Goal: Information Seeking & Learning: Learn about a topic

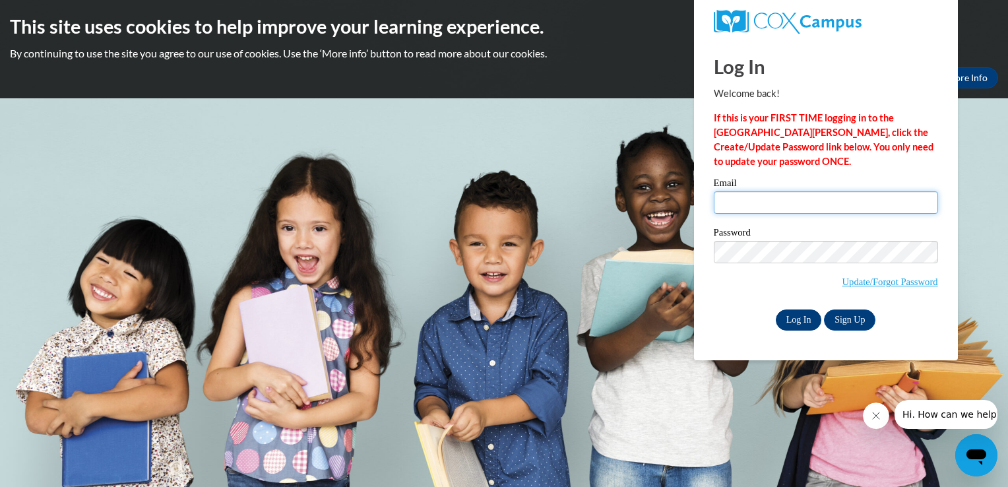
type input "tmrussell2000@yahoo.com"
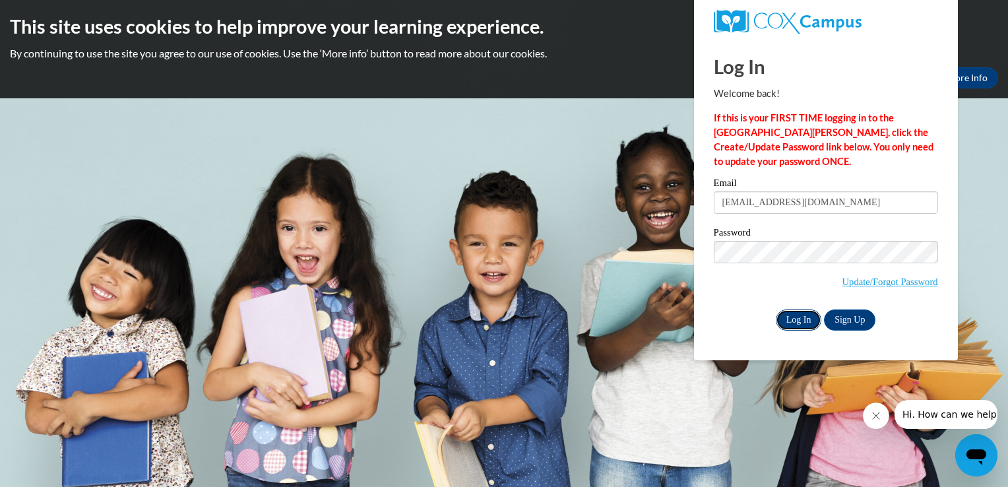
click at [792, 318] on input "Log In" at bounding box center [799, 319] width 46 height 21
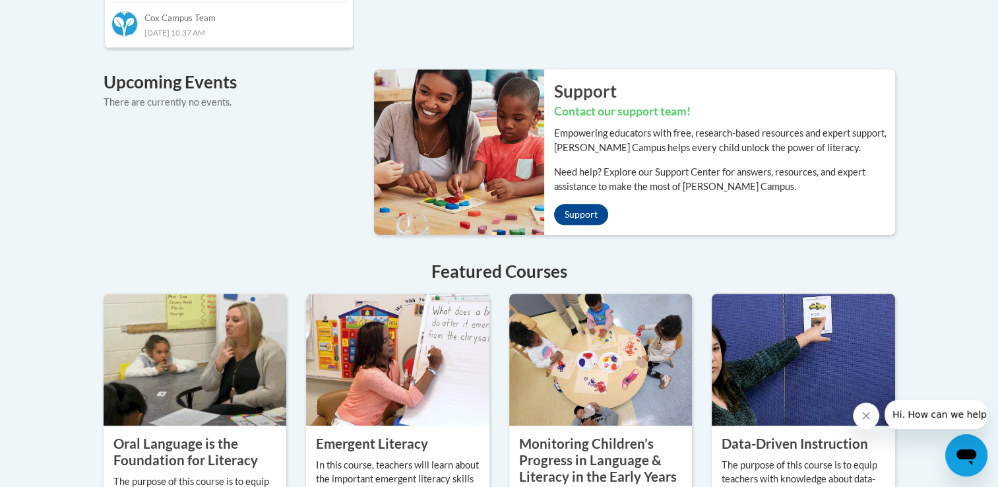
scroll to position [1073, 0]
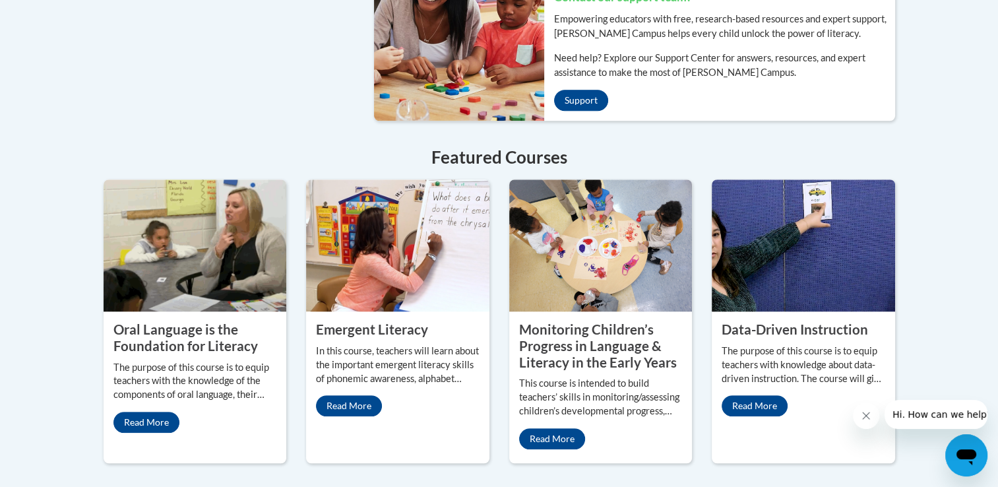
click at [362, 321] on property "Emergent Literacy" at bounding box center [372, 329] width 112 height 16
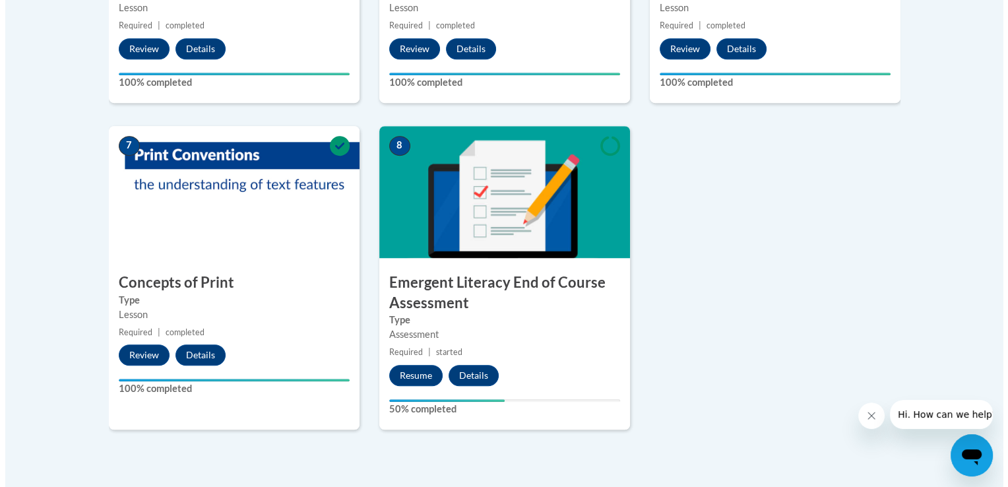
scroll to position [976, 0]
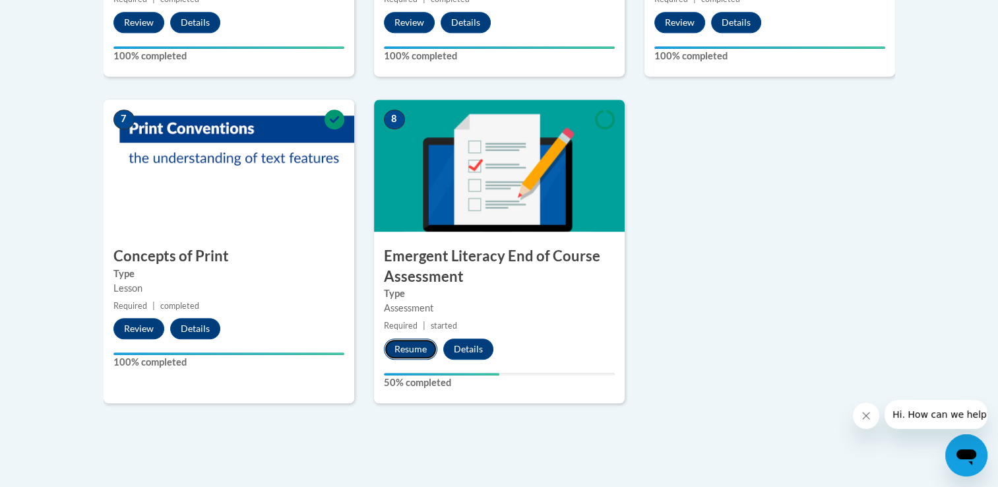
click at [414, 344] on button "Resume" at bounding box center [410, 348] width 53 height 21
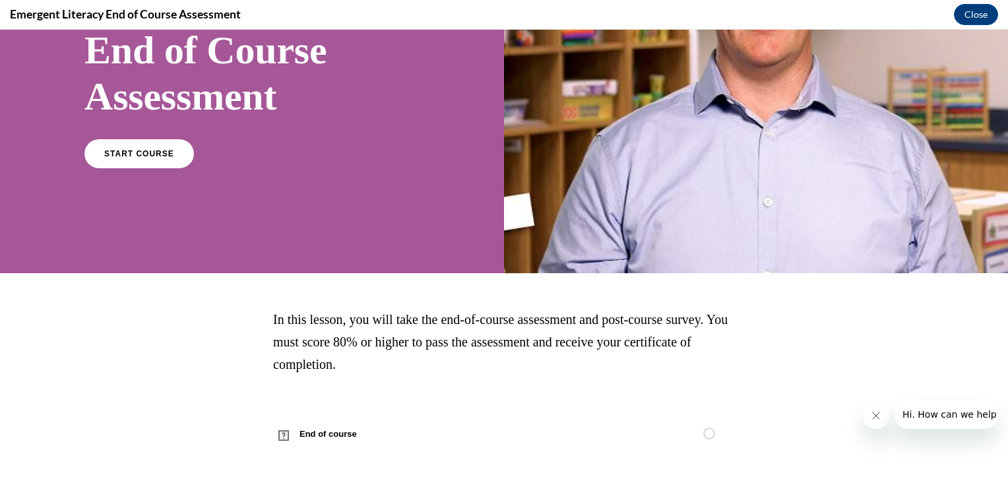
scroll to position [157, 0]
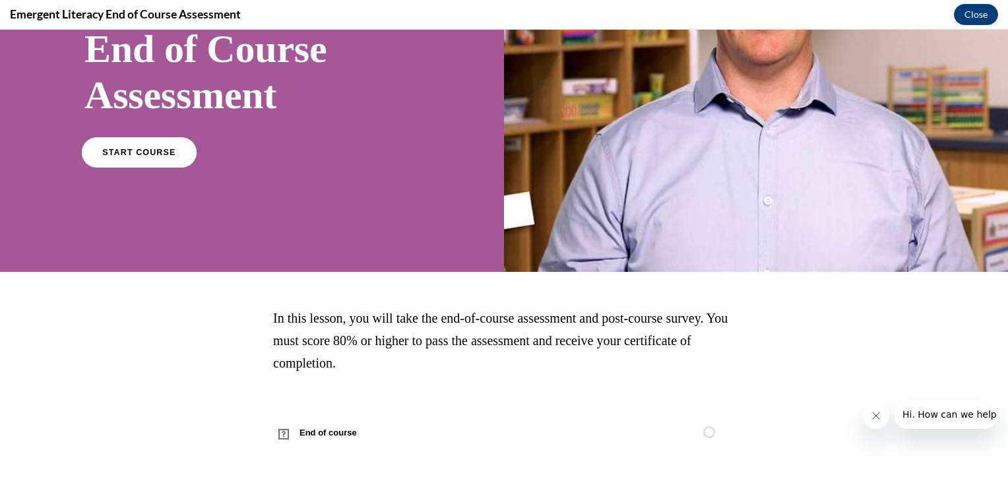
click at [131, 149] on span "START COURSE" at bounding box center [138, 153] width 73 height 10
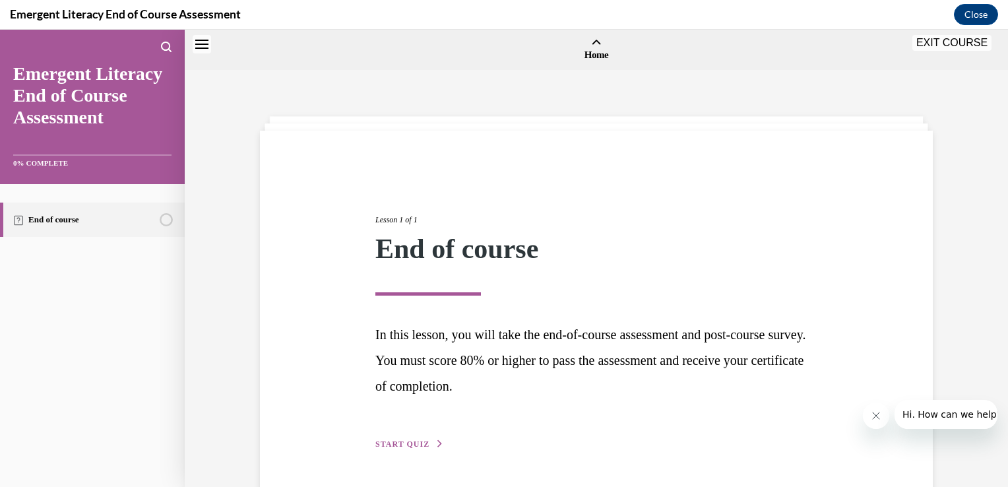
scroll to position [41, 0]
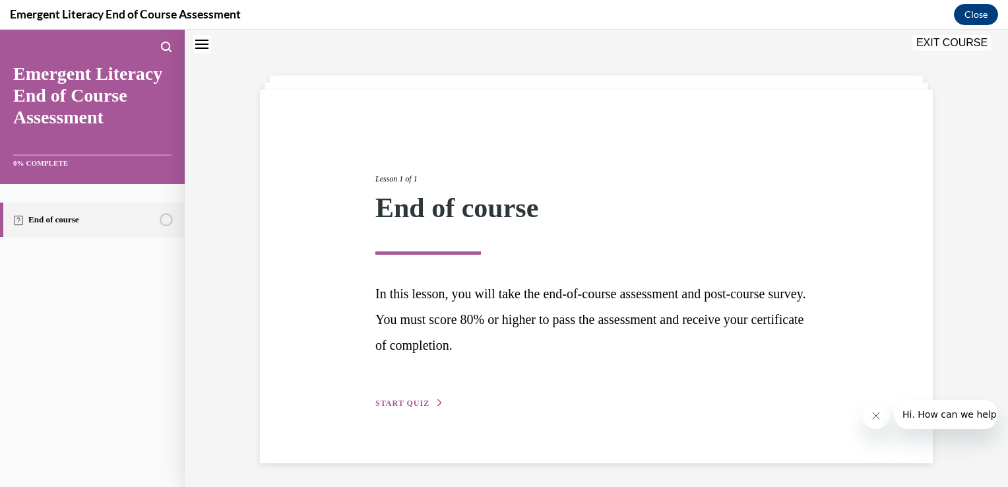
click at [398, 400] on span "START QUIZ" at bounding box center [402, 402] width 54 height 9
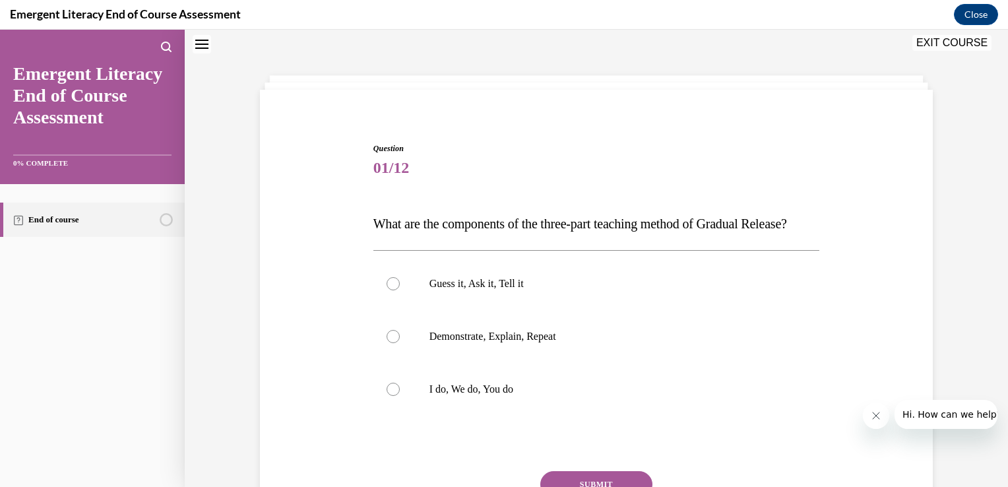
click at [398, 400] on label "I do, We do, You do" at bounding box center [596, 389] width 447 height 53
click at [398, 396] on input "I do, We do, You do" at bounding box center [393, 389] width 13 height 13
radio input "true"
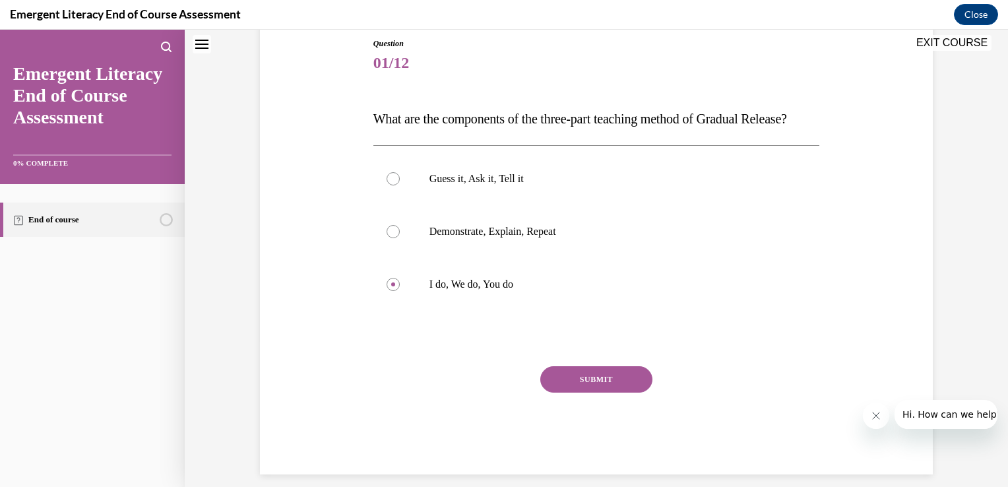
scroll to position [173, 0]
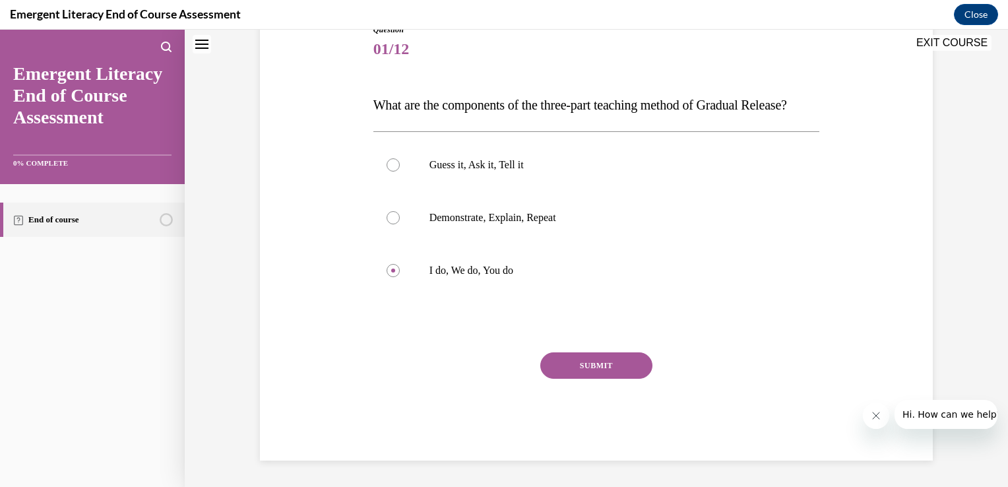
click at [596, 379] on button "SUBMIT" at bounding box center [596, 365] width 112 height 26
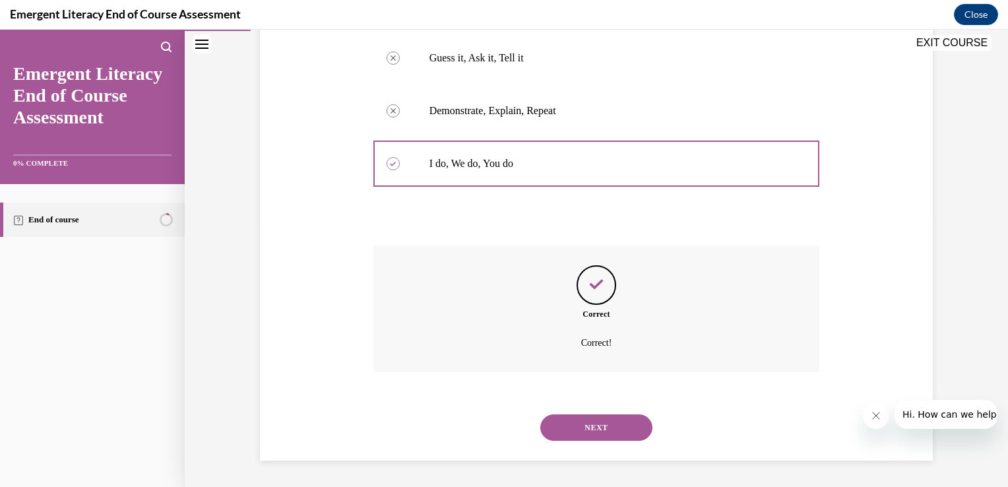
scroll to position [292, 0]
click at [596, 425] on button "NEXT" at bounding box center [596, 427] width 112 height 26
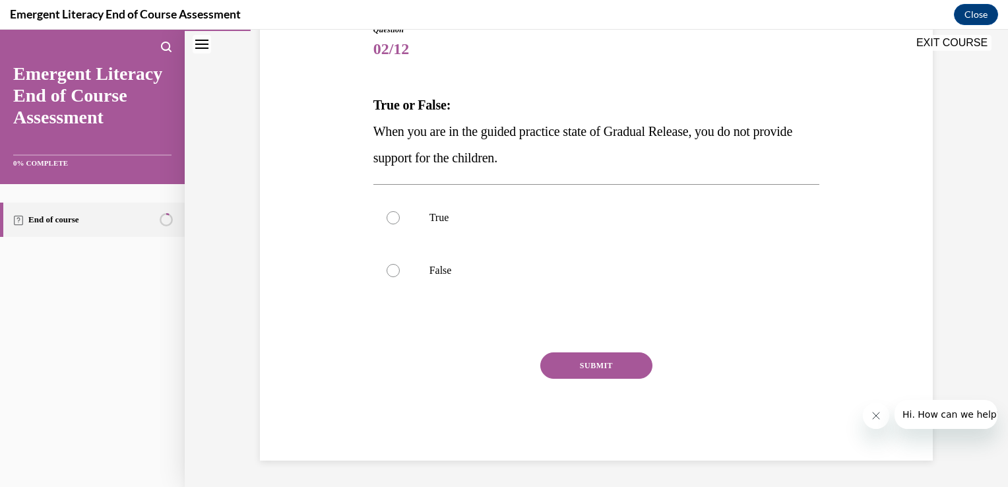
scroll to position [146, 0]
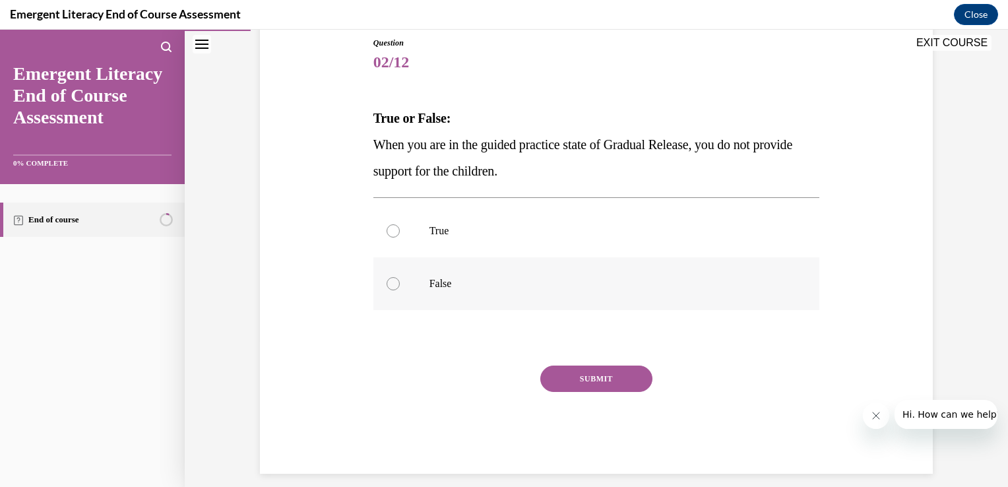
click at [388, 282] on div at bounding box center [393, 283] width 13 height 13
click at [388, 282] on input "False" at bounding box center [393, 283] width 13 height 13
radio input "true"
click at [558, 382] on button "SUBMIT" at bounding box center [596, 378] width 112 height 26
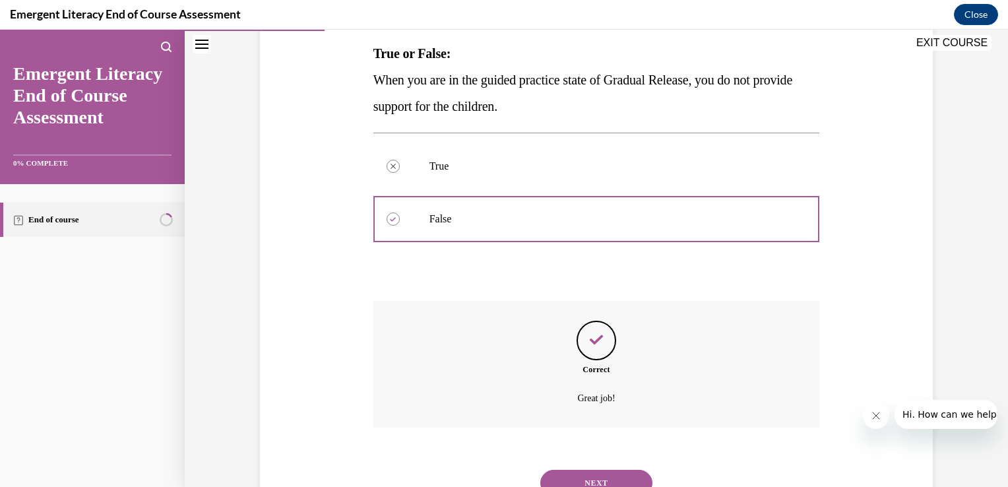
scroll to position [266, 0]
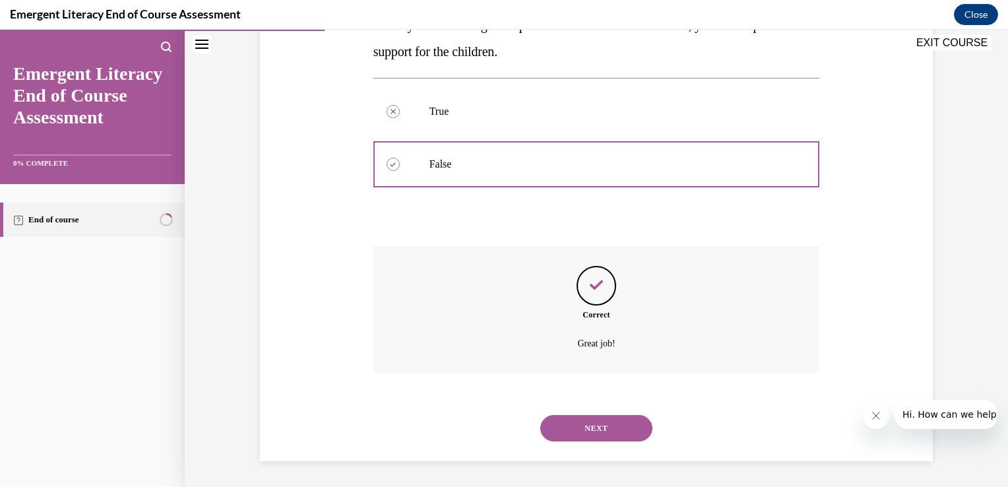
click at [590, 433] on button "NEXT" at bounding box center [596, 428] width 112 height 26
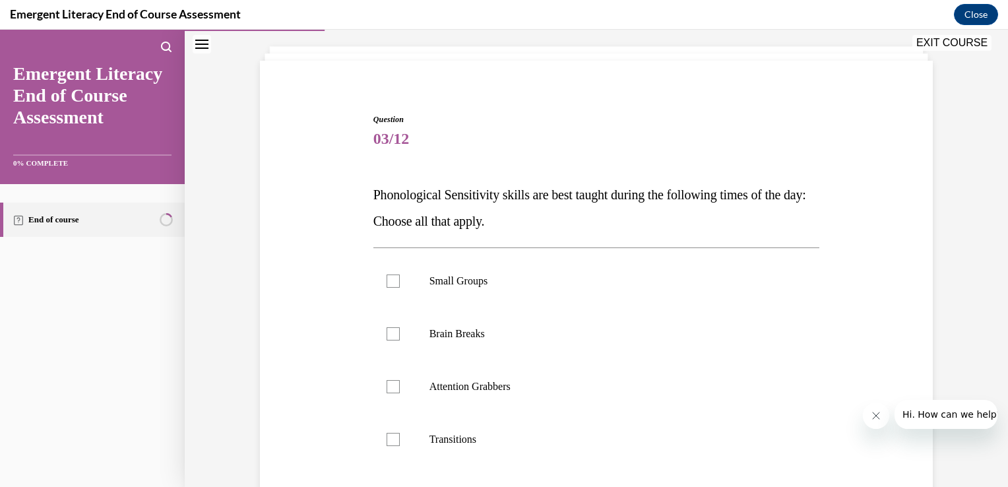
scroll to position [79, 0]
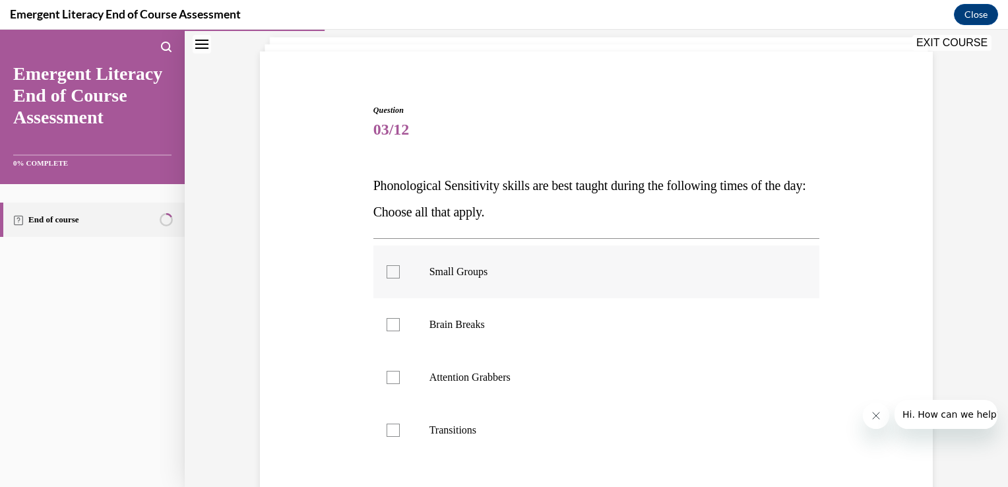
click at [389, 270] on div at bounding box center [393, 271] width 13 height 13
click at [389, 270] on input "Small Groups" at bounding box center [393, 271] width 13 height 13
checkbox input "true"
click at [388, 326] on div at bounding box center [393, 324] width 13 height 13
click at [388, 326] on input "Brain Breaks" at bounding box center [393, 324] width 13 height 13
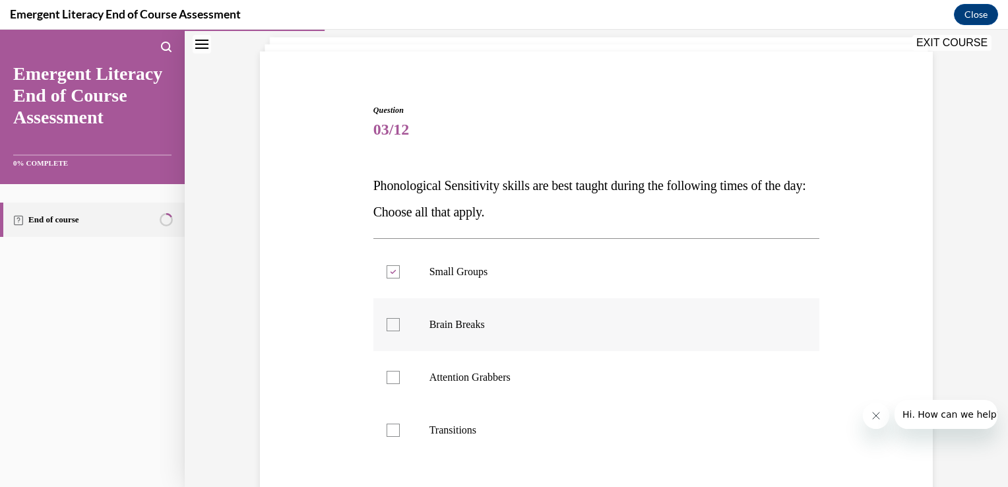
checkbox input "true"
click at [387, 376] on div at bounding box center [393, 377] width 13 height 13
click at [387, 376] on input "Attention Grabbers" at bounding box center [393, 377] width 13 height 13
checkbox input "true"
click at [389, 431] on div at bounding box center [393, 429] width 13 height 13
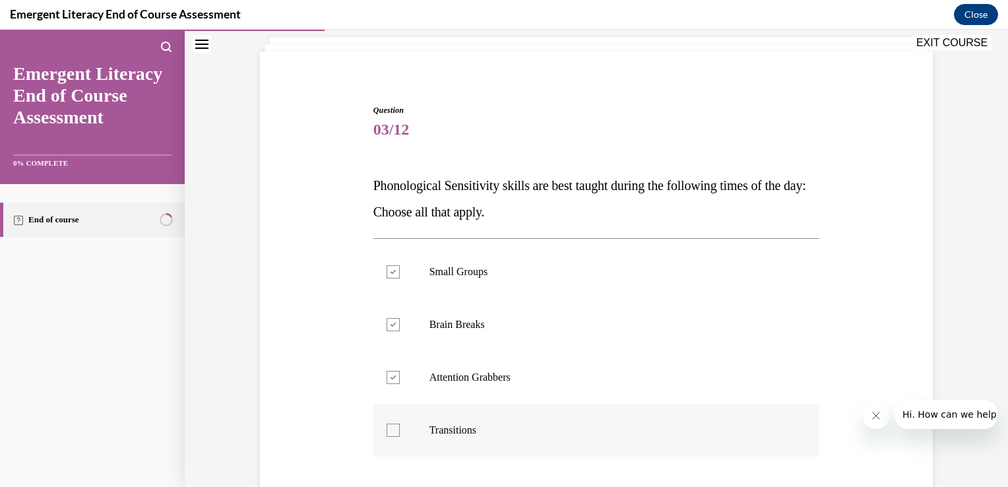
click at [389, 431] on input "Transitions" at bounding box center [393, 429] width 13 height 13
checkbox input "true"
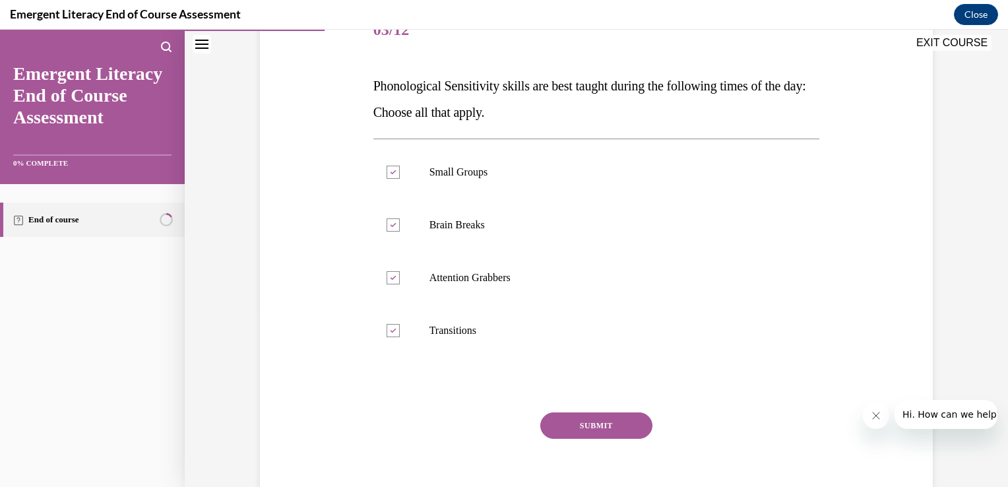
scroll to position [185, 0]
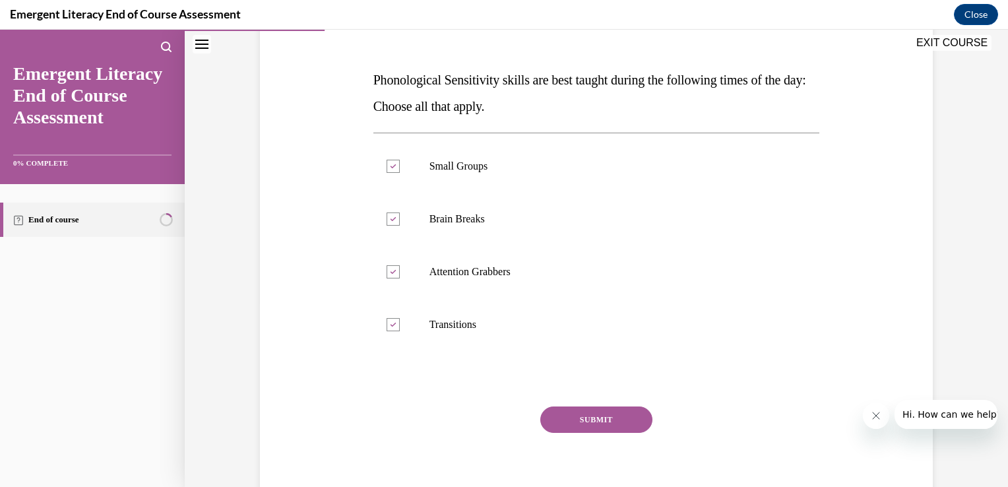
click at [580, 414] on button "SUBMIT" at bounding box center [596, 419] width 112 height 26
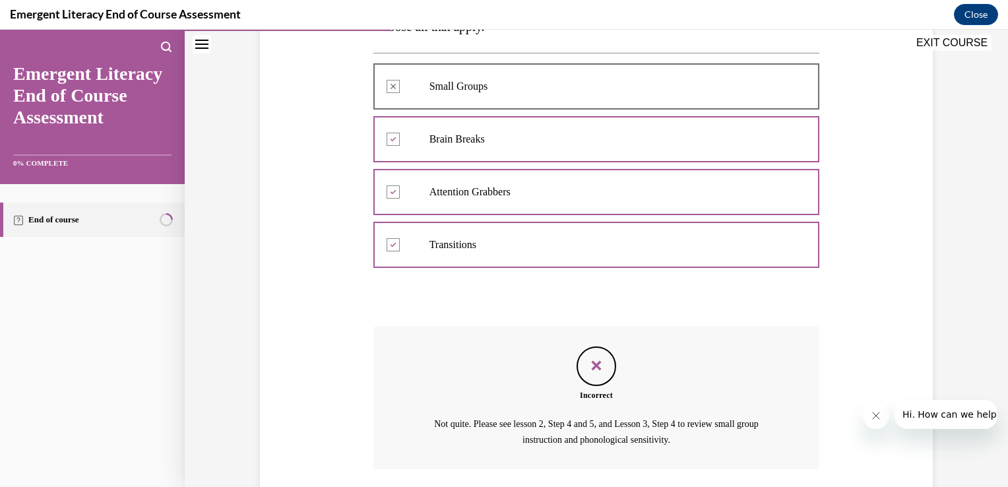
scroll to position [361, 0]
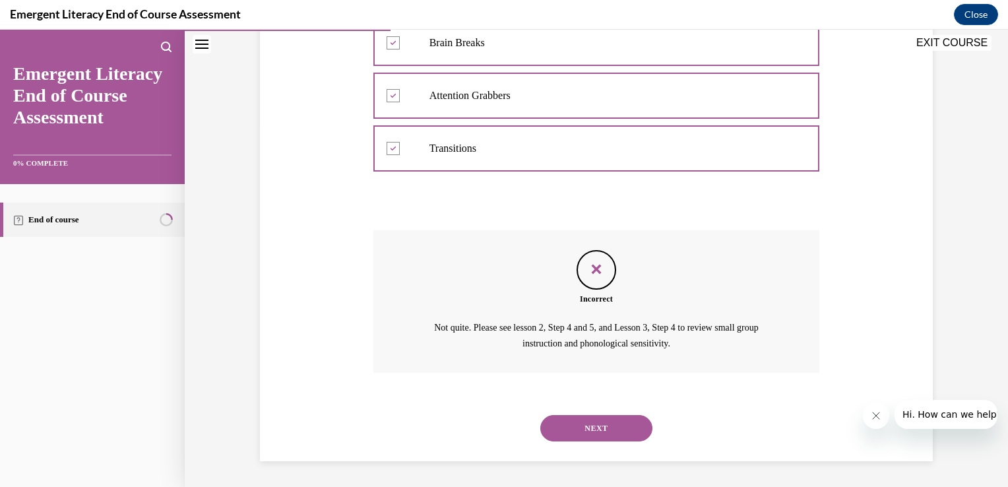
click at [599, 427] on button "NEXT" at bounding box center [596, 428] width 112 height 26
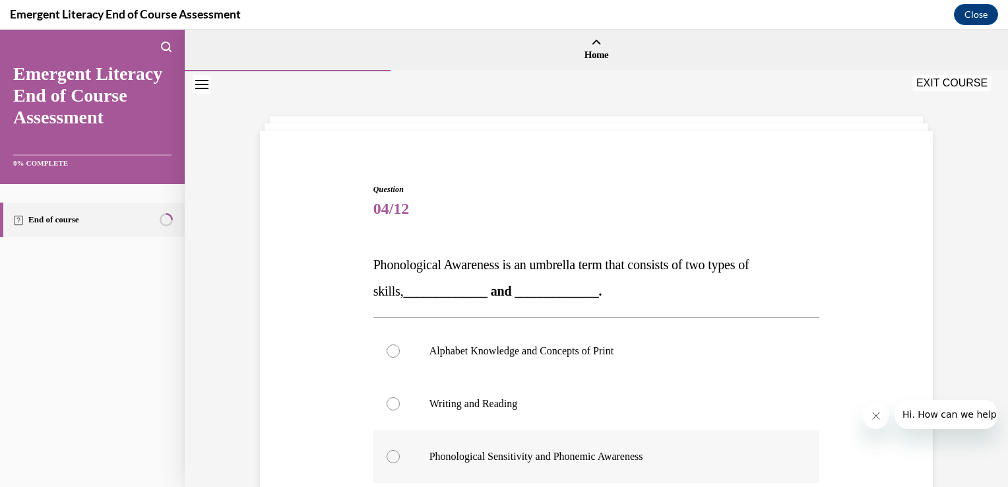
click at [390, 455] on div at bounding box center [393, 456] width 13 height 13
click at [390, 455] on input "Phonological Sensitivity and Phonemic Awareness" at bounding box center [393, 456] width 13 height 13
radio input "true"
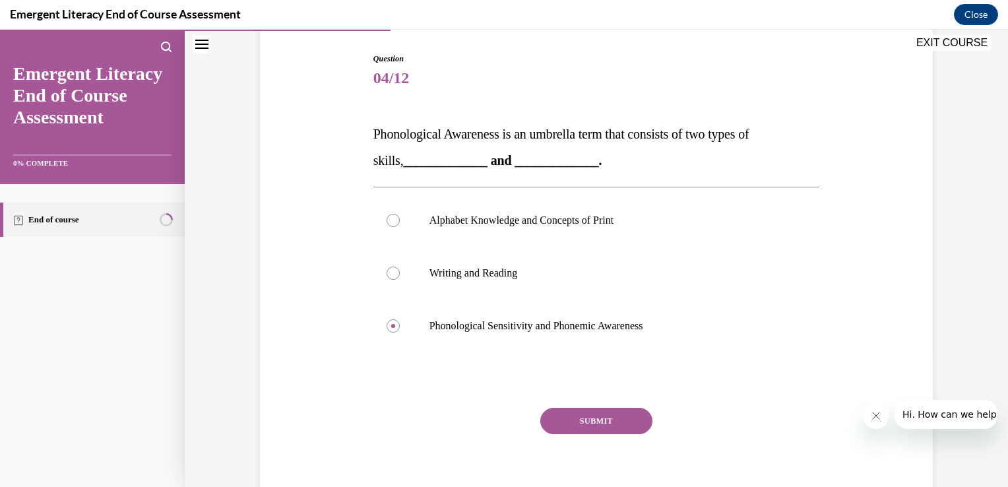
scroll to position [132, 0]
click at [583, 417] on button "SUBMIT" at bounding box center [596, 419] width 112 height 26
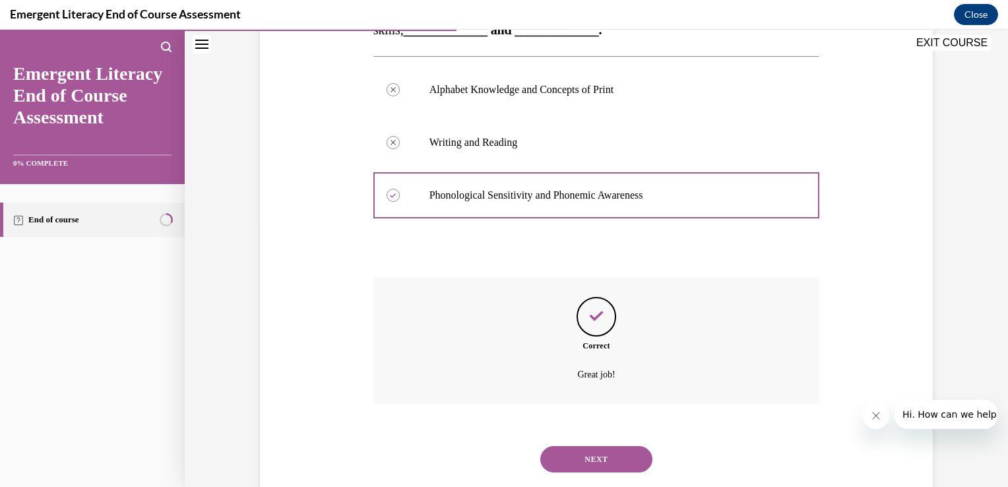
scroll to position [292, 0]
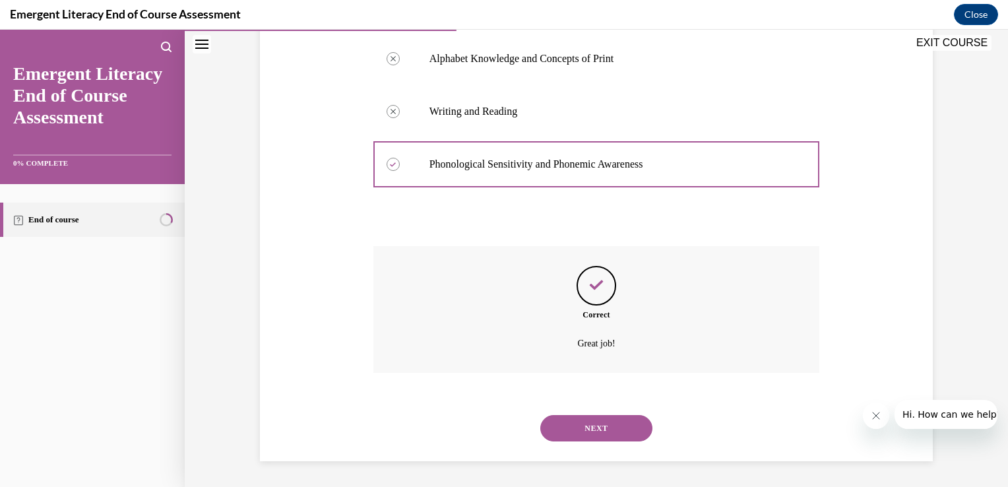
click at [583, 423] on button "NEXT" at bounding box center [596, 428] width 112 height 26
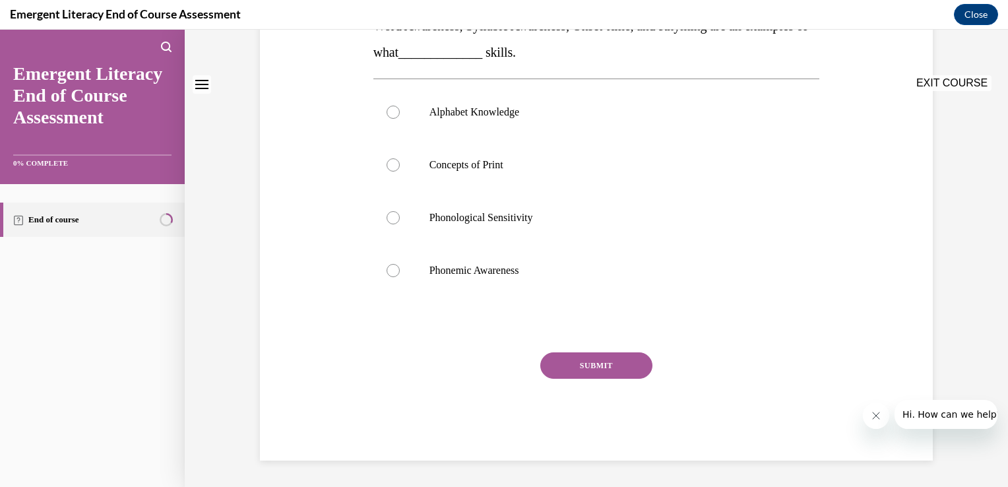
scroll to position [0, 0]
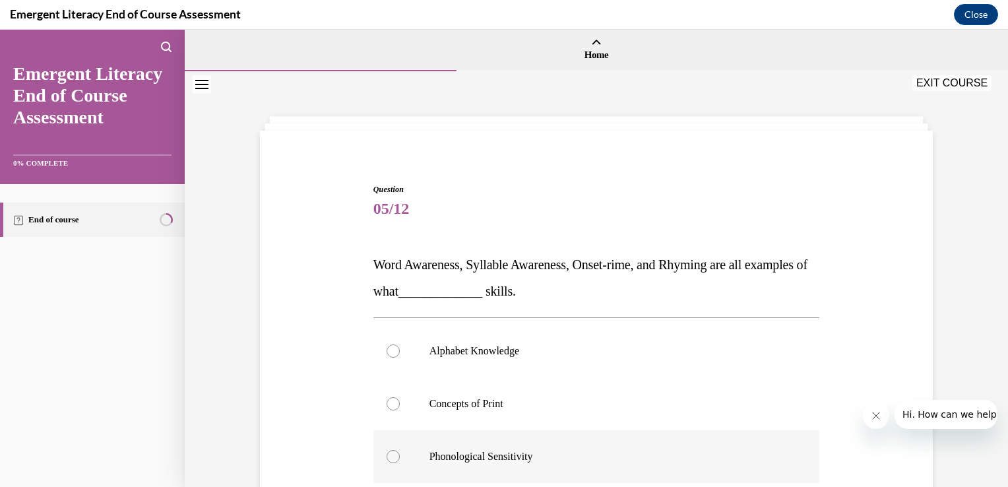
click at [387, 457] on div at bounding box center [393, 456] width 13 height 13
click at [387, 457] on input "Phonological Sensitivity" at bounding box center [393, 456] width 13 height 13
radio input "true"
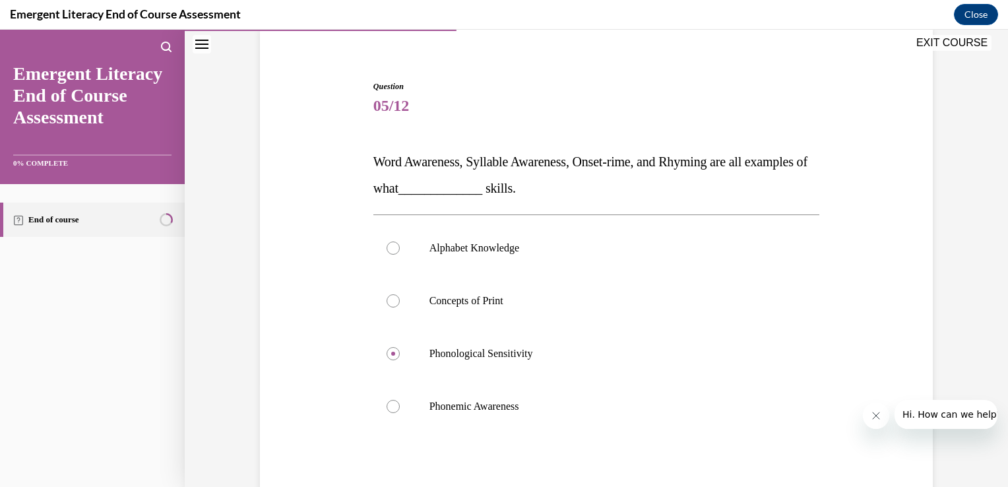
scroll to position [106, 0]
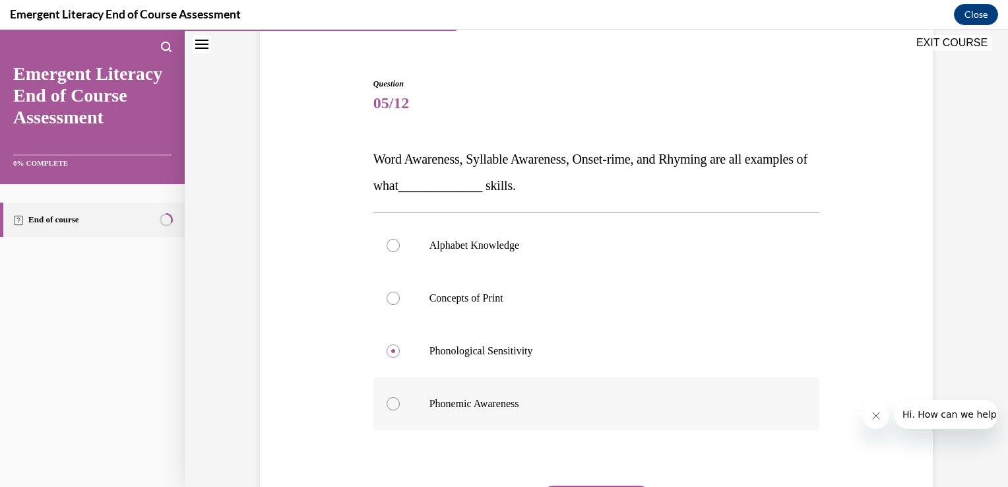
click at [390, 404] on div at bounding box center [393, 403] width 13 height 13
click at [390, 404] on input "Phonemic Awareness" at bounding box center [393, 403] width 13 height 13
radio input "true"
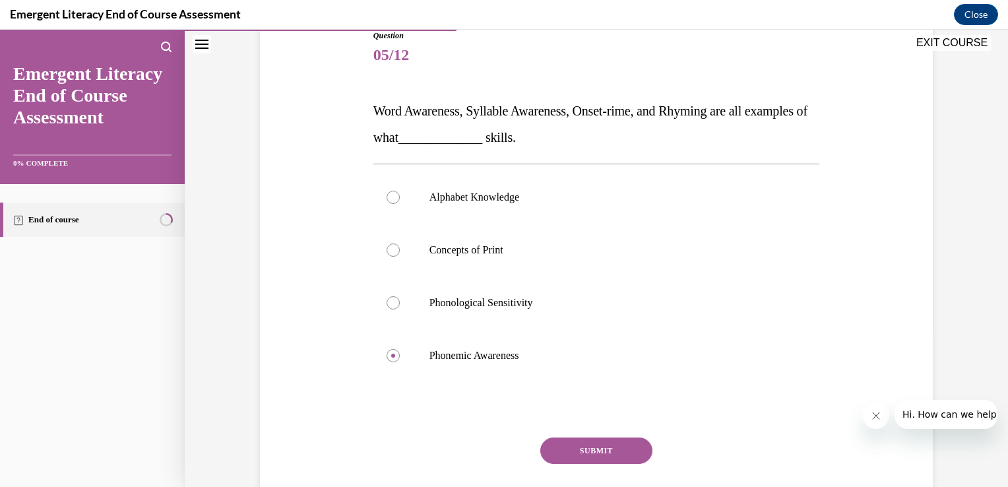
scroll to position [185, 0]
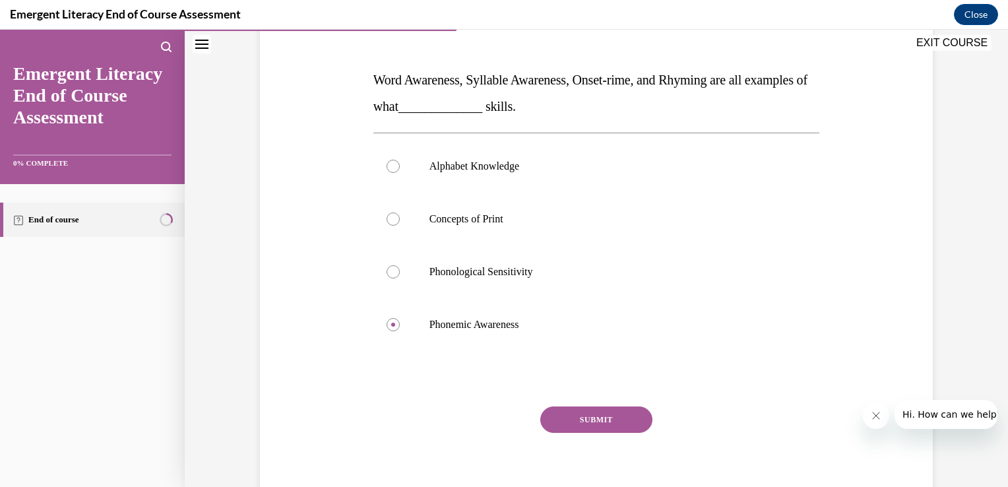
click at [600, 419] on button "SUBMIT" at bounding box center [596, 419] width 112 height 26
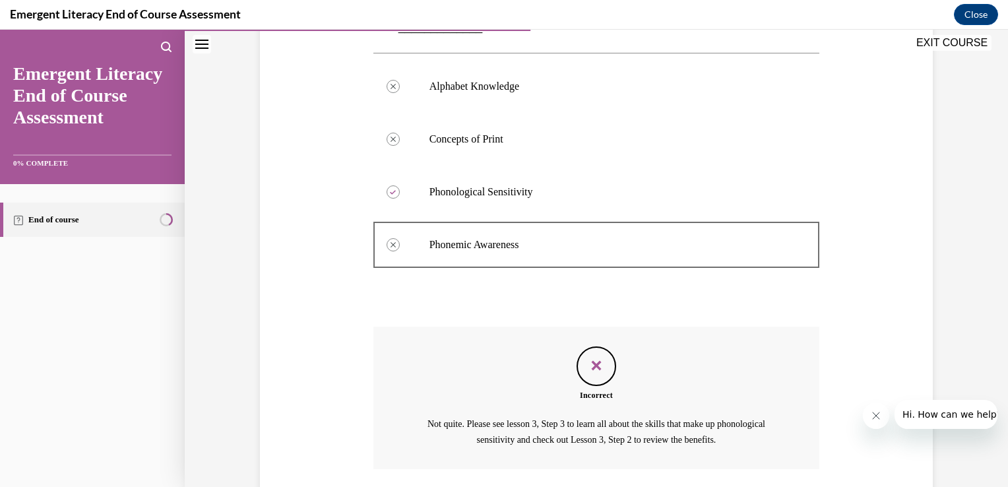
scroll to position [361, 0]
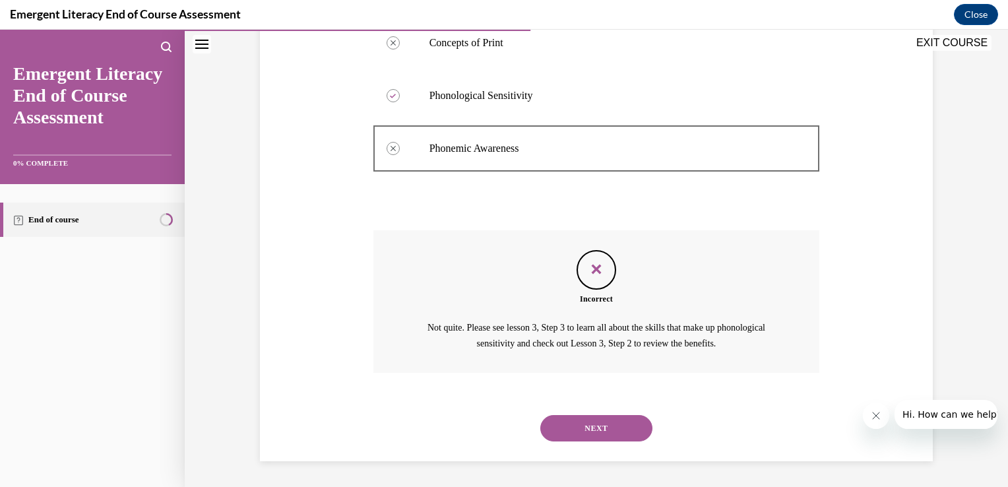
click at [592, 423] on button "NEXT" at bounding box center [596, 428] width 112 height 26
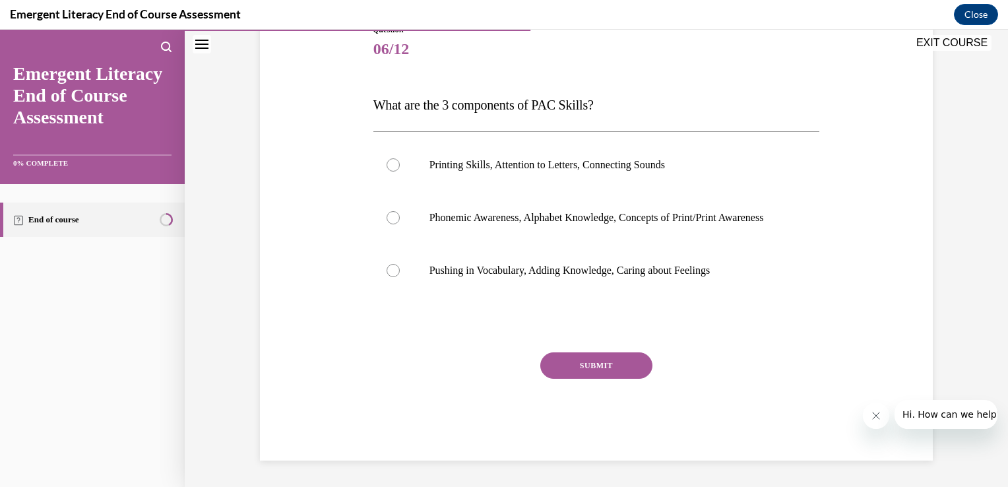
scroll to position [146, 0]
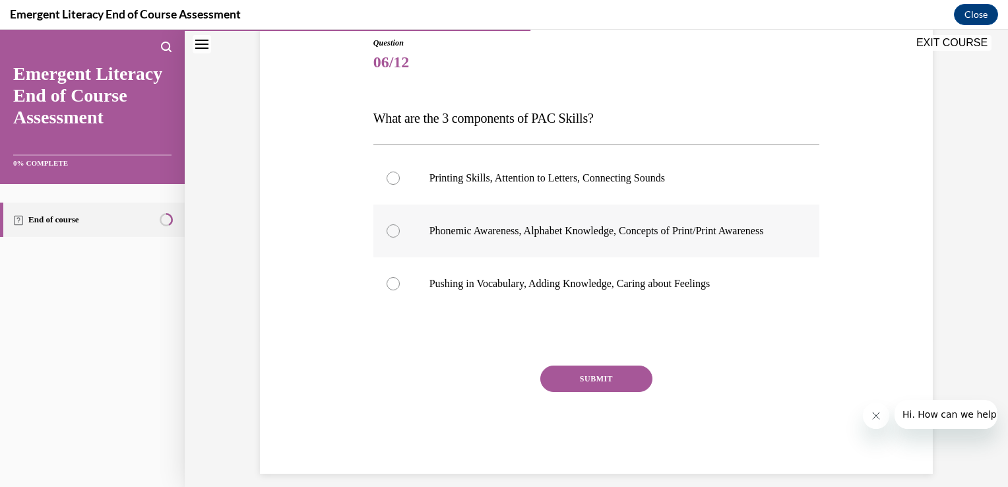
click at [390, 237] on div at bounding box center [393, 230] width 13 height 13
click at [390, 237] on input "Phonemic Awareness, Alphabet Knowledge, Concepts of Print/Print Awareness" at bounding box center [393, 230] width 13 height 13
radio input "true"
click at [570, 389] on button "SUBMIT" at bounding box center [596, 378] width 112 height 26
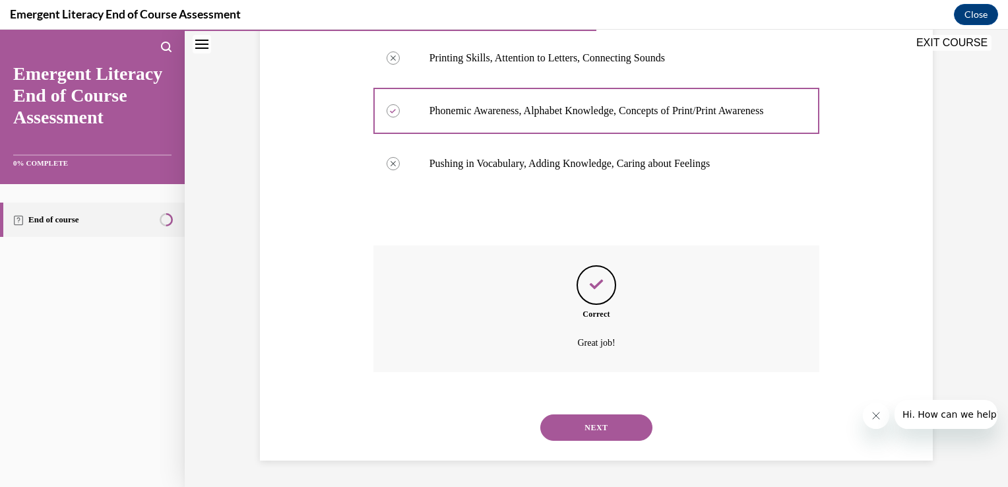
scroll to position [279, 0]
click at [579, 432] on button "NEXT" at bounding box center [596, 427] width 112 height 26
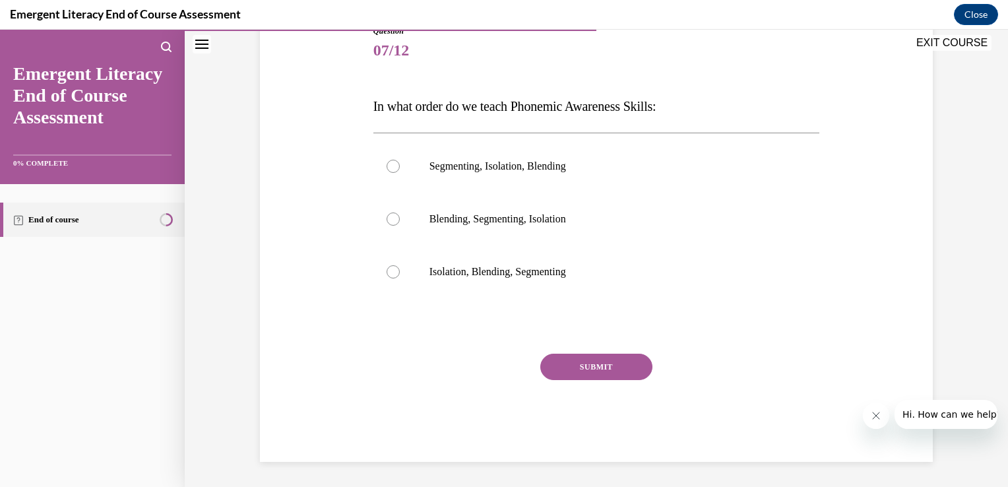
scroll to position [159, 0]
click at [389, 272] on div at bounding box center [393, 271] width 13 height 13
click at [389, 272] on input "Isolation, Blending, Segmenting" at bounding box center [393, 271] width 13 height 13
radio input "true"
click at [609, 368] on button "SUBMIT" at bounding box center [596, 366] width 112 height 26
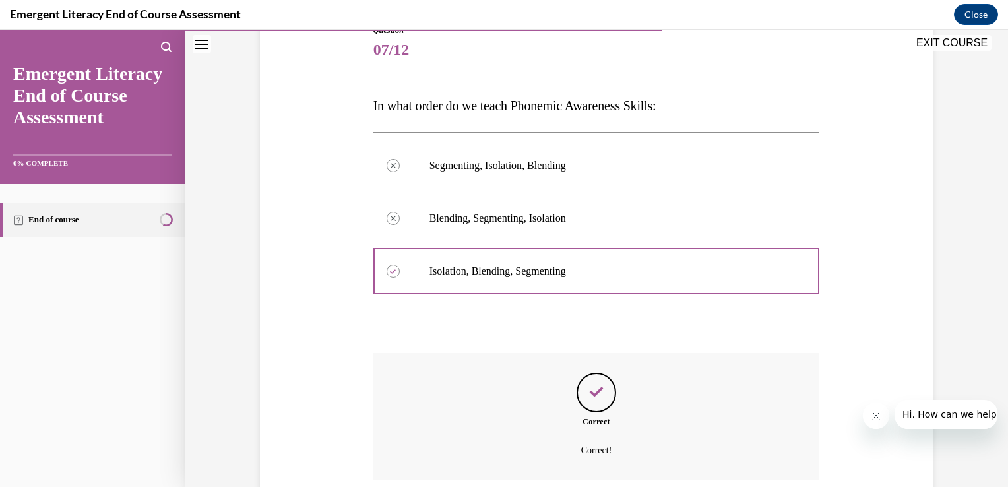
scroll to position [266, 0]
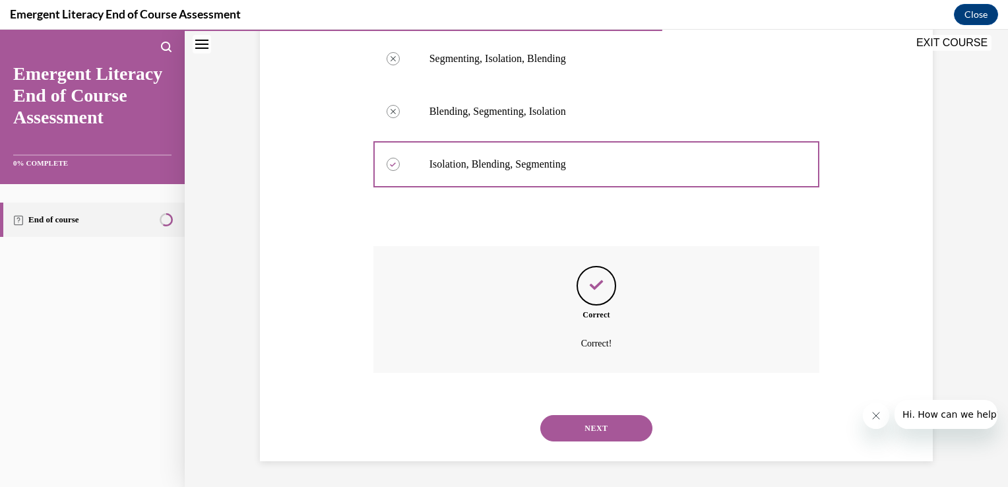
click at [592, 422] on button "NEXT" at bounding box center [596, 428] width 112 height 26
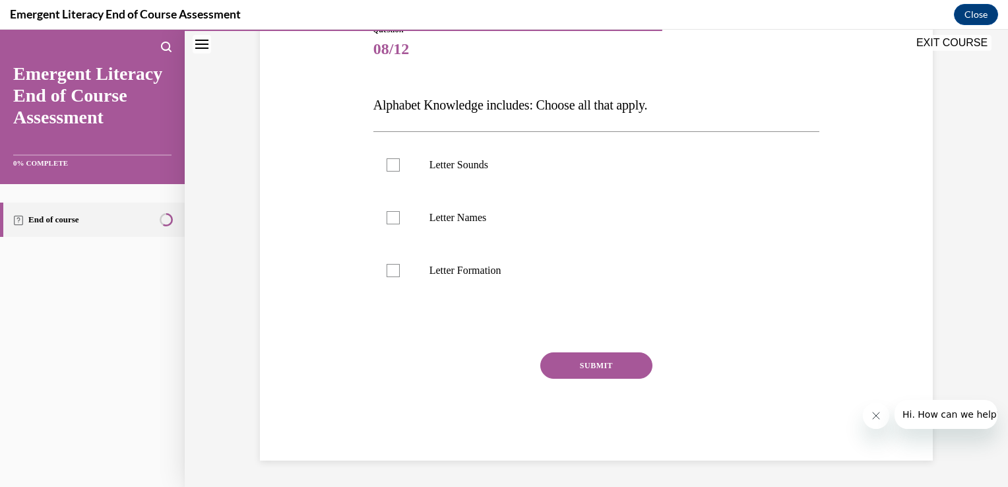
scroll to position [146, 0]
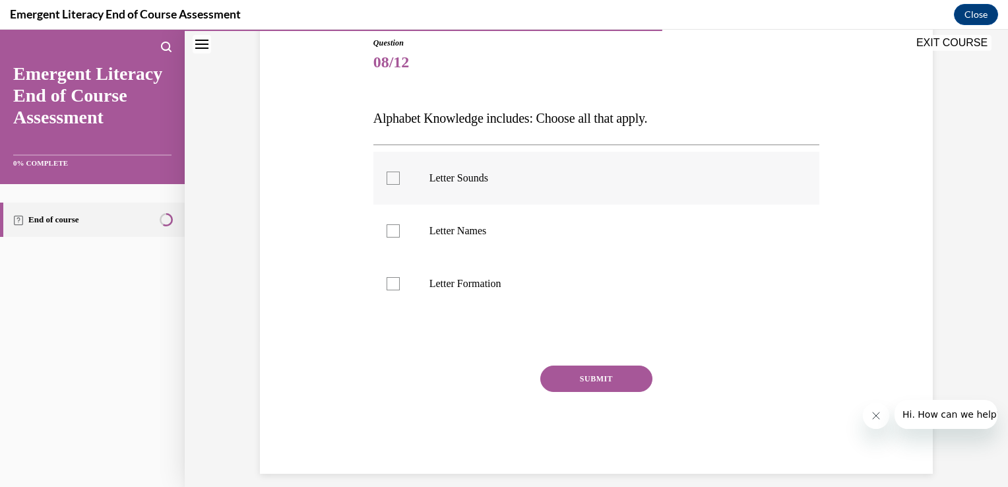
click at [390, 177] on div at bounding box center [393, 178] width 13 height 13
click at [390, 177] on input "Letter Sounds" at bounding box center [393, 178] width 13 height 13
checkbox input "true"
click at [387, 284] on div at bounding box center [393, 283] width 13 height 13
click at [387, 284] on input "Letter Formation" at bounding box center [393, 283] width 13 height 13
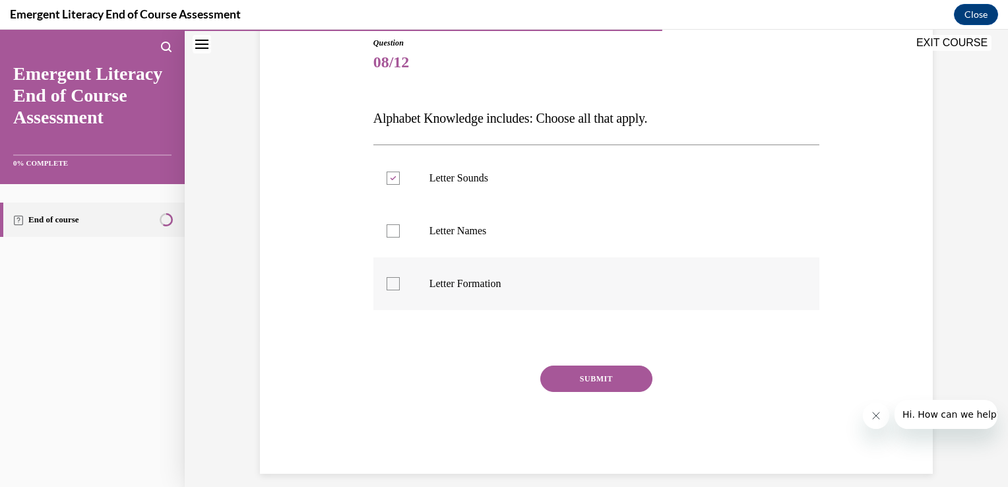
checkbox input "true"
click at [385, 237] on label "Letter Names" at bounding box center [596, 230] width 447 height 53
click at [387, 237] on input "Letter Names" at bounding box center [393, 230] width 13 height 13
checkbox input "true"
click at [586, 373] on button "SUBMIT" at bounding box center [596, 378] width 112 height 26
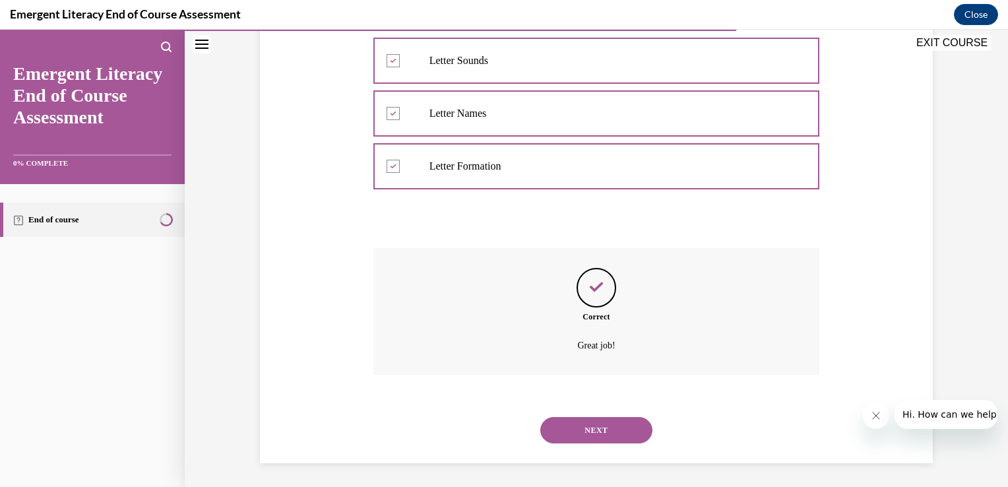
scroll to position [266, 0]
click at [604, 427] on button "NEXT" at bounding box center [596, 428] width 112 height 26
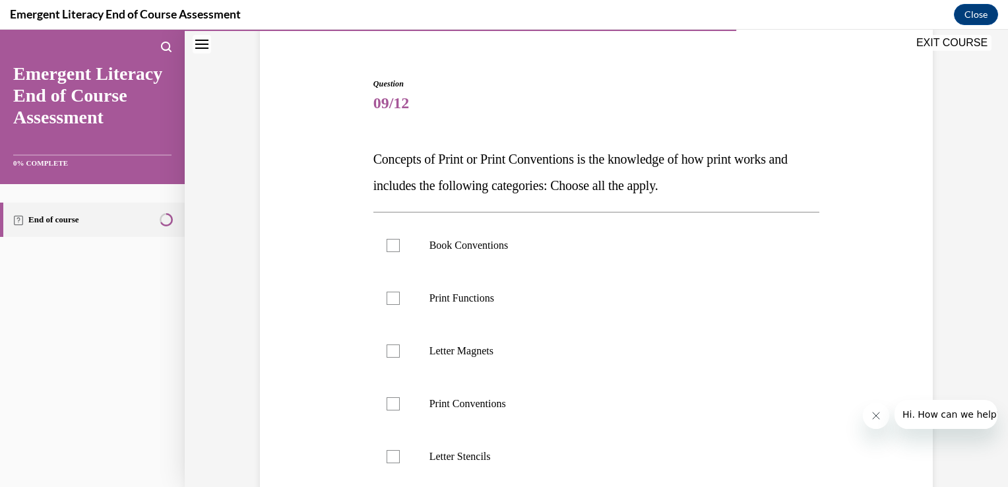
scroll to position [132, 0]
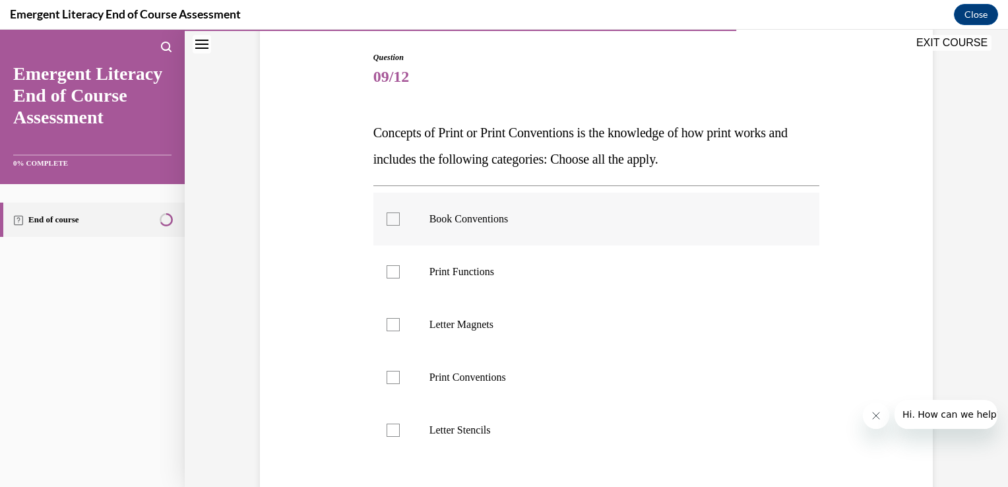
click at [392, 218] on div at bounding box center [393, 218] width 13 height 13
click at [392, 218] on input "Book Conventions" at bounding box center [393, 218] width 13 height 13
checkbox input "true"
click at [388, 268] on div at bounding box center [393, 271] width 13 height 13
click at [388, 268] on input "Print Functions" at bounding box center [393, 271] width 13 height 13
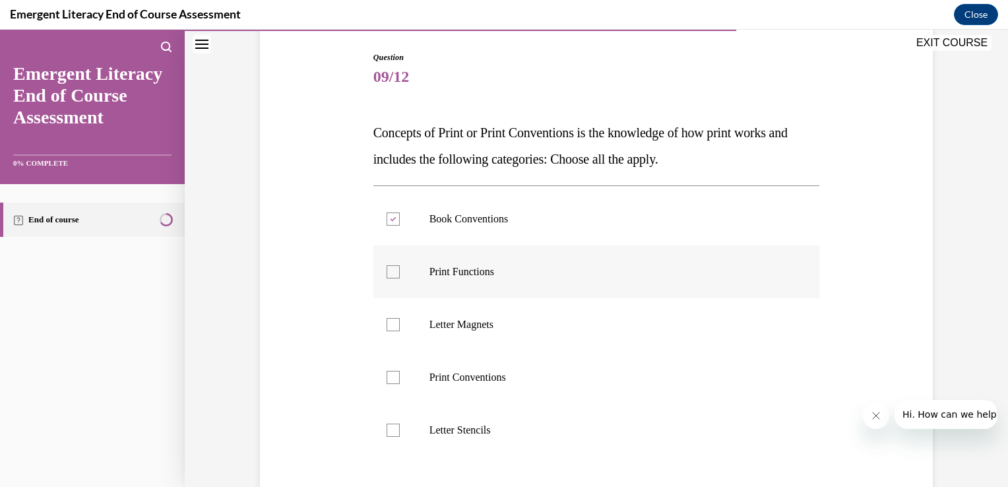
checkbox input "true"
click at [389, 379] on div at bounding box center [393, 377] width 13 height 13
click at [389, 379] on input "Print Conventions" at bounding box center [393, 377] width 13 height 13
checkbox input "true"
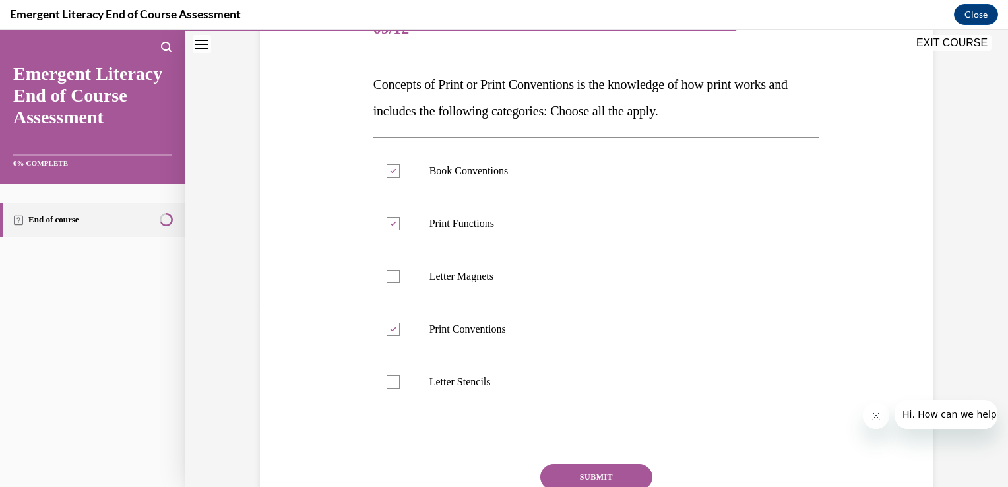
scroll to position [185, 0]
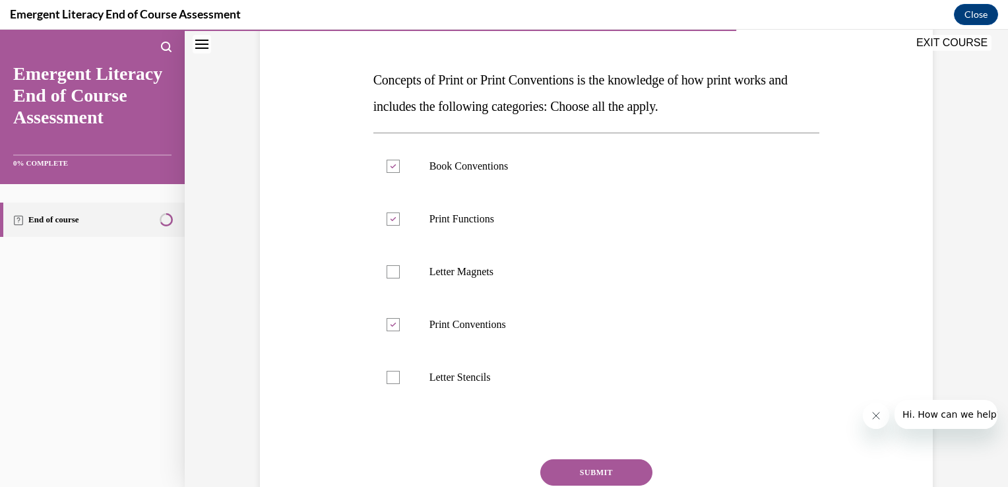
click at [602, 478] on button "SUBMIT" at bounding box center [596, 472] width 112 height 26
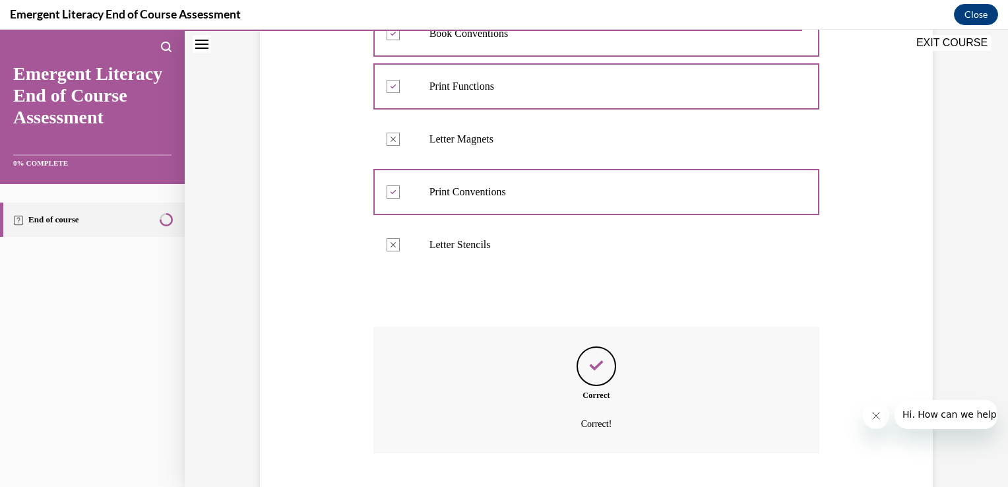
scroll to position [398, 0]
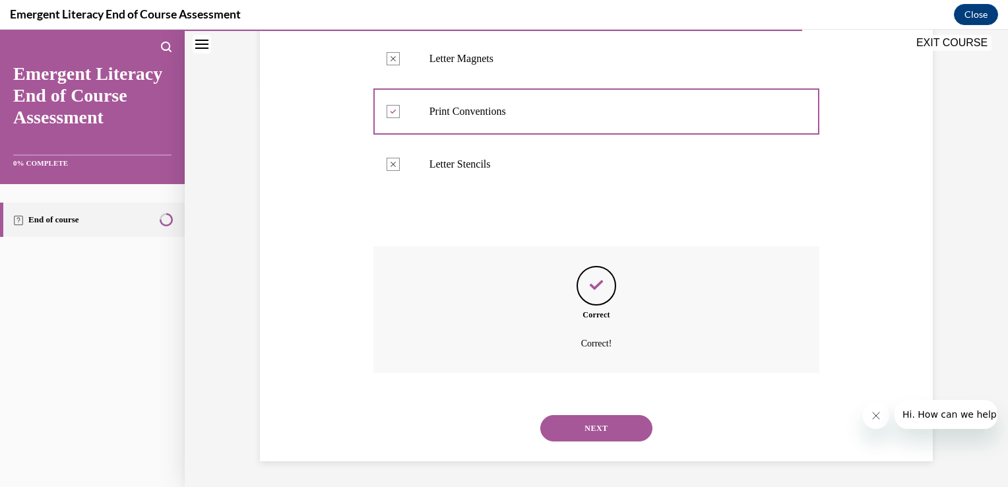
click at [594, 429] on button "NEXT" at bounding box center [596, 428] width 112 height 26
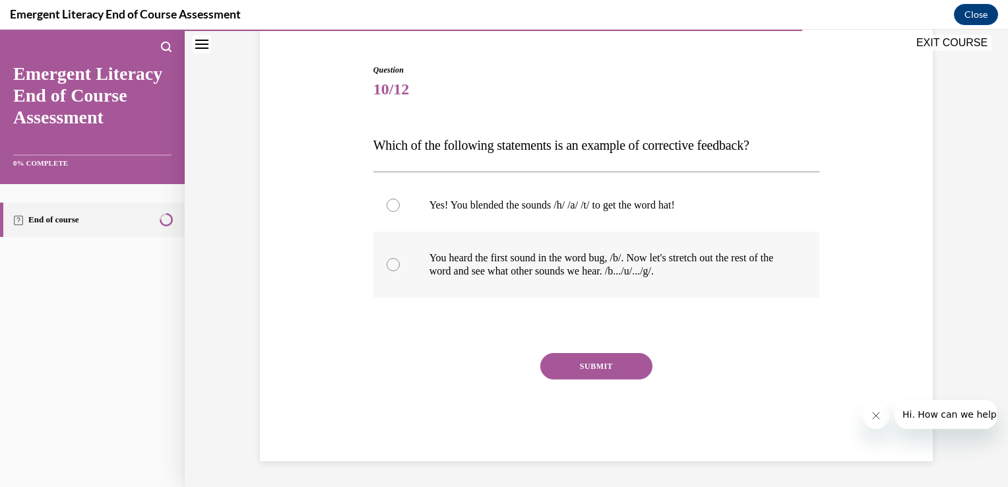
click at [387, 265] on div at bounding box center [393, 264] width 13 height 13
click at [387, 265] on input "You heard the first sound in the word bug, /b/. Now let's stretch out the rest …" at bounding box center [393, 264] width 13 height 13
radio input "true"
click at [594, 371] on button "SUBMIT" at bounding box center [596, 366] width 112 height 26
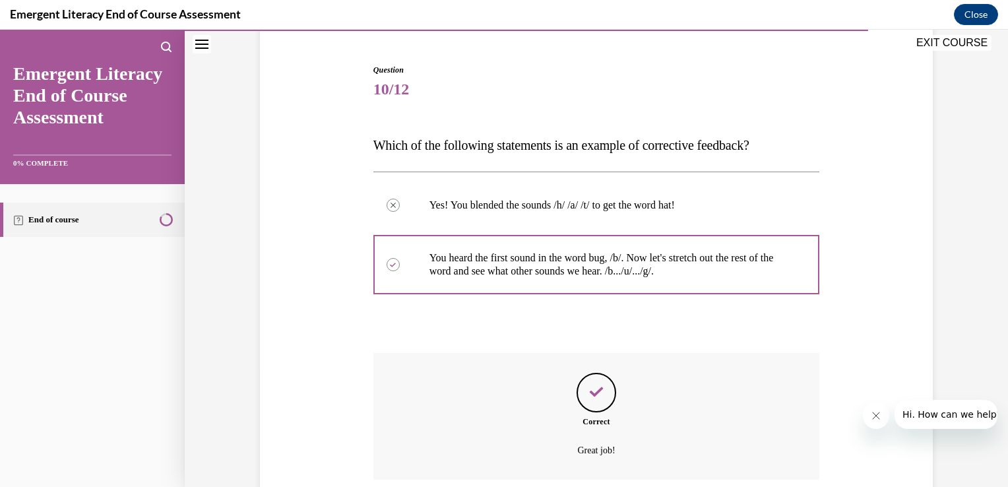
scroll to position [226, 0]
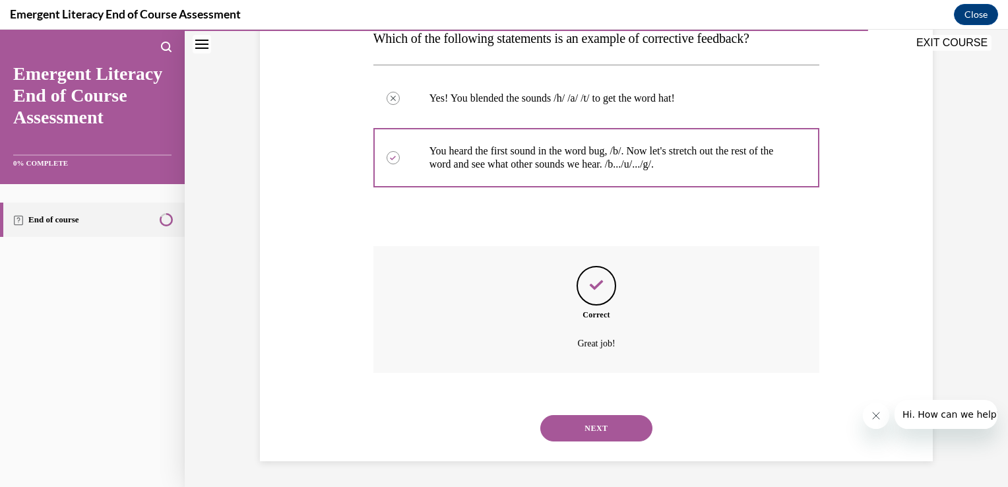
click at [602, 427] on button "NEXT" at bounding box center [596, 428] width 112 height 26
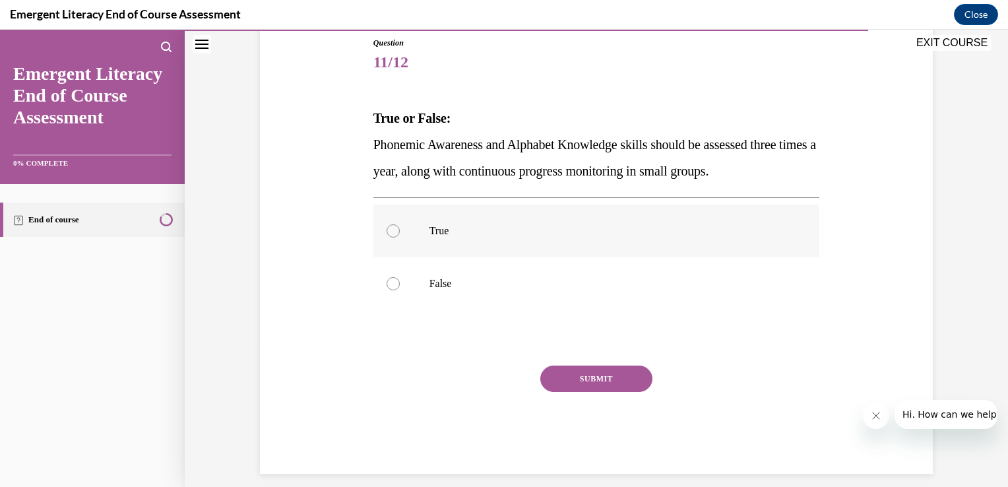
click at [387, 231] on div at bounding box center [393, 230] width 13 height 13
click at [387, 231] on input "True" at bounding box center [393, 230] width 13 height 13
radio input "true"
click at [576, 382] on button "SUBMIT" at bounding box center [596, 378] width 112 height 26
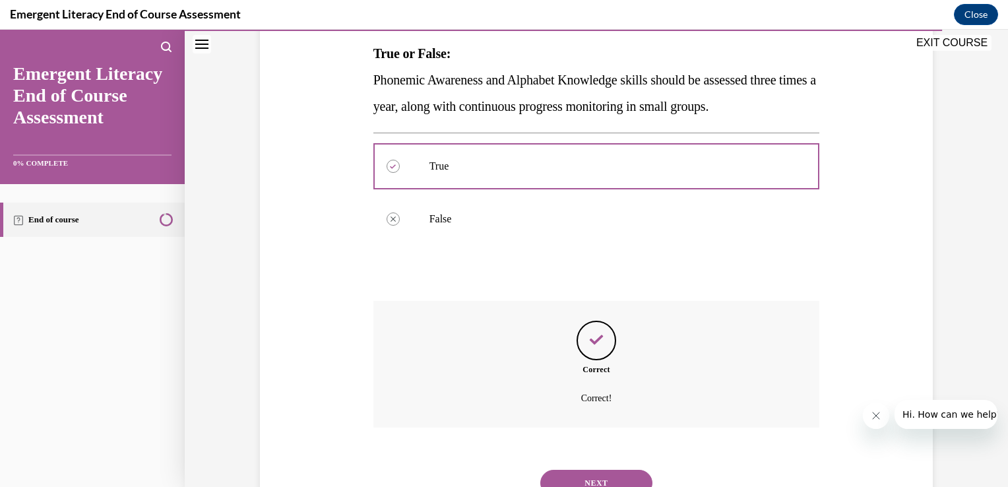
scroll to position [266, 0]
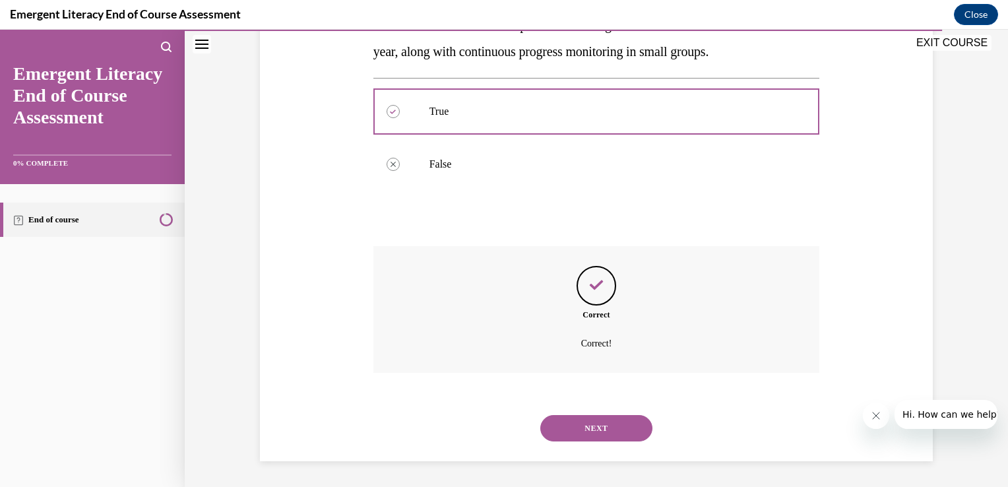
click at [593, 423] on button "NEXT" at bounding box center [596, 428] width 112 height 26
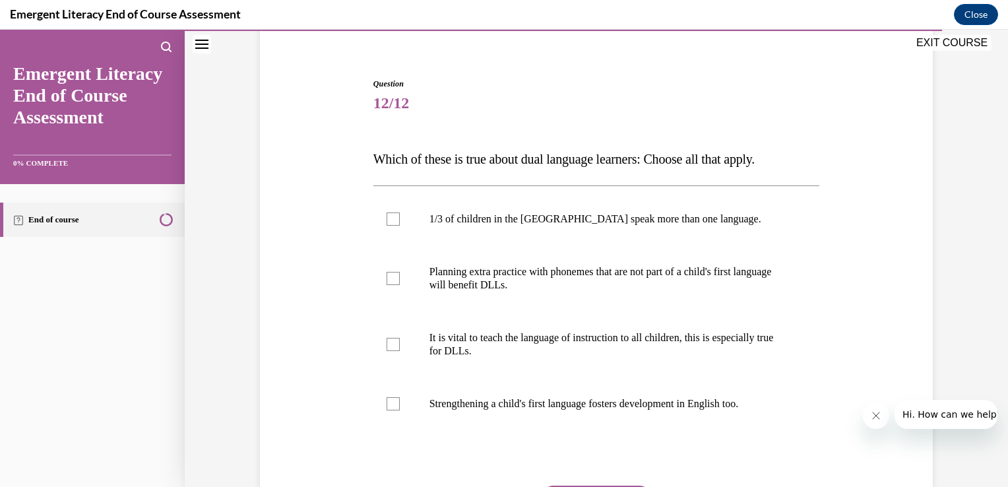
scroll to position [141, 0]
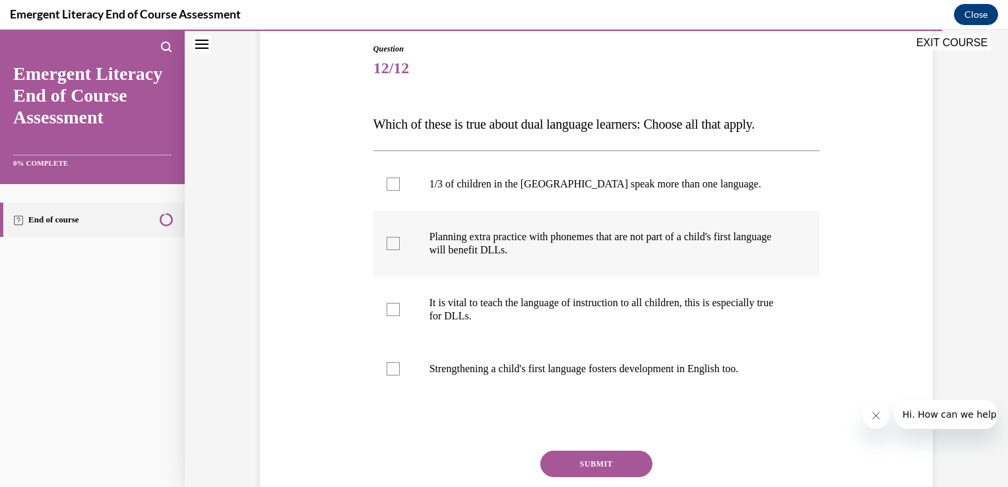
click at [392, 245] on div at bounding box center [393, 243] width 13 height 13
click at [392, 245] on input "Planning extra practice with phonemes that are not part of a child's first lang…" at bounding box center [393, 243] width 13 height 13
checkbox input "true"
click at [390, 309] on div at bounding box center [393, 309] width 13 height 13
click at [390, 309] on input "It is vital to teach the language of instruction to all children, this is espec…" at bounding box center [393, 309] width 13 height 13
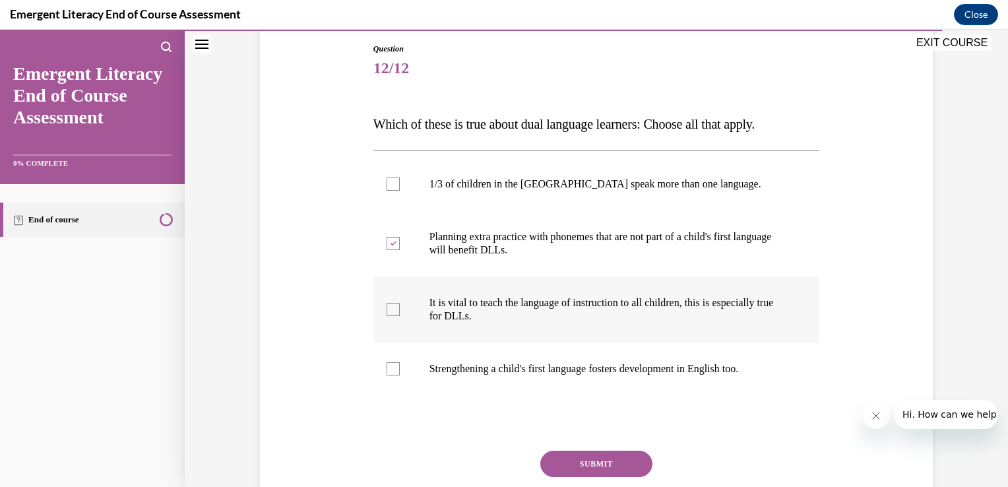
checkbox input "true"
click at [390, 183] on div at bounding box center [393, 183] width 13 height 13
click at [390, 183] on input "1/3 of children in the US speak more than one language." at bounding box center [393, 183] width 13 height 13
checkbox input "true"
click at [576, 454] on button "SUBMIT" at bounding box center [596, 464] width 112 height 26
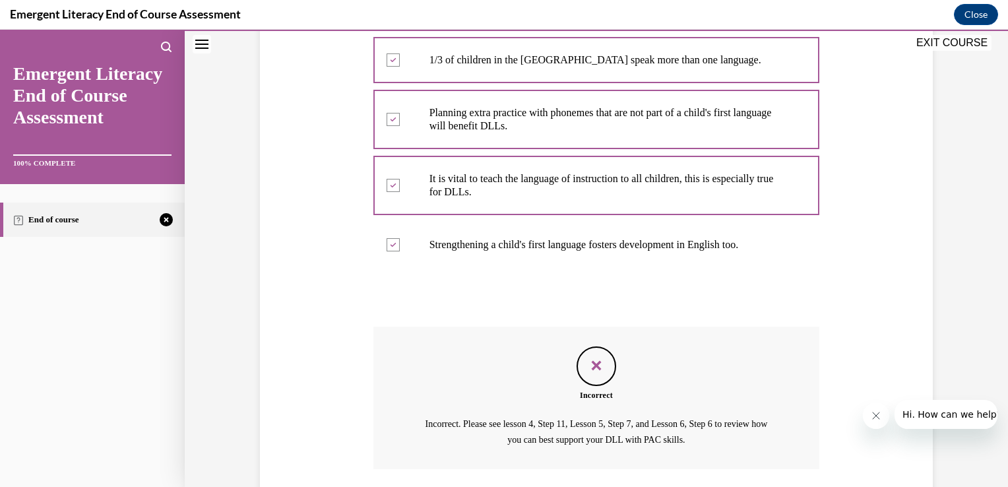
scroll to position [361, 0]
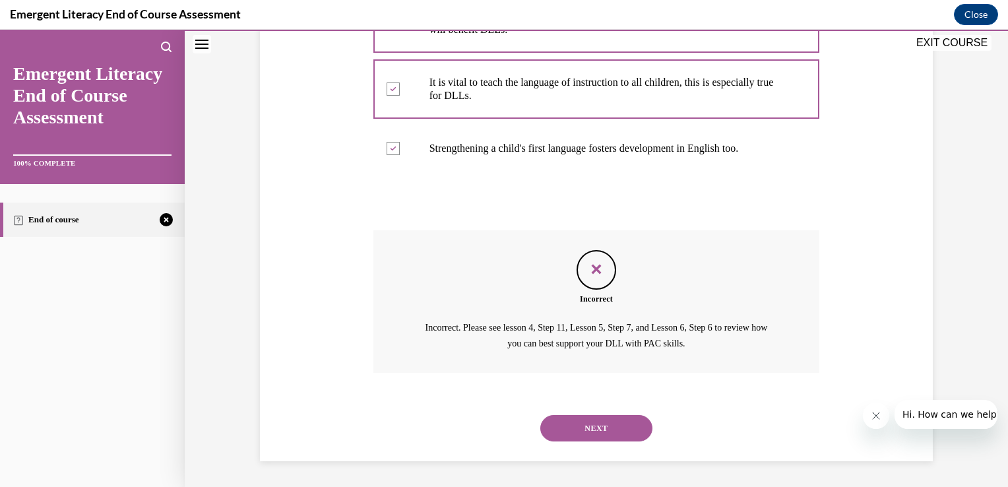
click at [588, 428] on button "NEXT" at bounding box center [596, 428] width 112 height 26
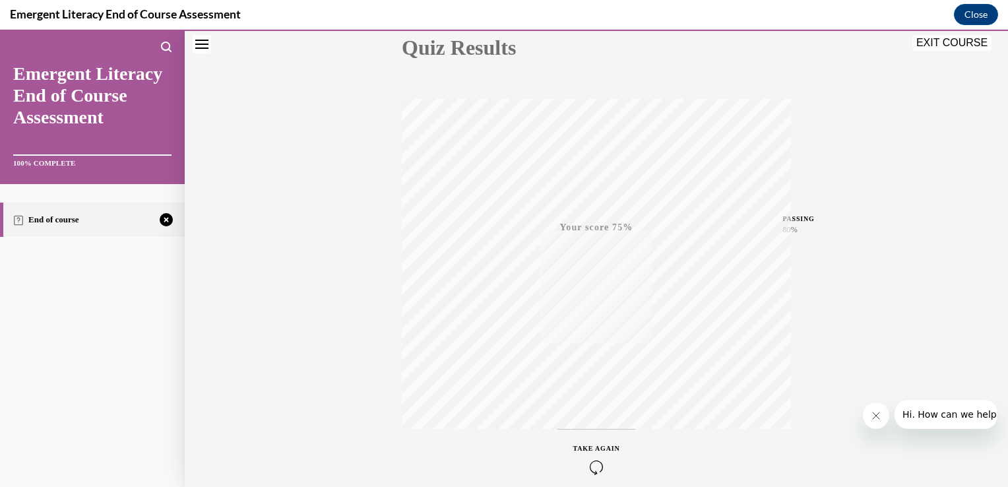
scroll to position [218, 0]
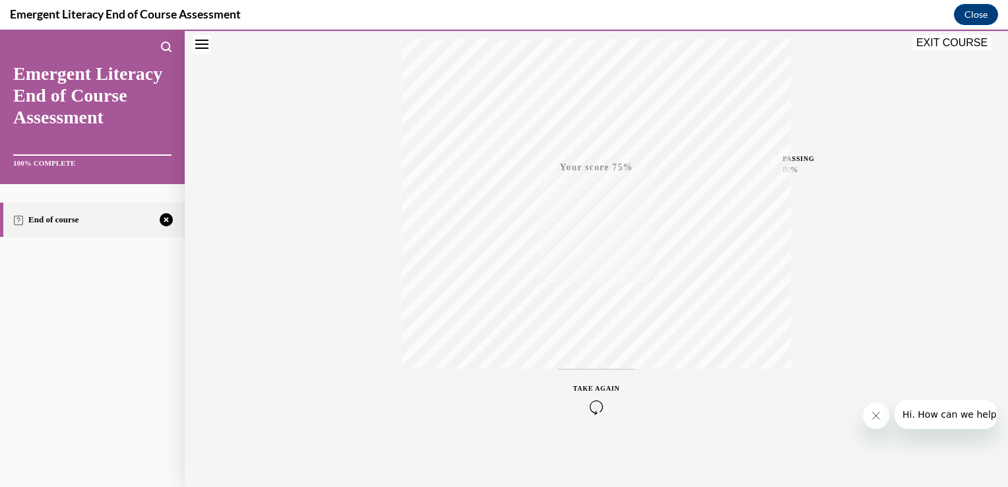
click at [592, 408] on icon "button" at bounding box center [596, 407] width 47 height 15
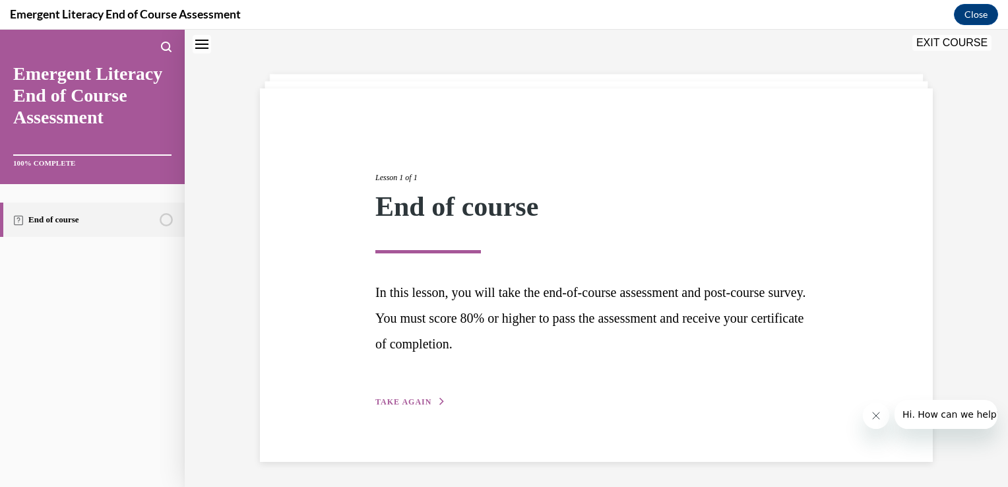
click at [395, 400] on span "TAKE AGAIN" at bounding box center [403, 401] width 56 height 9
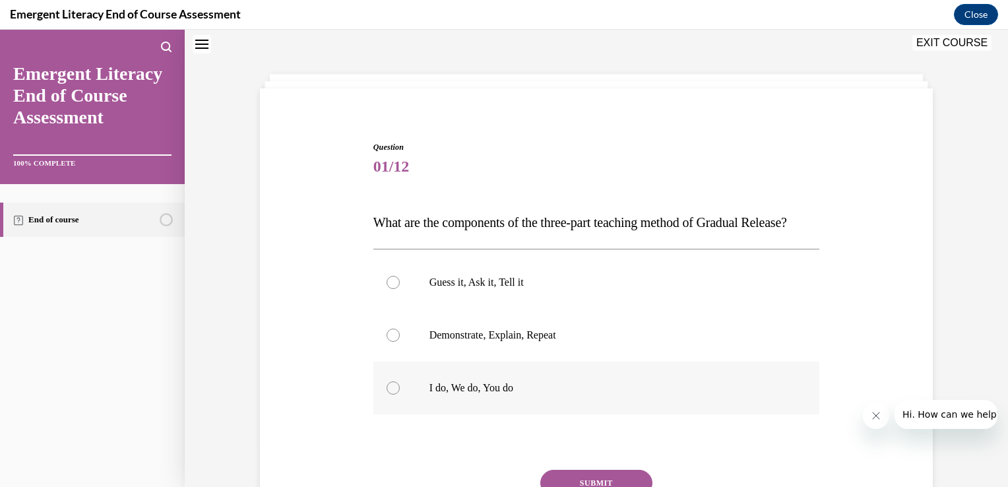
click at [387, 394] on div at bounding box center [393, 387] width 13 height 13
click at [387, 394] on input "I do, We do, You do" at bounding box center [393, 387] width 13 height 13
radio input "true"
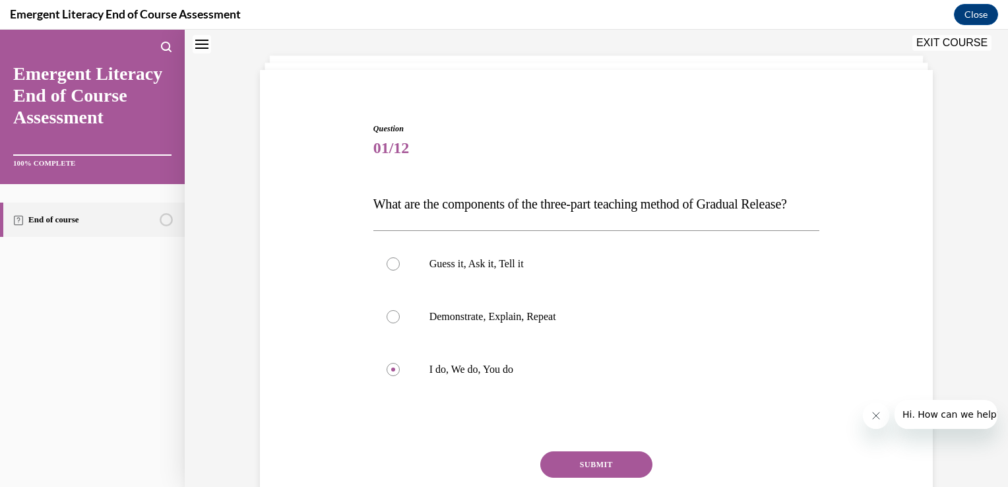
scroll to position [95, 0]
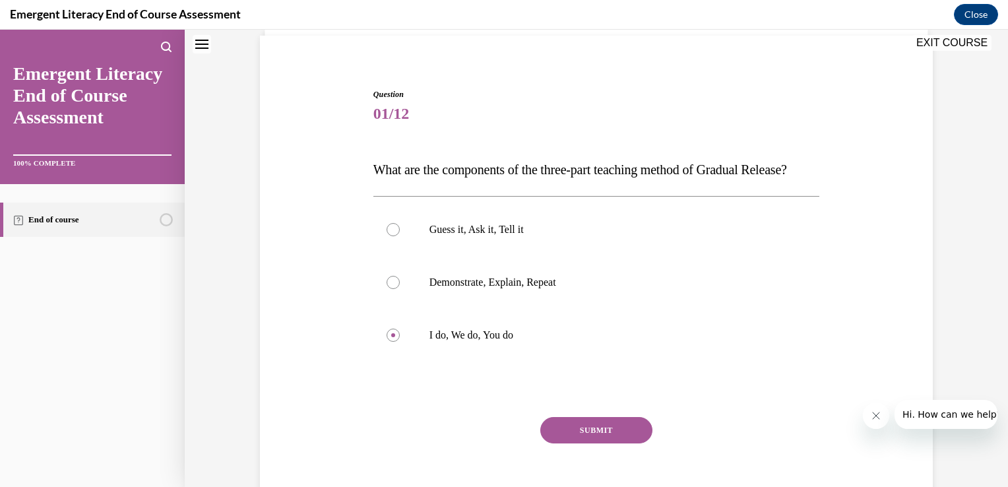
click at [615, 443] on button "SUBMIT" at bounding box center [596, 430] width 112 height 26
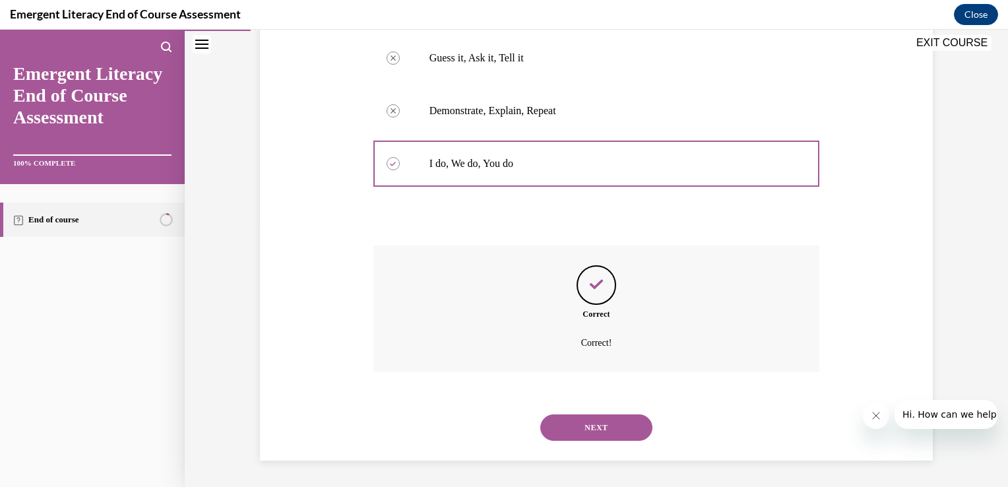
scroll to position [292, 0]
click at [606, 430] on button "NEXT" at bounding box center [596, 427] width 112 height 26
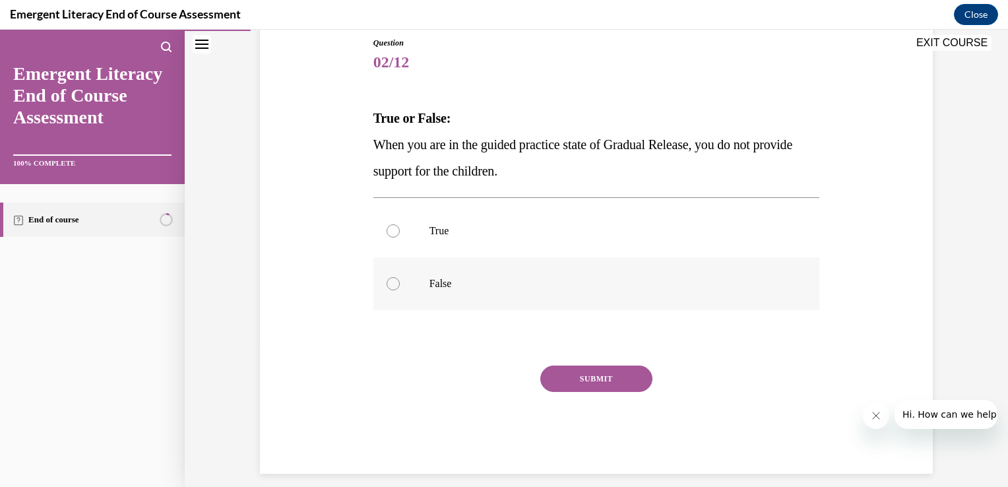
click at [390, 283] on div at bounding box center [393, 283] width 13 height 13
click at [390, 283] on input "False" at bounding box center [393, 283] width 13 height 13
radio input "true"
click at [546, 378] on button "SUBMIT" at bounding box center [596, 378] width 112 height 26
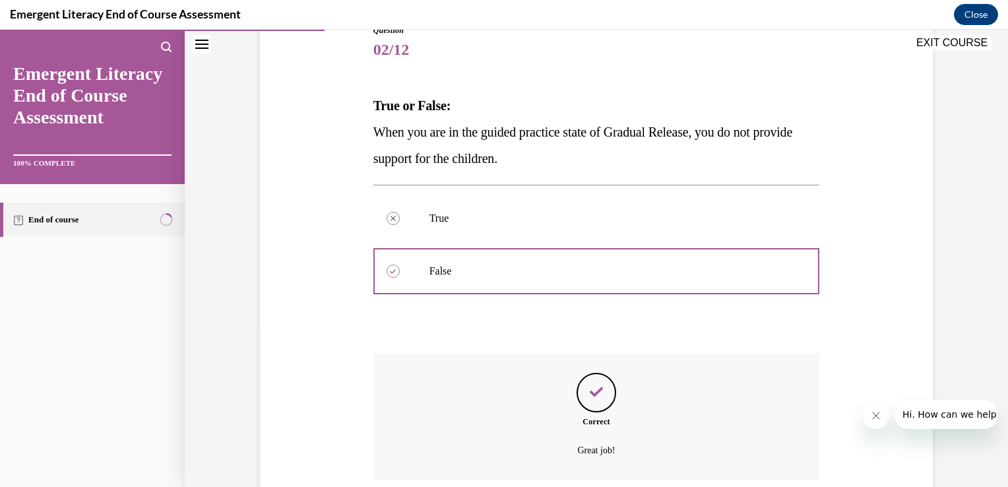
scroll to position [266, 0]
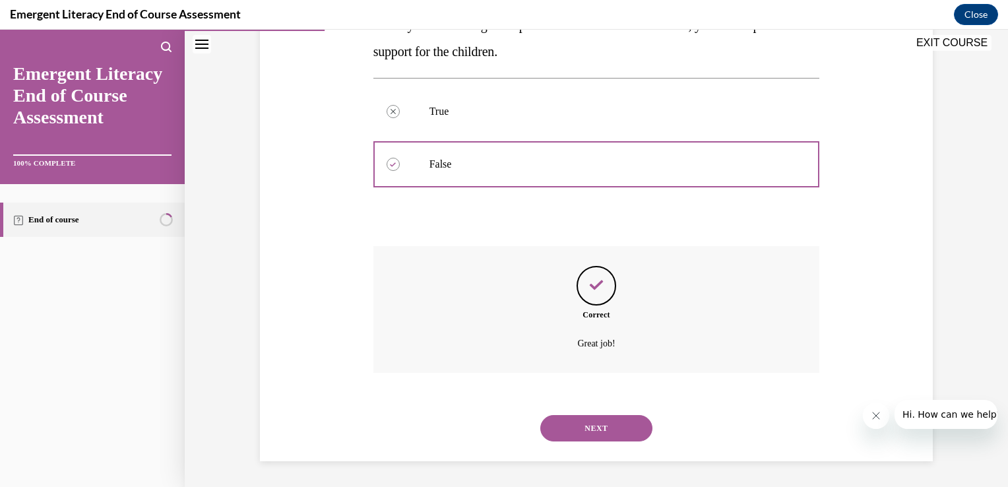
click at [593, 416] on button "NEXT" at bounding box center [596, 428] width 112 height 26
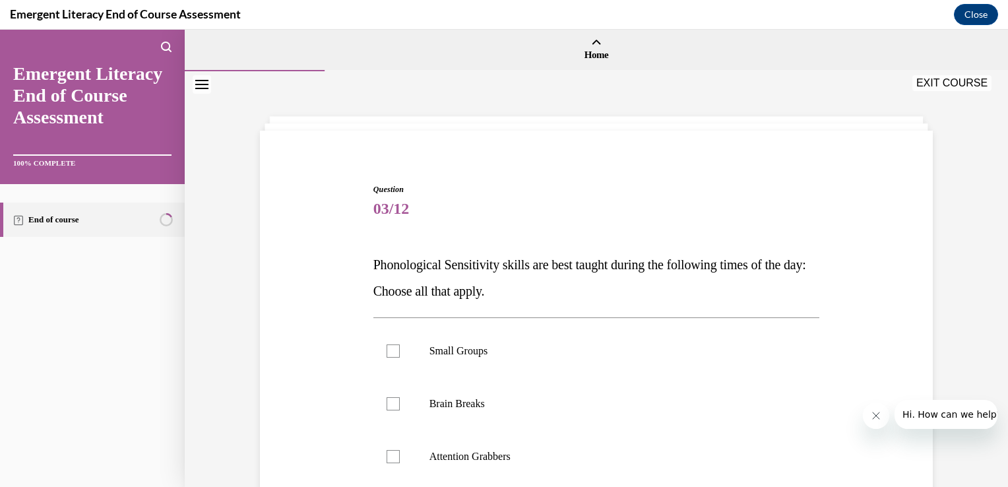
click at [964, 466] on div "Question 03/12 Phonological Sensitivity skills are best taught during the follo…" at bounding box center [596, 398] width 823 height 654
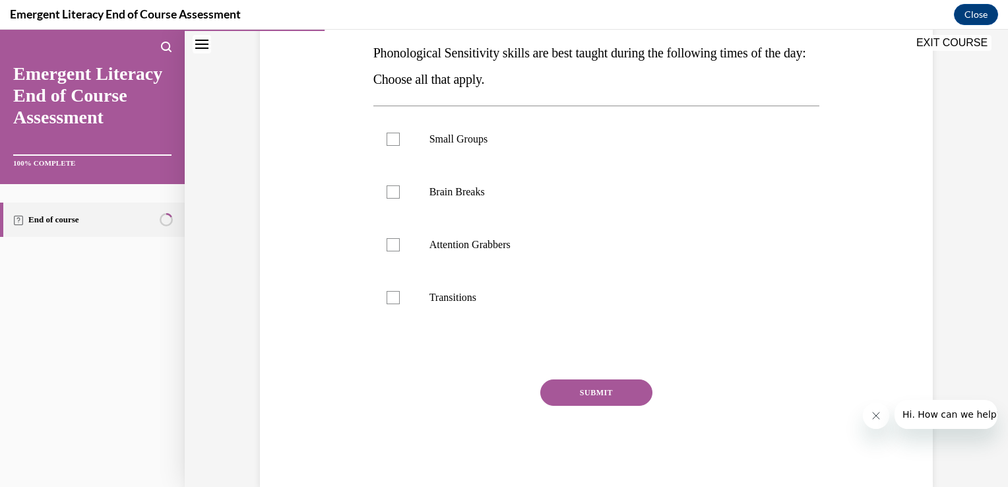
scroll to position [185, 0]
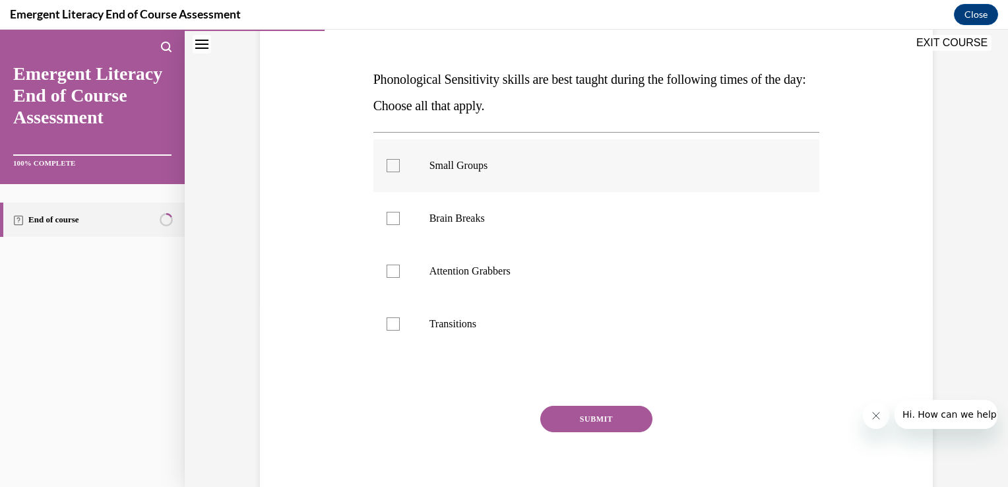
click at [391, 164] on div at bounding box center [393, 165] width 13 height 13
click at [391, 164] on input "Small Groups" at bounding box center [393, 165] width 13 height 13
checkbox input "true"
click at [571, 419] on button "SUBMIT" at bounding box center [596, 419] width 112 height 26
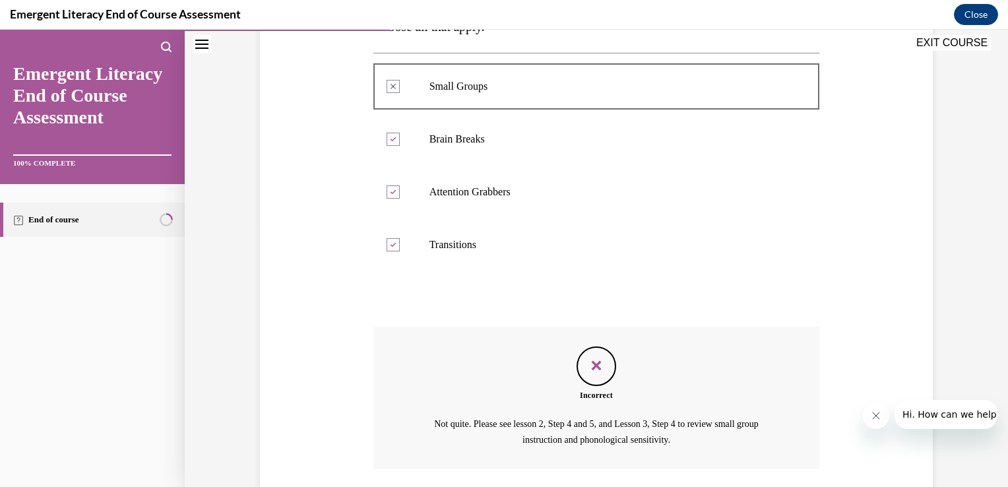
scroll to position [361, 0]
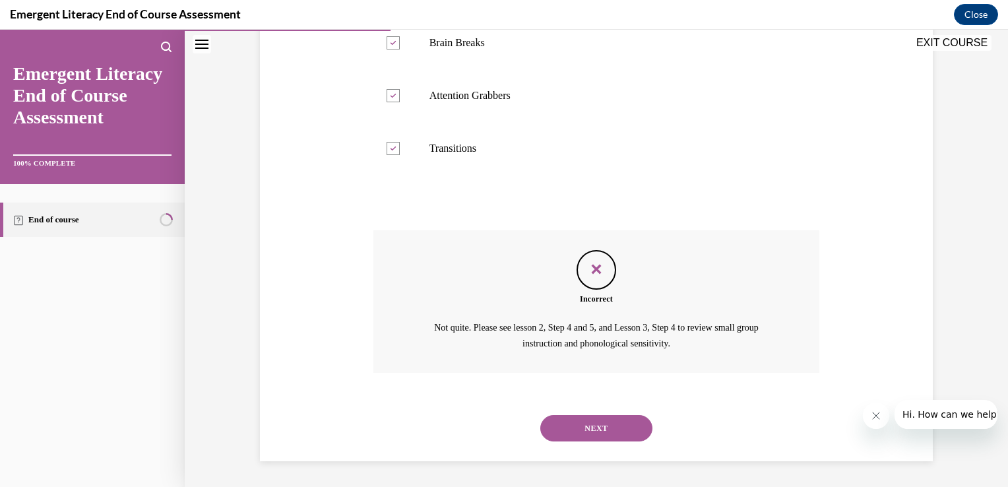
click at [599, 423] on button "NEXT" at bounding box center [596, 428] width 112 height 26
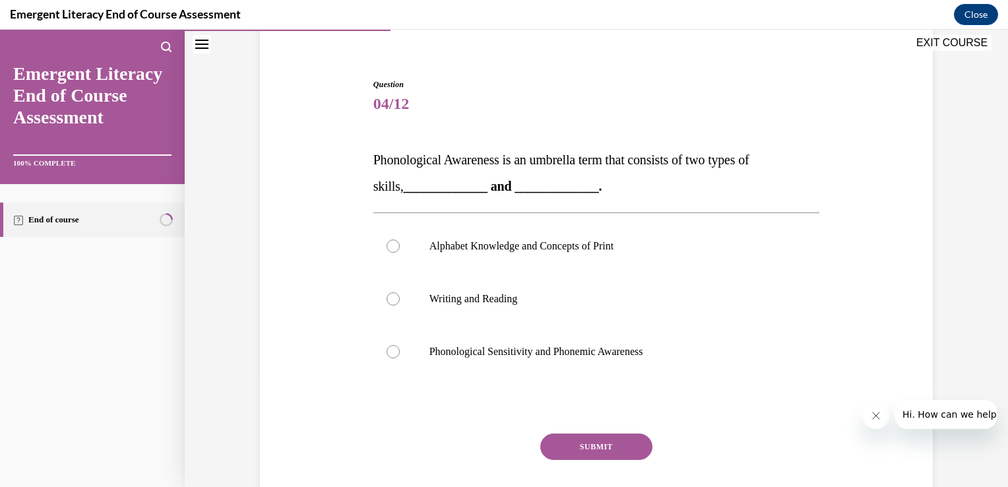
scroll to position [106, 0]
click at [387, 356] on div at bounding box center [393, 350] width 13 height 13
click at [387, 356] on input "Phonological Sensitivity and Phonemic Awareness" at bounding box center [393, 350] width 13 height 13
radio input "true"
click at [579, 445] on button "SUBMIT" at bounding box center [596, 446] width 112 height 26
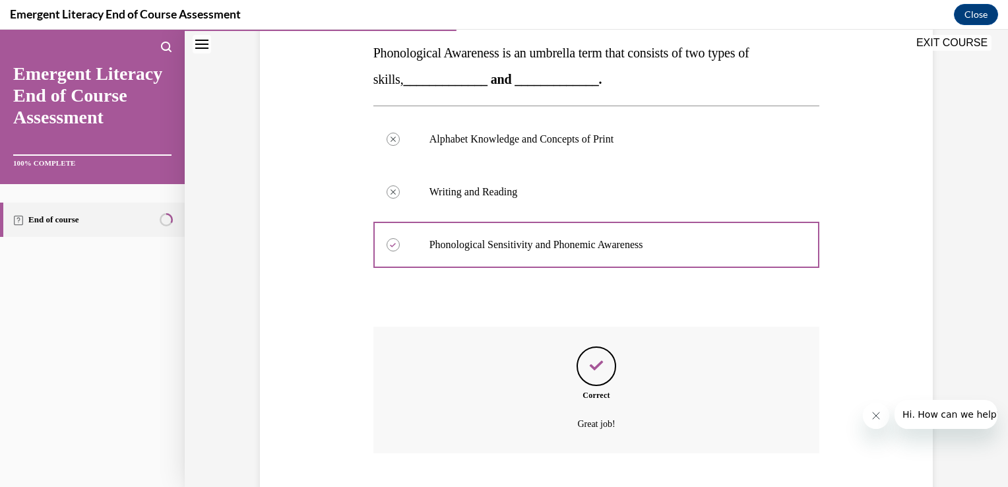
scroll to position [292, 0]
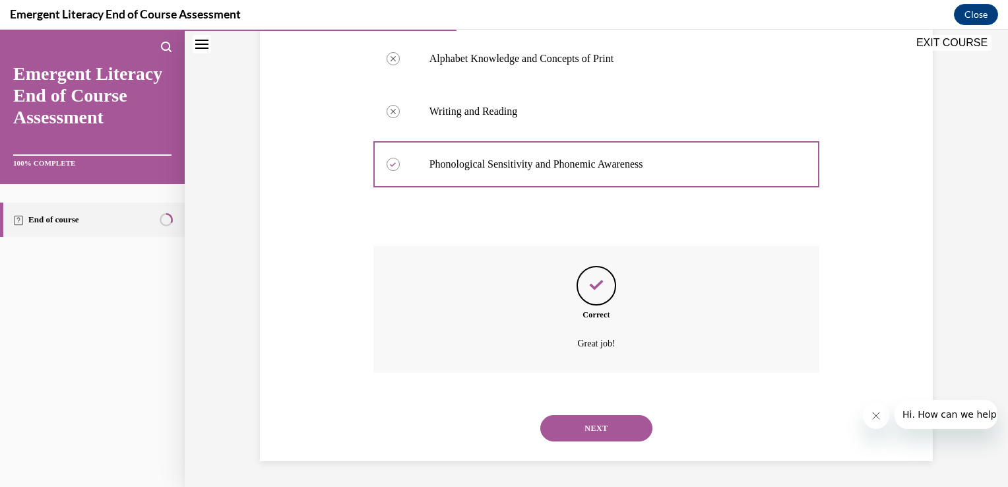
click at [582, 430] on button "NEXT" at bounding box center [596, 428] width 112 height 26
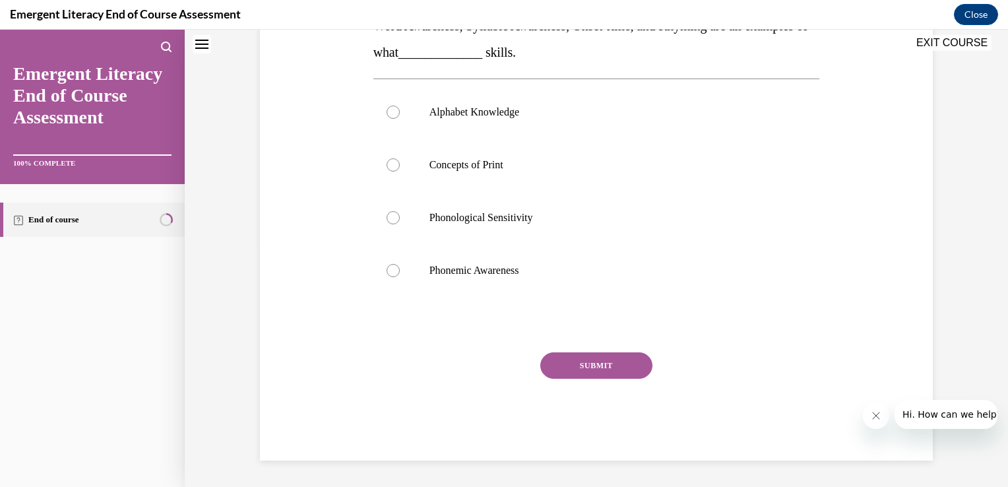
scroll to position [0, 0]
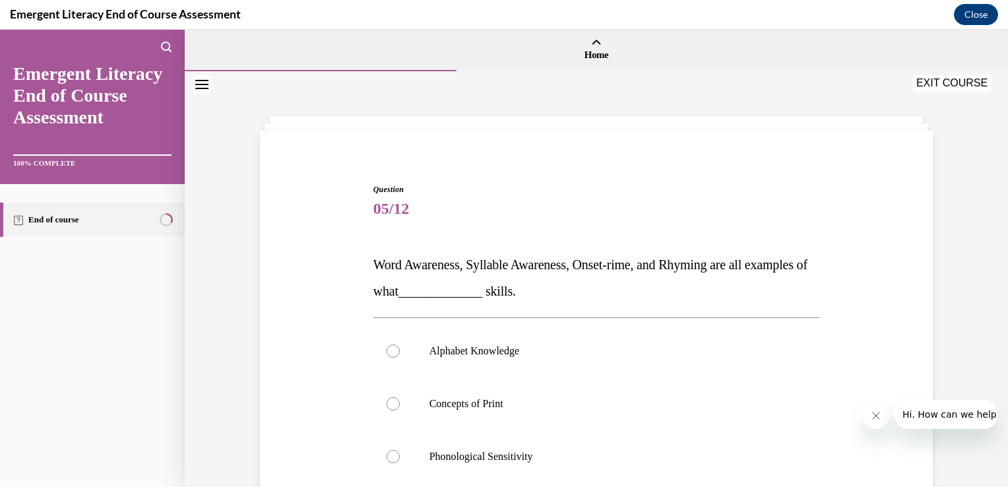
click at [996, 476] on div "Question 05/12 Word Awareness, Syllable Awareness, Onset-rime, and Rhyming are …" at bounding box center [596, 398] width 823 height 654
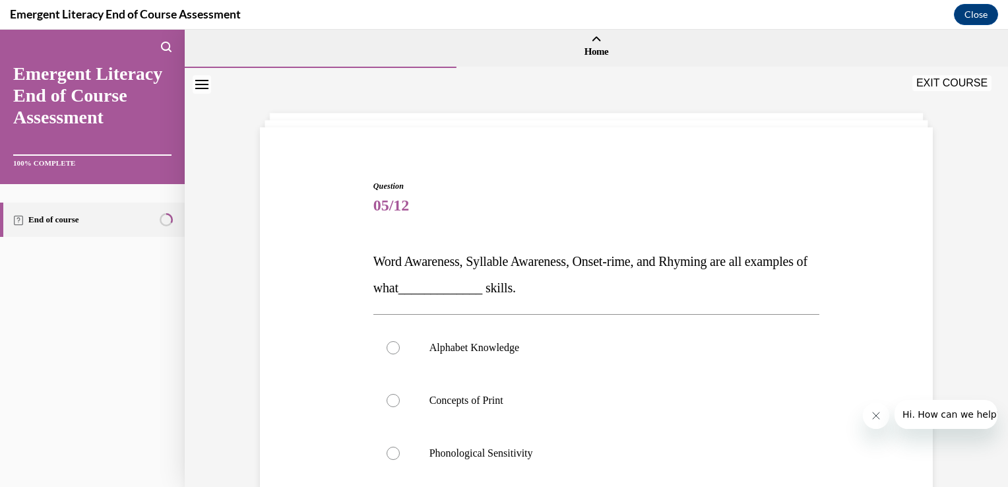
click at [996, 476] on div "Question 05/12 Word Awareness, Syllable Awareness, Onset-rime, and Rhyming are …" at bounding box center [596, 395] width 823 height 654
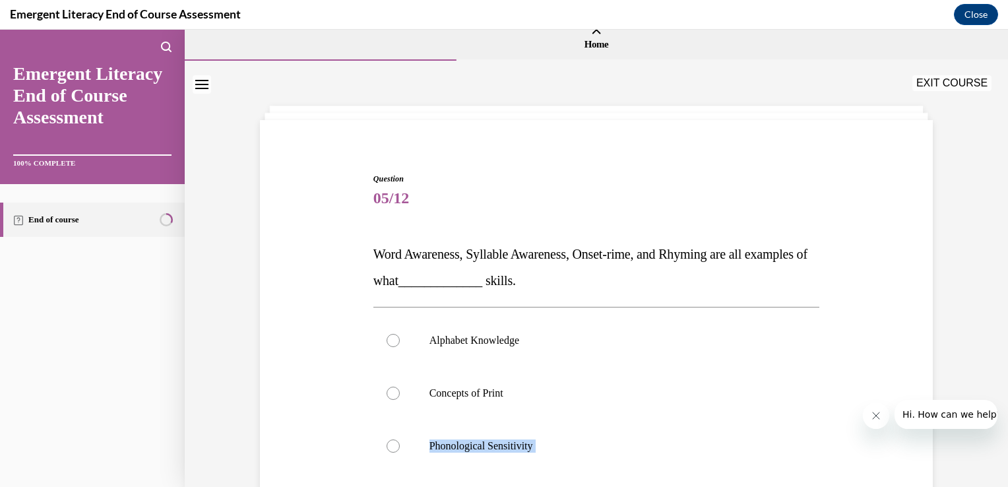
click at [996, 476] on div "Question 05/12 Word Awareness, Syllable Awareness, Onset-rime, and Rhyming are …" at bounding box center [596, 388] width 823 height 654
click at [996, 476] on div "Question 05/12 Word Awareness, Syllable Awareness, Onset-rime, and Rhyming are …" at bounding box center [596, 386] width 823 height 654
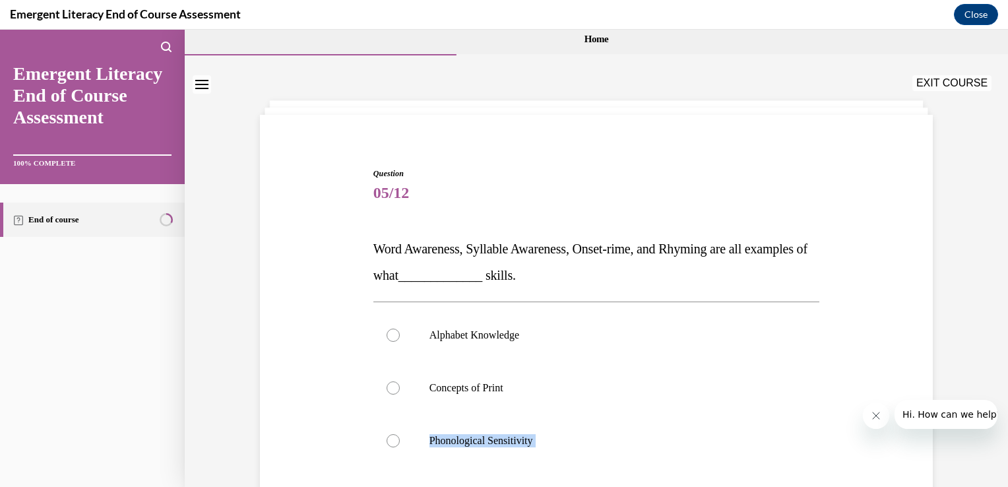
click at [996, 476] on div "Question 05/12 Word Awareness, Syllable Awareness, Onset-rime, and Rhyming are …" at bounding box center [596, 382] width 823 height 654
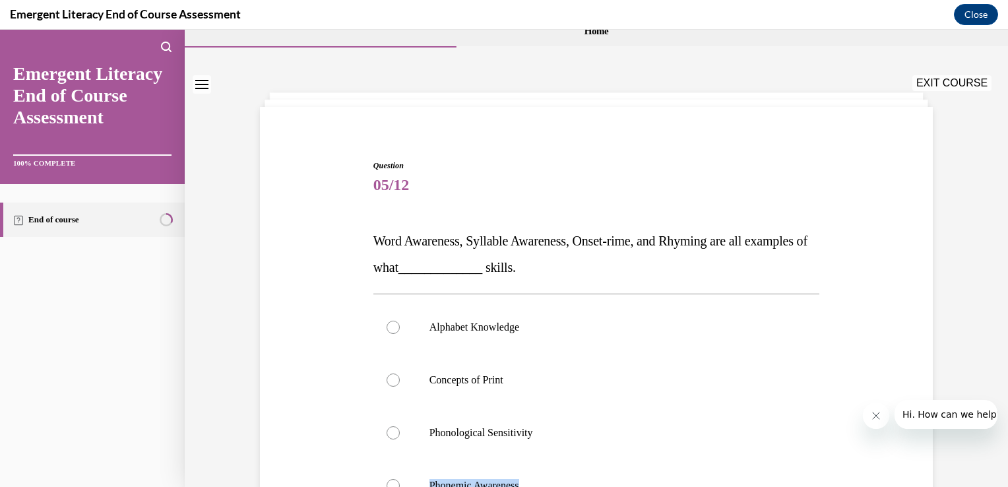
click at [995, 476] on div "Question 05/12 Word Awareness, Syllable Awareness, Onset-rime, and Rhyming are …" at bounding box center [596, 374] width 823 height 654
click at [996, 476] on div "Question 05/12 Word Awareness, Syllable Awareness, Onset-rime, and Rhyming are …" at bounding box center [596, 374] width 823 height 654
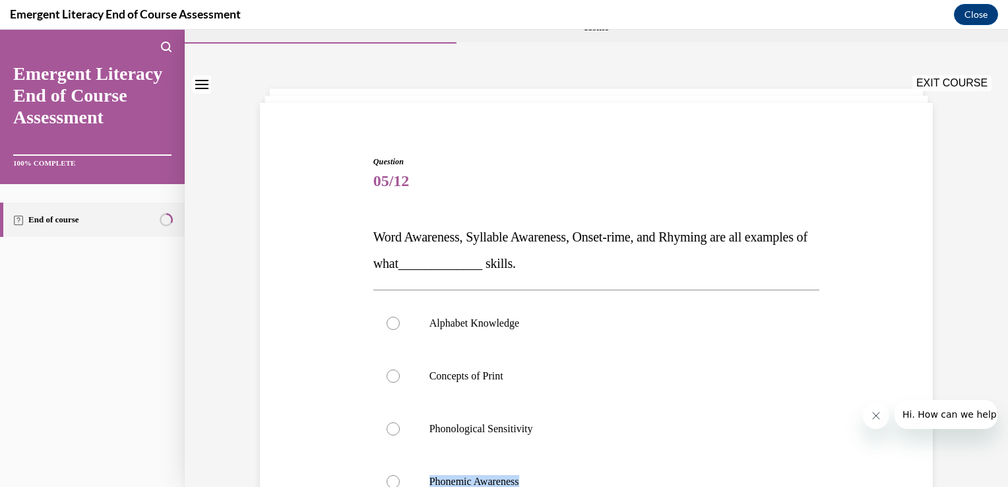
click at [996, 476] on div "Question 05/12 Word Awareness, Syllable Awareness, Onset-rime, and Rhyming are …" at bounding box center [596, 371] width 823 height 654
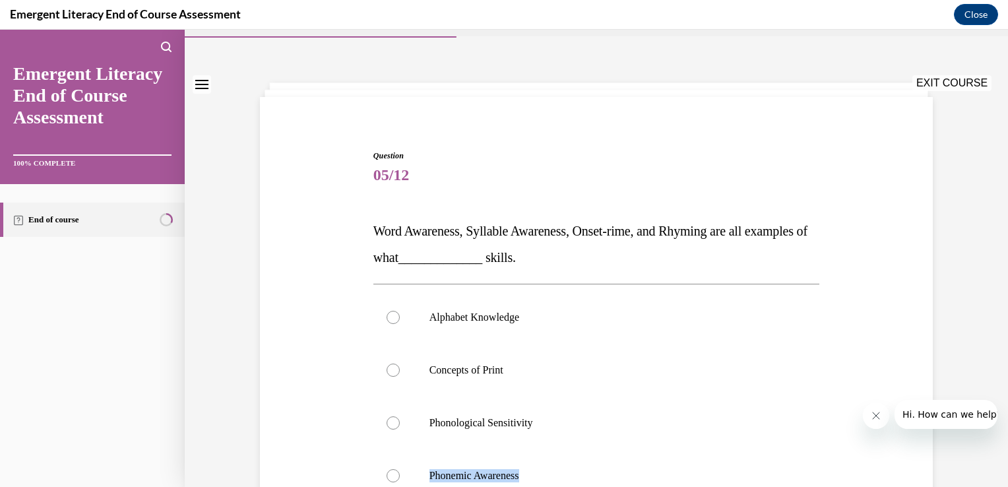
click at [995, 476] on div "Question 05/12 Word Awareness, Syllable Awareness, Onset-rime, and Rhyming are …" at bounding box center [596, 365] width 823 height 654
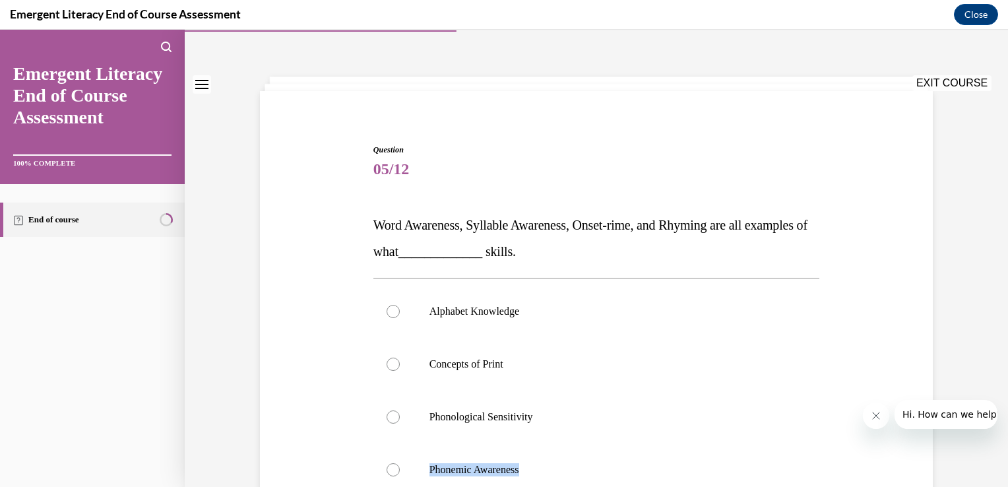
click at [995, 476] on div "Question 05/12 Word Awareness, Syllable Awareness, Onset-rime, and Rhyming are …" at bounding box center [596, 359] width 823 height 654
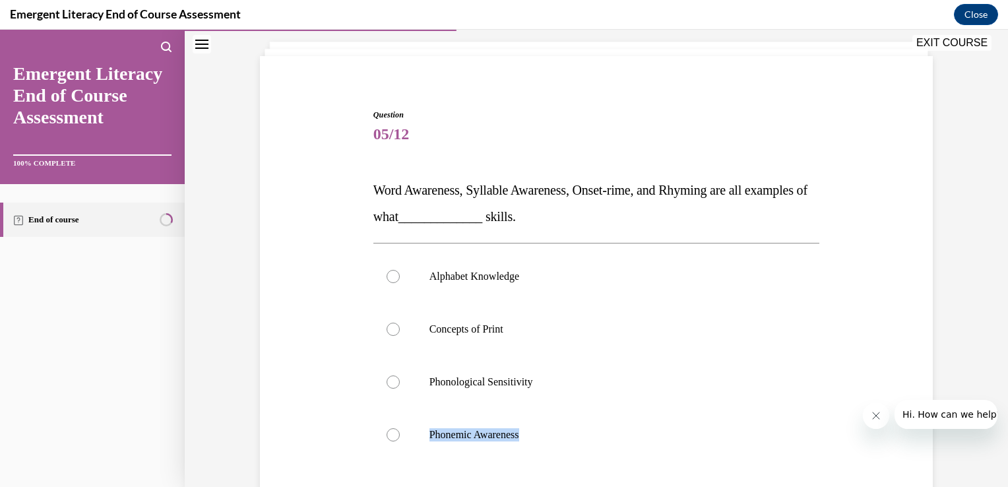
scroll to position [95, 0]
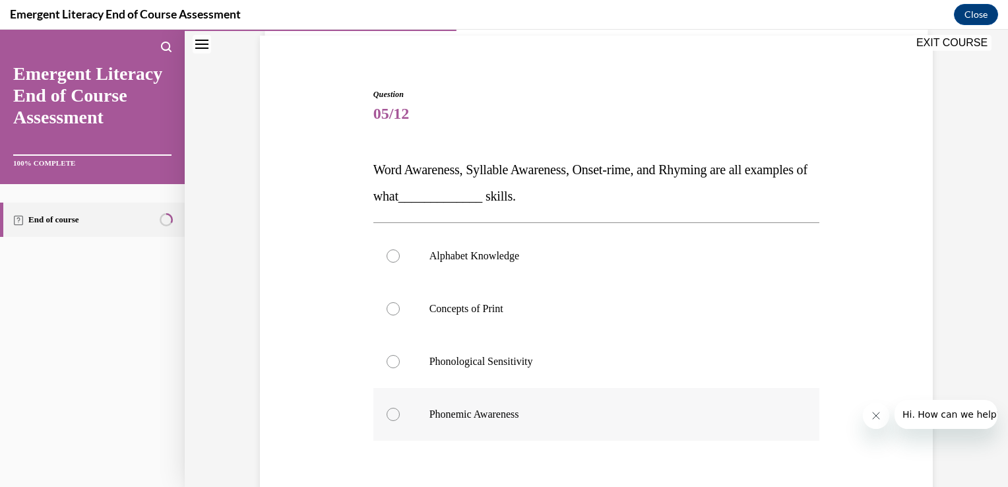
click at [388, 420] on div at bounding box center [393, 414] width 13 height 13
click at [388, 420] on input "Phonemic Awareness" at bounding box center [393, 414] width 13 height 13
radio input "true"
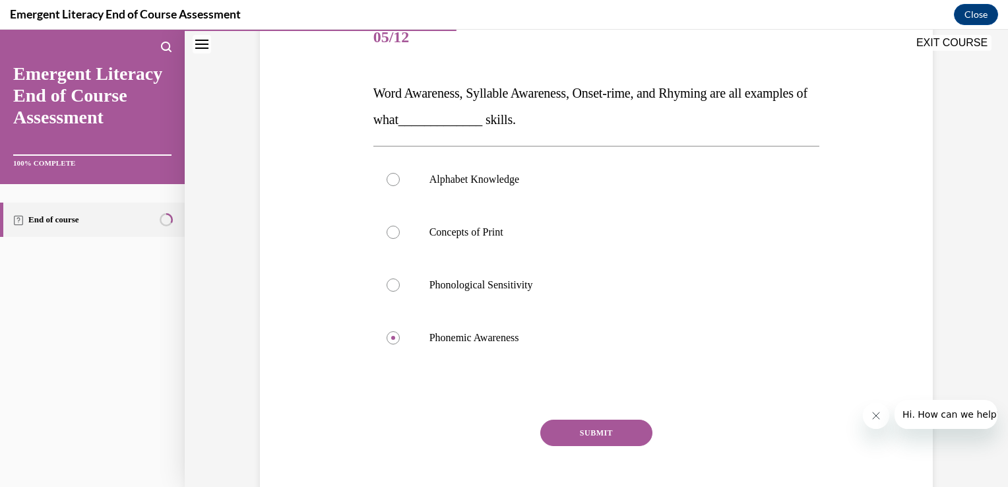
scroll to position [174, 0]
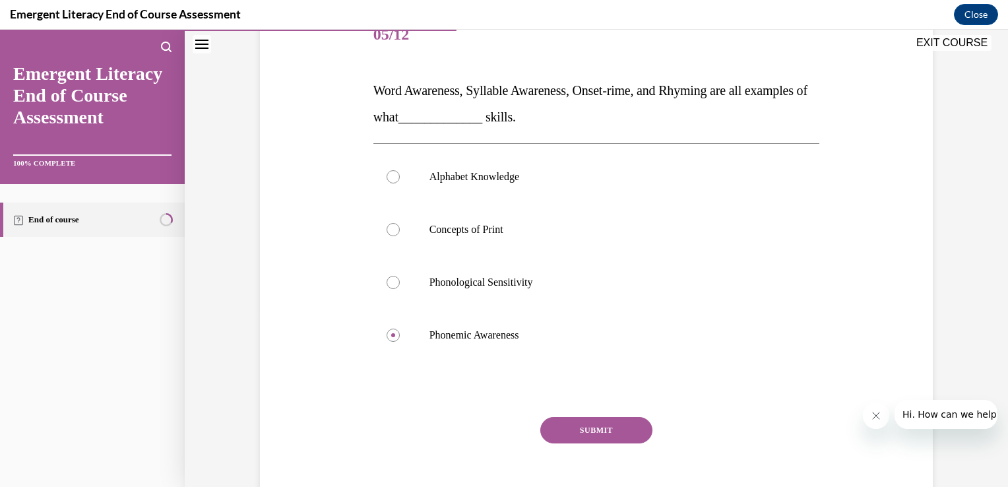
click at [580, 428] on button "SUBMIT" at bounding box center [596, 430] width 112 height 26
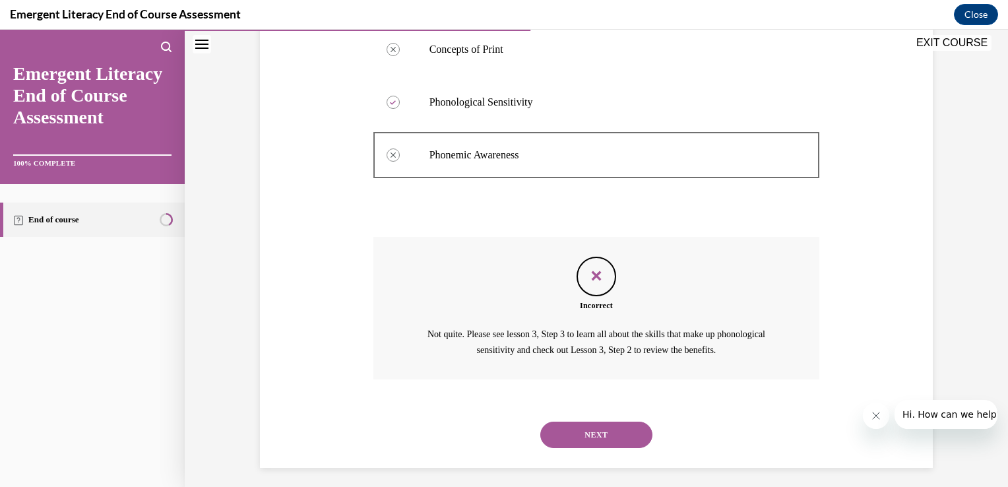
scroll to position [361, 0]
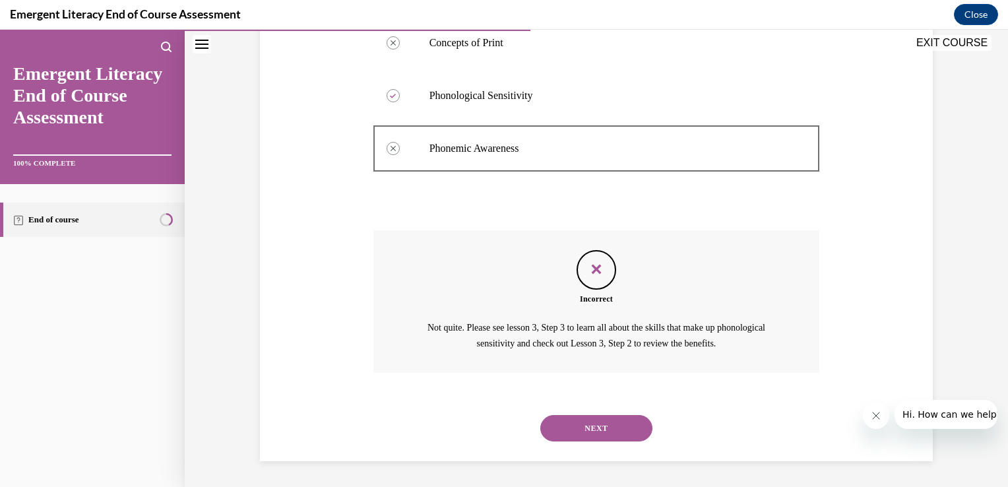
click at [570, 427] on button "NEXT" at bounding box center [596, 428] width 112 height 26
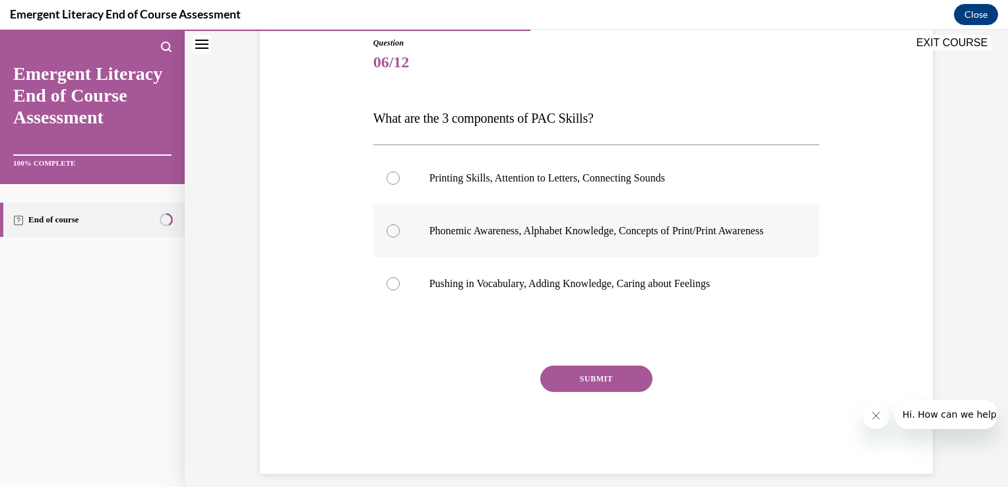
click at [387, 236] on div at bounding box center [393, 230] width 13 height 13
click at [387, 236] on input "Phonemic Awareness, Alphabet Knowledge, Concepts of Print/Print Awareness" at bounding box center [393, 230] width 13 height 13
radio input "true"
click at [585, 392] on button "SUBMIT" at bounding box center [596, 378] width 112 height 26
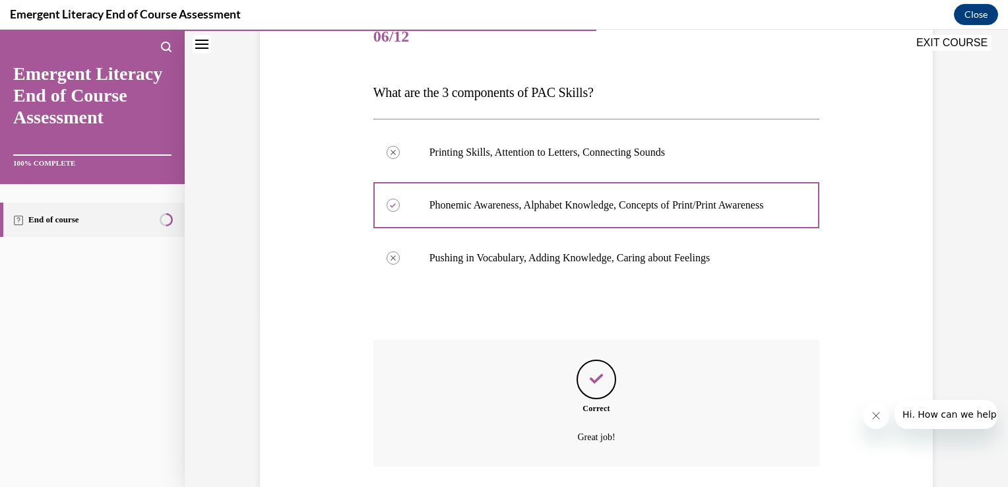
scroll to position [279, 0]
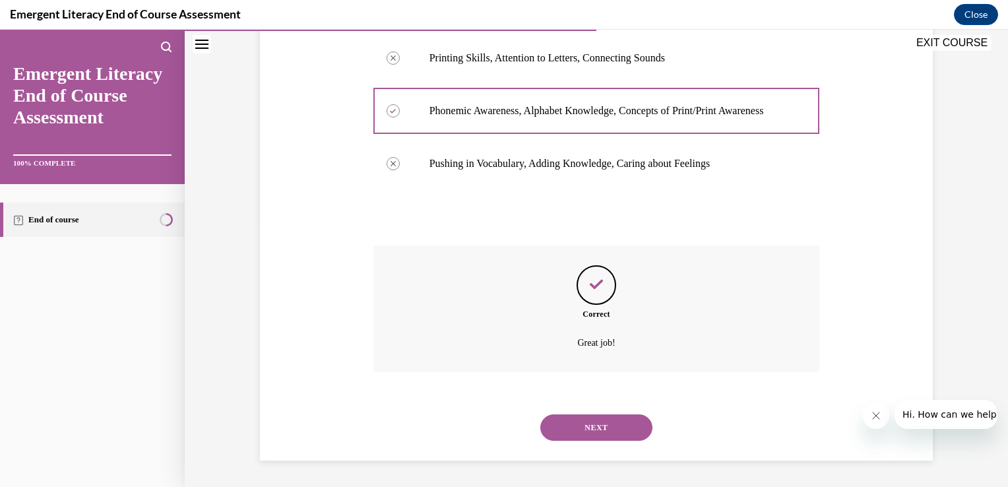
click at [584, 428] on button "NEXT" at bounding box center [596, 427] width 112 height 26
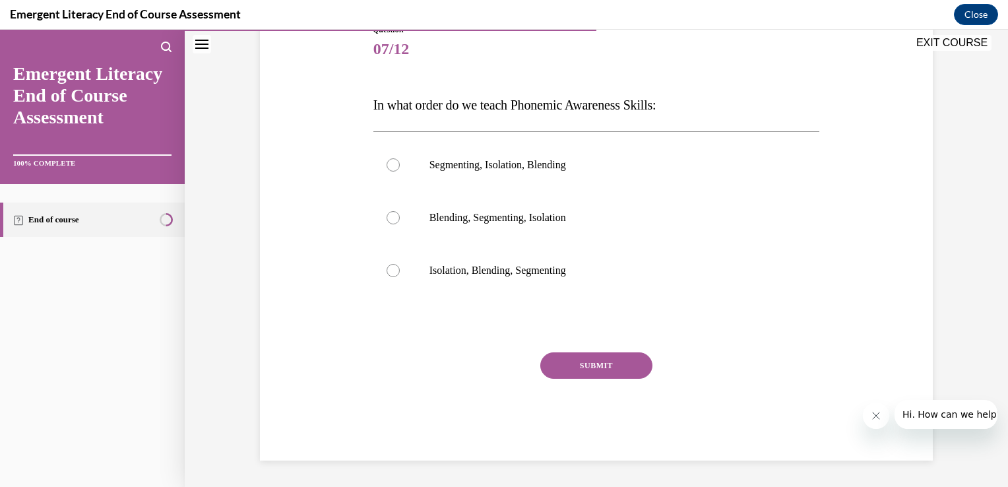
scroll to position [146, 0]
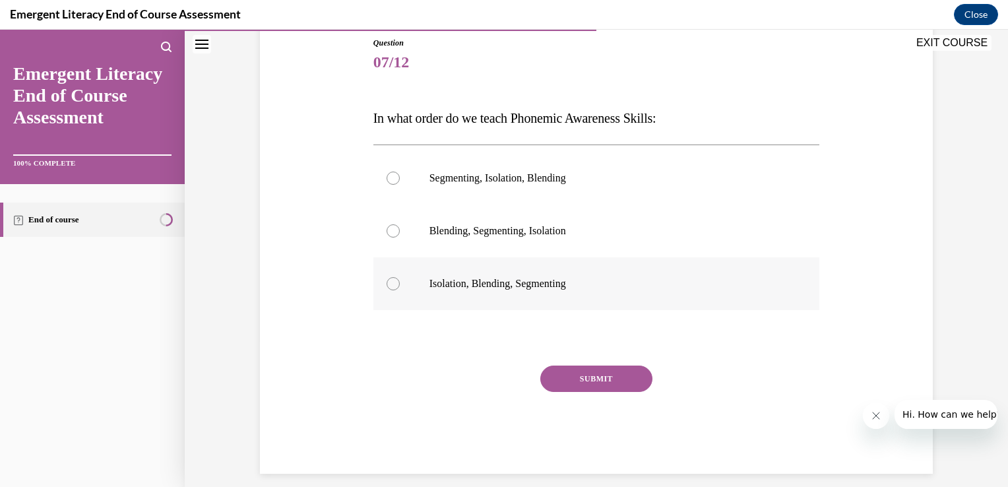
click at [390, 286] on div at bounding box center [393, 283] width 13 height 13
click at [390, 286] on input "Isolation, Blending, Segmenting" at bounding box center [393, 283] width 13 height 13
radio input "true"
click at [573, 371] on button "SUBMIT" at bounding box center [596, 378] width 112 height 26
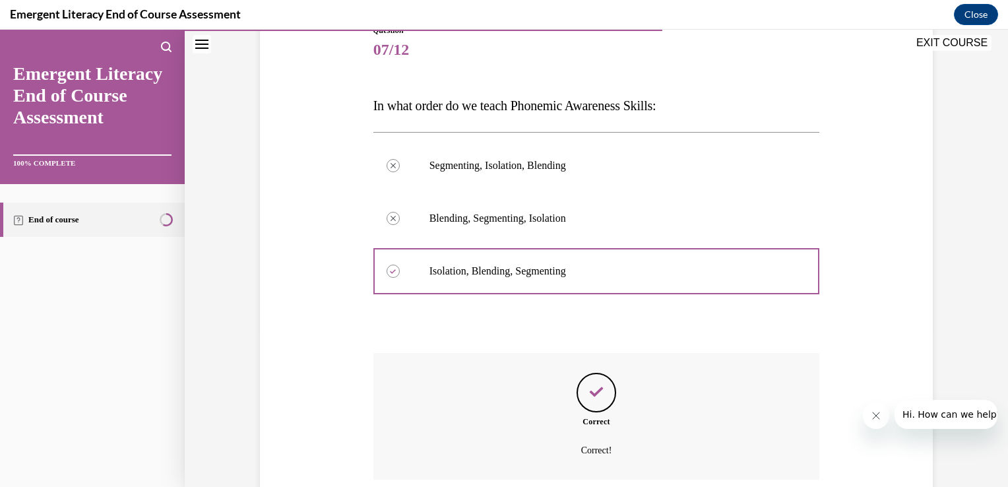
scroll to position [266, 0]
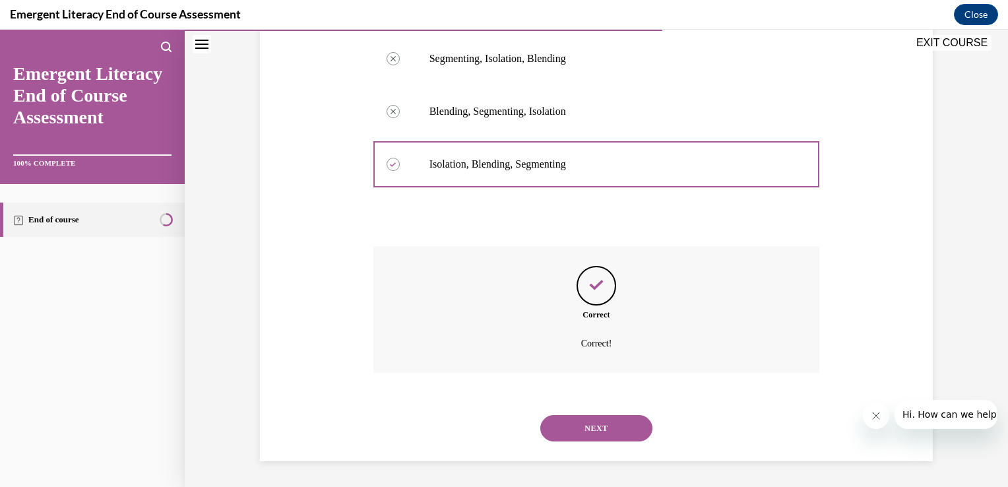
click at [579, 422] on button "NEXT" at bounding box center [596, 428] width 112 height 26
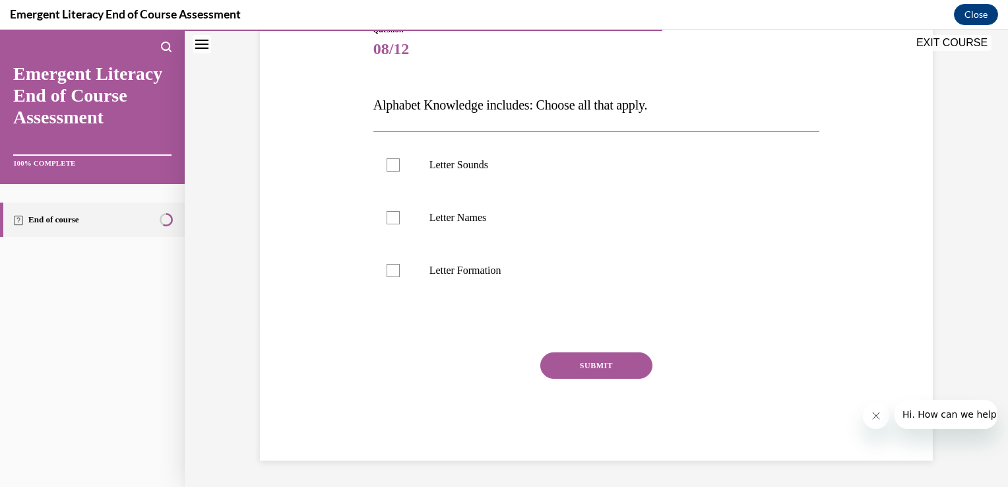
scroll to position [146, 0]
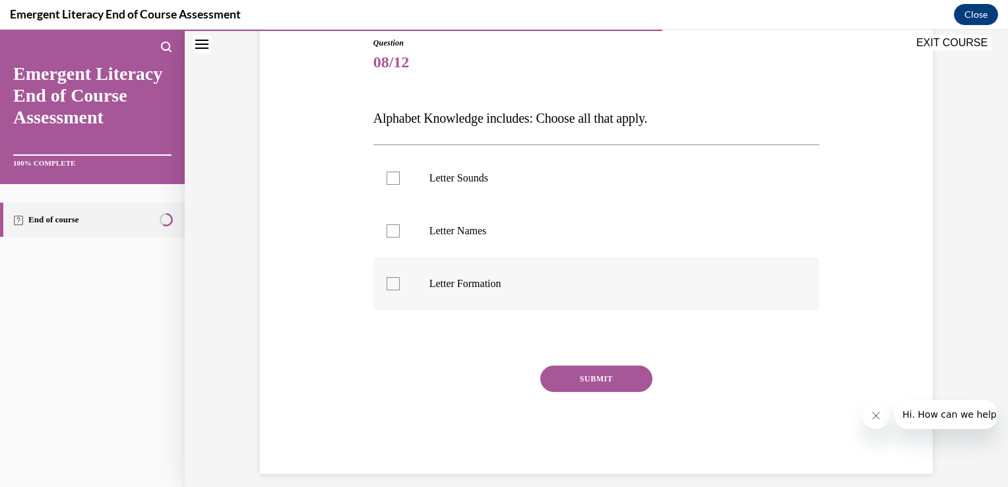
click at [388, 283] on div at bounding box center [393, 283] width 13 height 13
click at [388, 283] on input "Letter Formation" at bounding box center [393, 283] width 13 height 13
checkbox input "true"
click at [387, 239] on label "Letter Names" at bounding box center [596, 230] width 447 height 53
click at [387, 237] on input "Letter Names" at bounding box center [393, 230] width 13 height 13
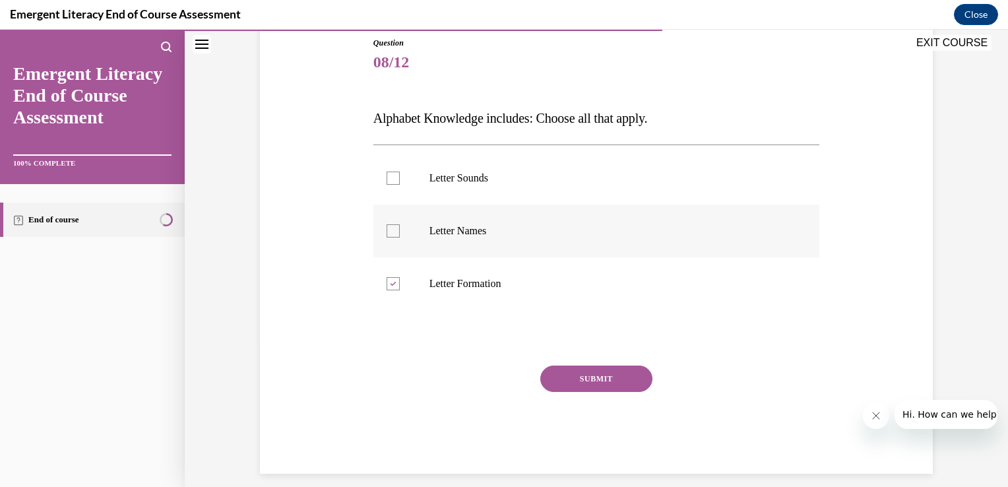
checkbox input "true"
click at [387, 179] on div at bounding box center [393, 178] width 13 height 13
click at [387, 179] on input "Letter Sounds" at bounding box center [393, 178] width 13 height 13
checkbox input "true"
click at [565, 378] on button "SUBMIT" at bounding box center [596, 378] width 112 height 26
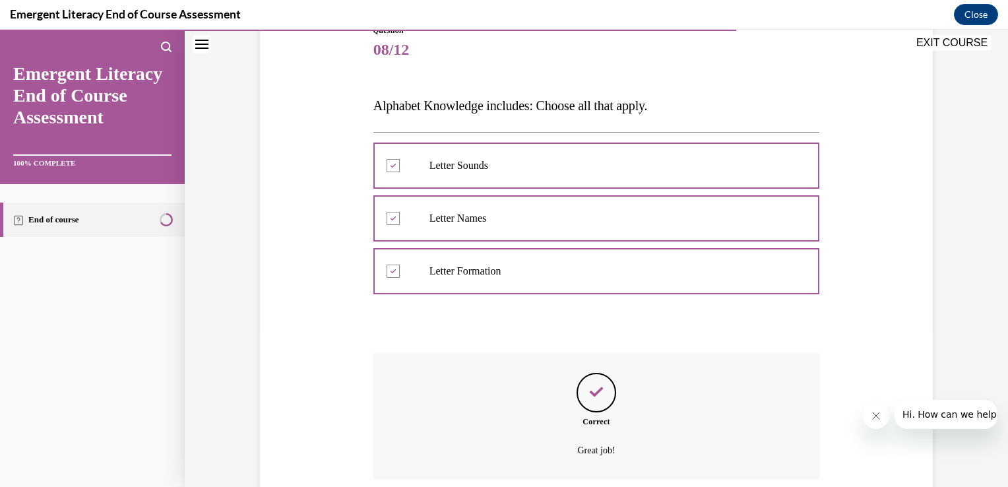
scroll to position [266, 0]
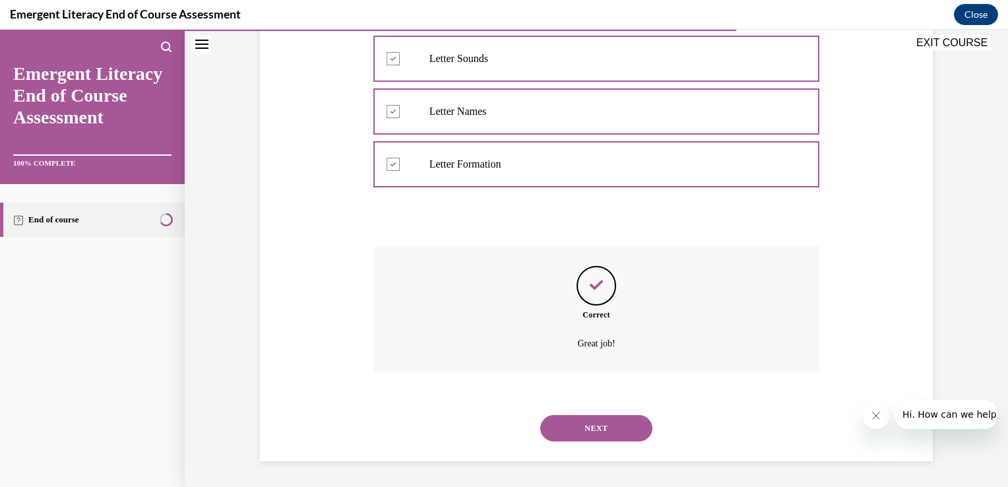
click at [583, 420] on button "NEXT" at bounding box center [596, 428] width 112 height 26
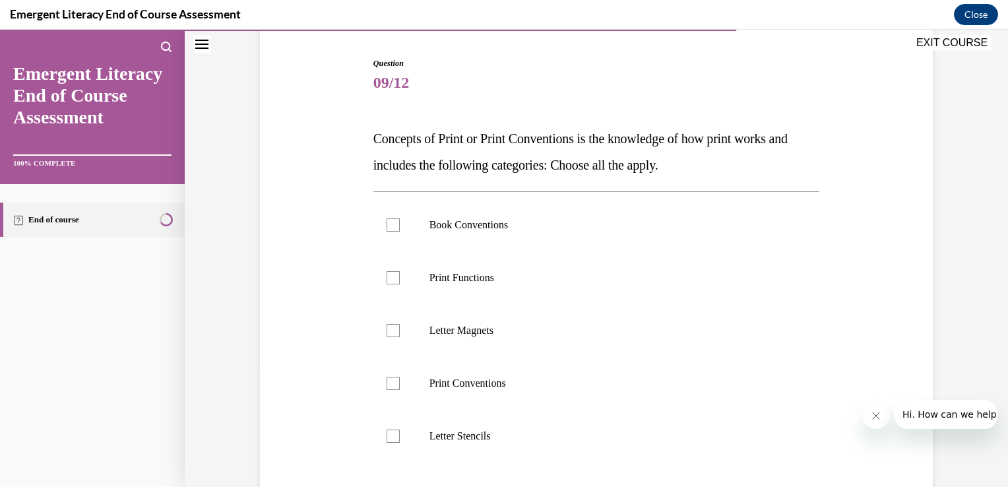
scroll to position [132, 0]
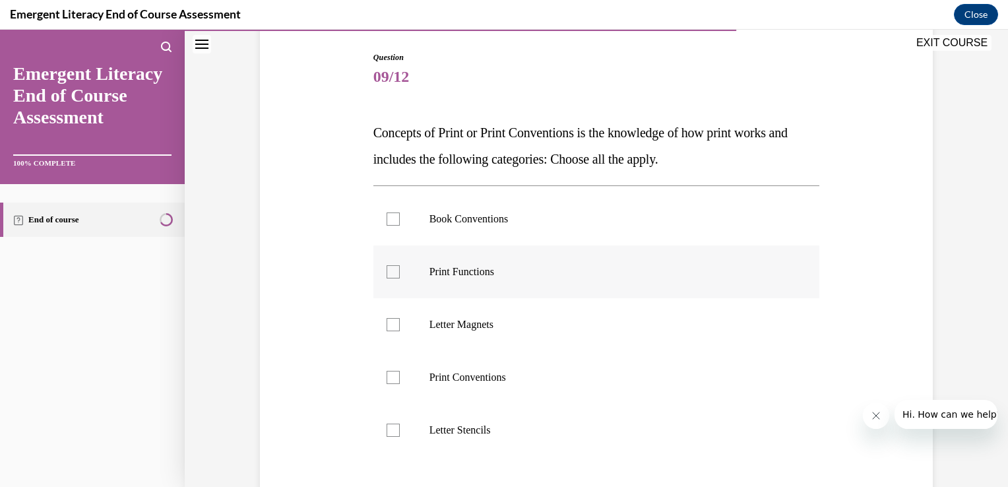
click at [389, 272] on div at bounding box center [393, 271] width 13 height 13
click at [389, 272] on input "Print Functions" at bounding box center [393, 271] width 13 height 13
checkbox input "true"
click at [387, 214] on div at bounding box center [393, 218] width 13 height 13
click at [387, 214] on input "Book Conventions" at bounding box center [393, 218] width 13 height 13
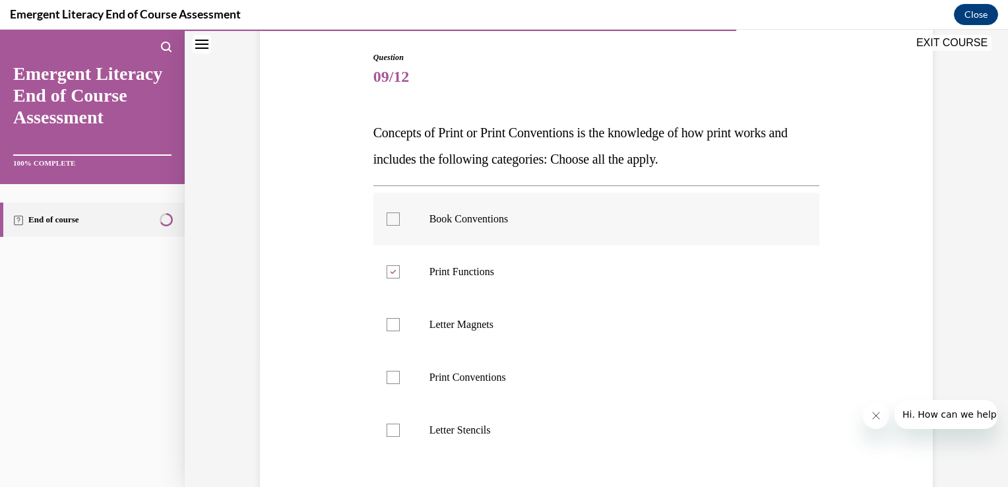
checkbox input "true"
click at [390, 376] on div at bounding box center [393, 377] width 13 height 13
click at [390, 376] on input "Print Conventions" at bounding box center [393, 377] width 13 height 13
checkbox input "true"
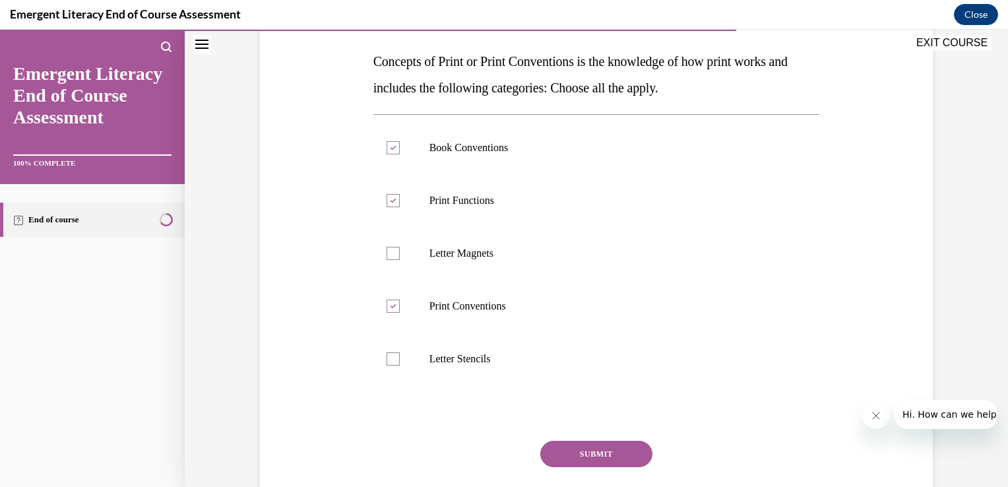
scroll to position [211, 0]
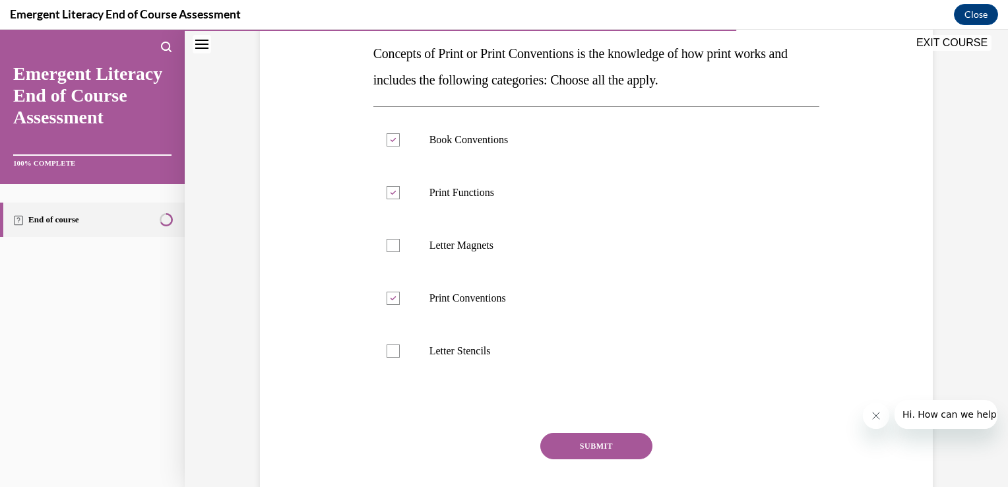
click at [595, 445] on button "SUBMIT" at bounding box center [596, 446] width 112 height 26
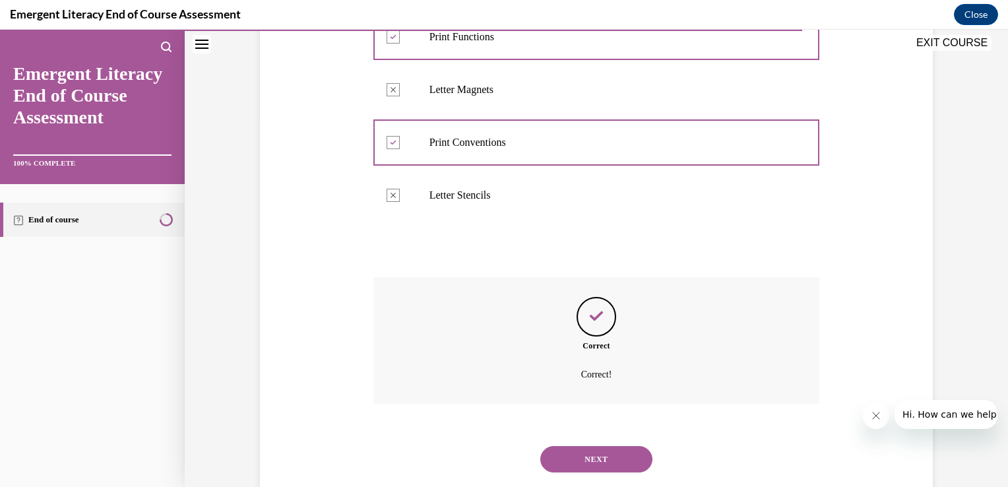
scroll to position [398, 0]
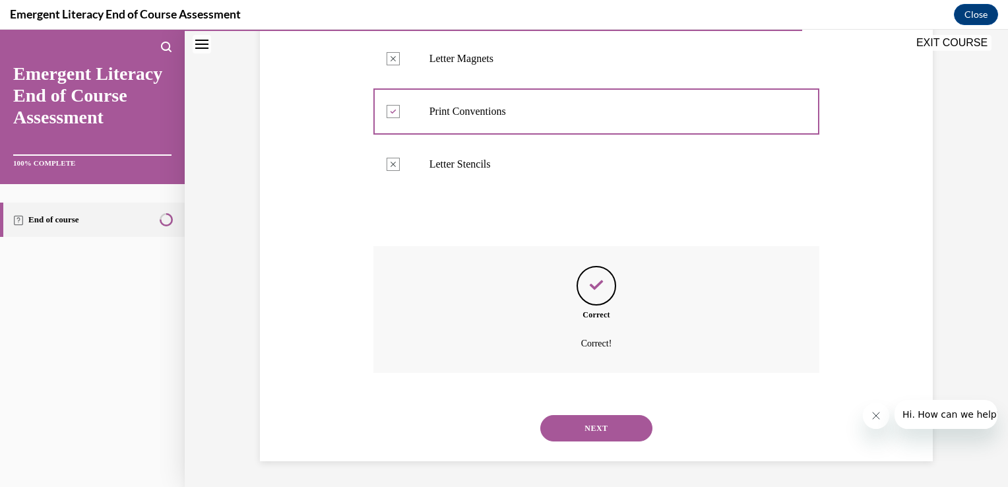
click at [594, 431] on button "NEXT" at bounding box center [596, 428] width 112 height 26
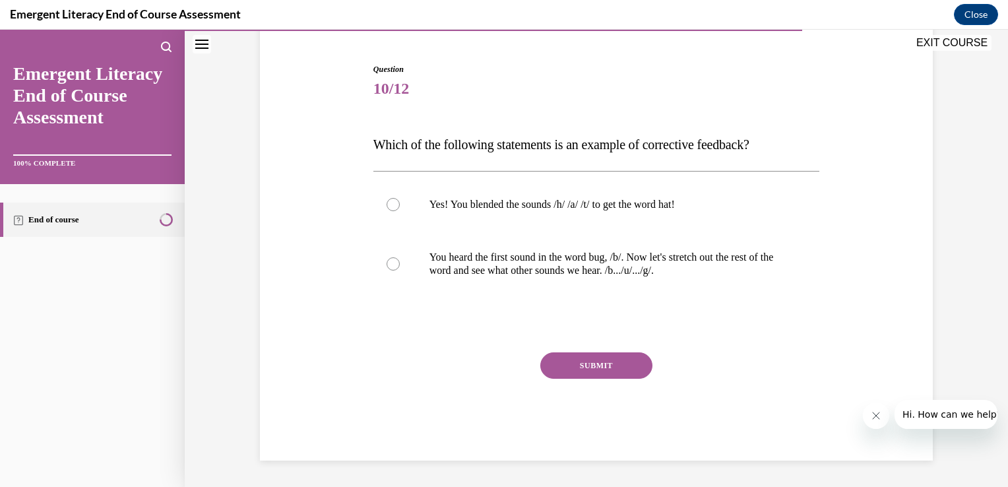
scroll to position [119, 0]
click at [388, 264] on div at bounding box center [393, 264] width 13 height 13
click at [388, 264] on input "You heard the first sound in the word bug, /b/. Now let's stretch out the rest …" at bounding box center [393, 264] width 13 height 13
radio input "true"
click at [565, 365] on button "SUBMIT" at bounding box center [596, 366] width 112 height 26
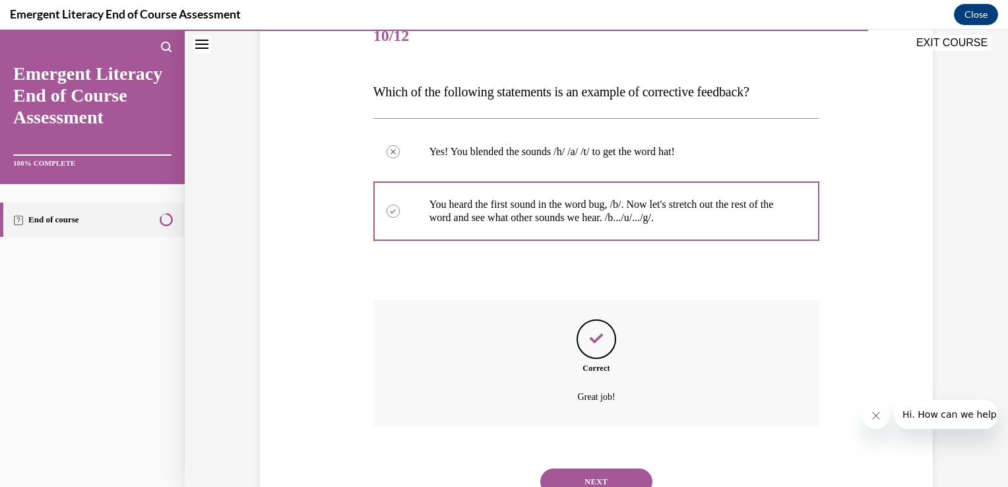
scroll to position [226, 0]
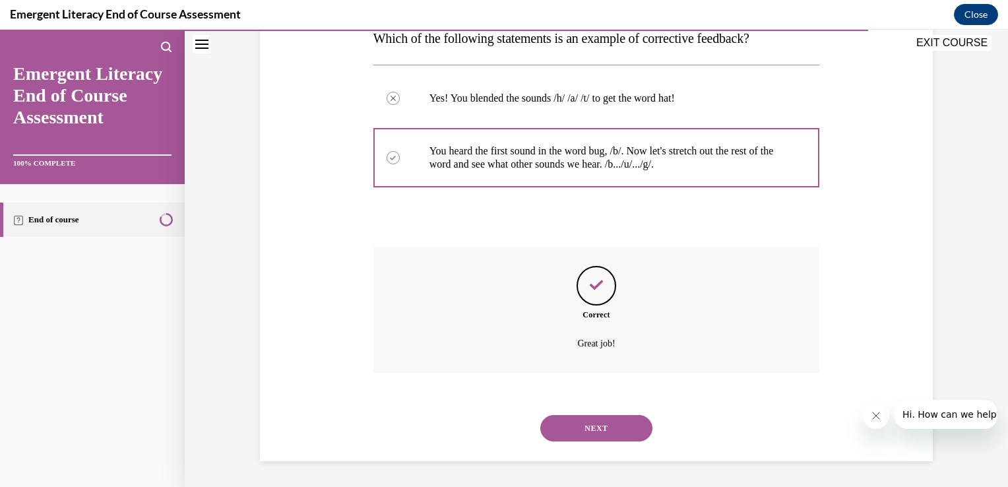
click at [581, 427] on button "NEXT" at bounding box center [596, 428] width 112 height 26
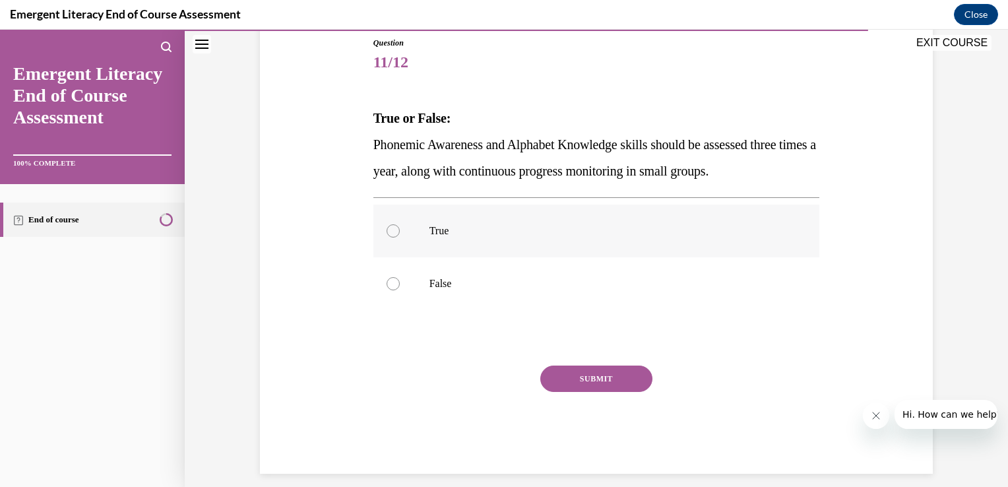
click at [388, 234] on div at bounding box center [393, 230] width 13 height 13
click at [388, 234] on input "True" at bounding box center [393, 230] width 13 height 13
radio input "true"
click at [565, 373] on button "SUBMIT" at bounding box center [596, 378] width 112 height 26
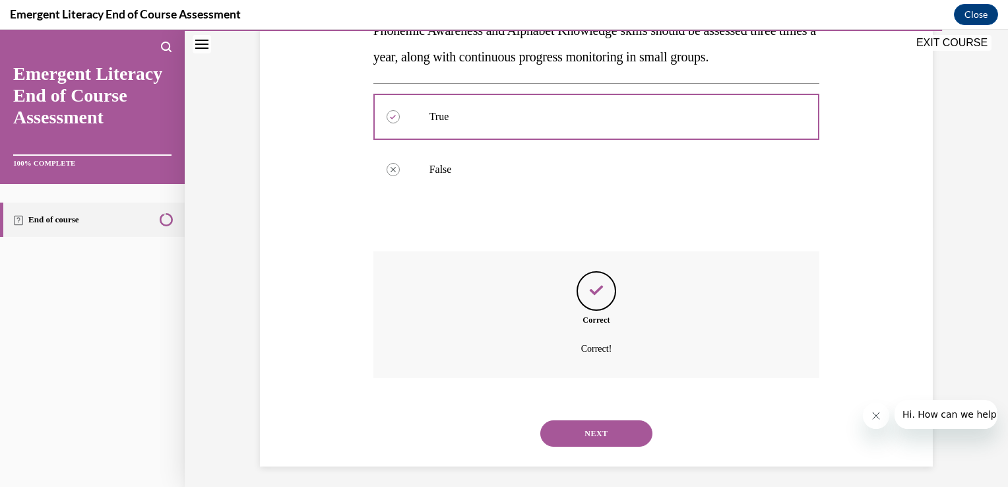
scroll to position [266, 0]
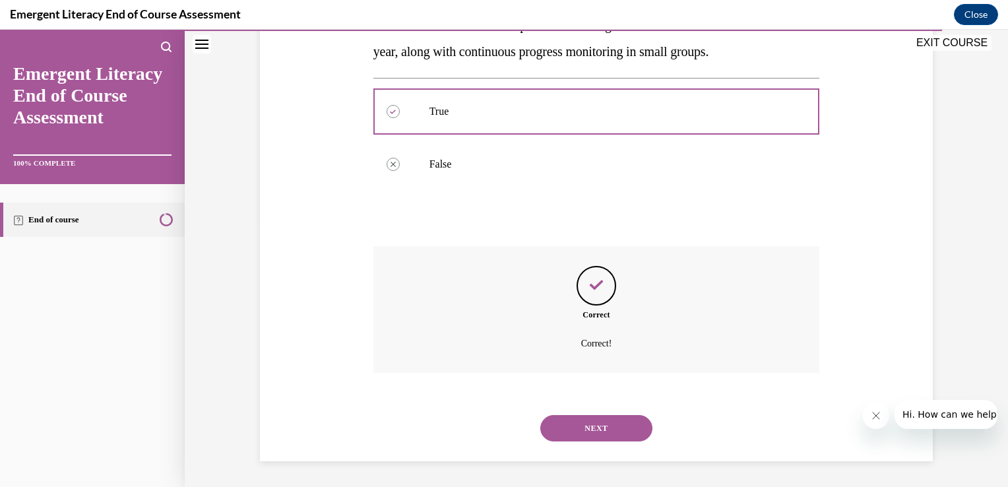
click at [592, 429] on button "NEXT" at bounding box center [596, 428] width 112 height 26
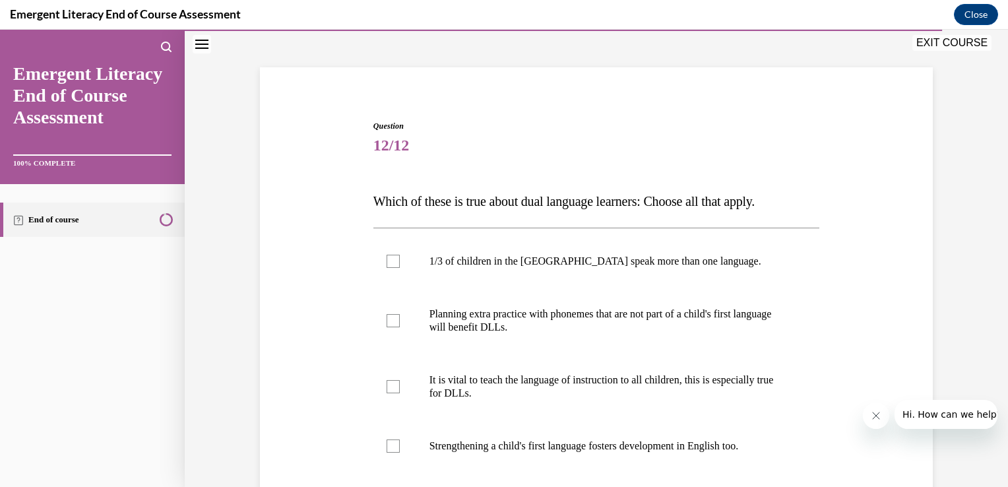
scroll to position [106, 0]
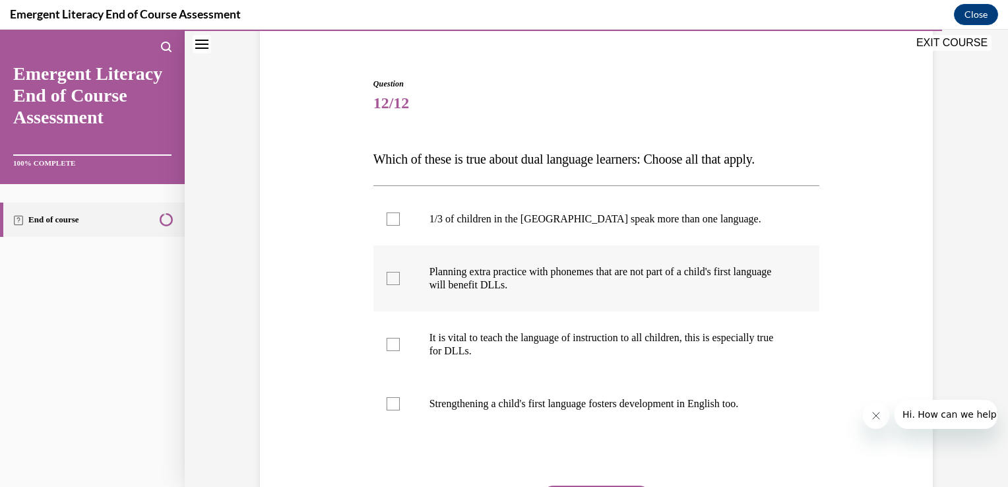
click at [389, 276] on div at bounding box center [393, 278] width 13 height 13
click at [389, 276] on input "Planning extra practice with phonemes that are not part of a child's first lang…" at bounding box center [393, 278] width 13 height 13
checkbox input "true"
click at [387, 346] on div at bounding box center [393, 344] width 13 height 13
click at [387, 346] on input "It is vital to teach the language of instruction to all children, this is espec…" at bounding box center [393, 344] width 13 height 13
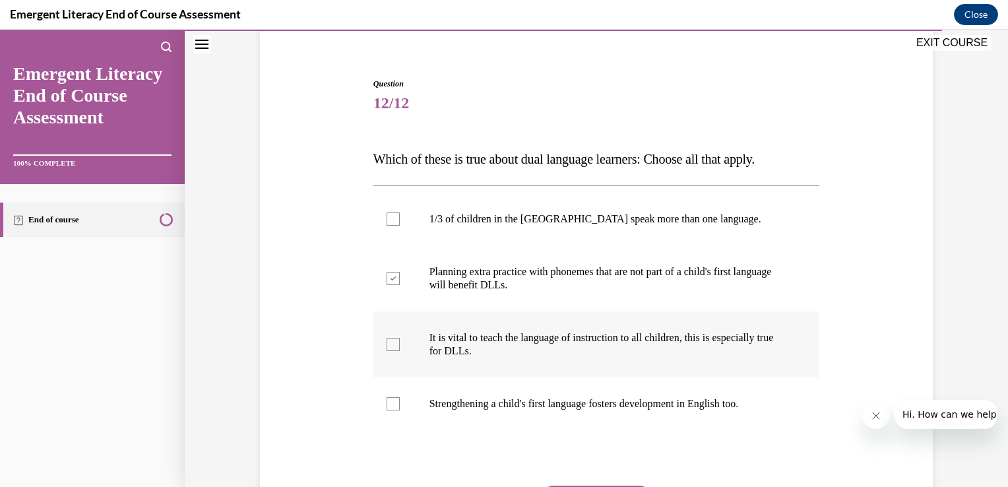
checkbox input "true"
click at [387, 403] on div at bounding box center [393, 403] width 13 height 13
click at [387, 403] on input "Strengthening a child's first language fosters development in English too." at bounding box center [393, 403] width 13 height 13
checkbox input "true"
click at [373, 215] on label "1/3 of children in the US speak more than one language." at bounding box center [596, 219] width 447 height 53
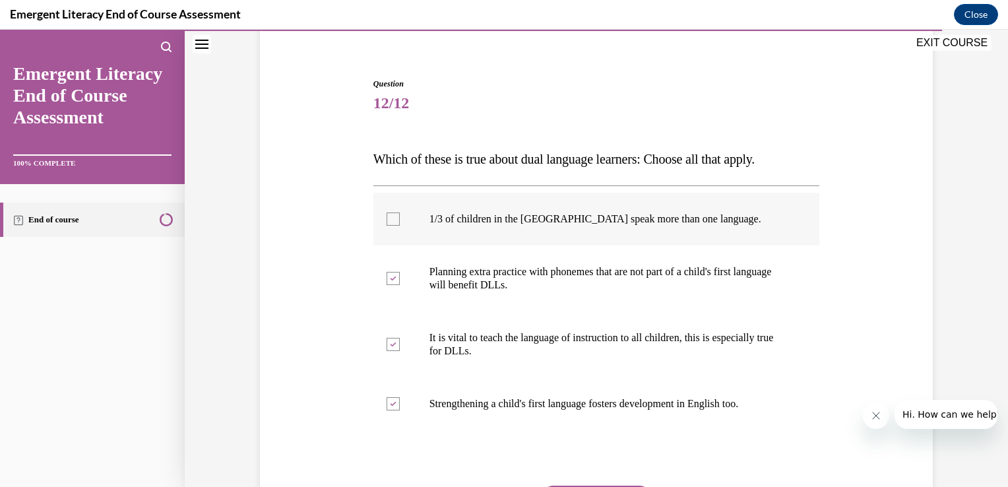
click at [387, 215] on input "1/3 of children in the US speak more than one language." at bounding box center [393, 218] width 13 height 13
click at [387, 223] on div at bounding box center [393, 218] width 13 height 13
click at [387, 223] on input "1/3 of children in the US speak more than one language." at bounding box center [393, 218] width 13 height 13
click at [387, 223] on div at bounding box center [393, 218] width 13 height 13
click at [387, 223] on input "1/3 of children in the US speak more than one language." at bounding box center [393, 218] width 13 height 13
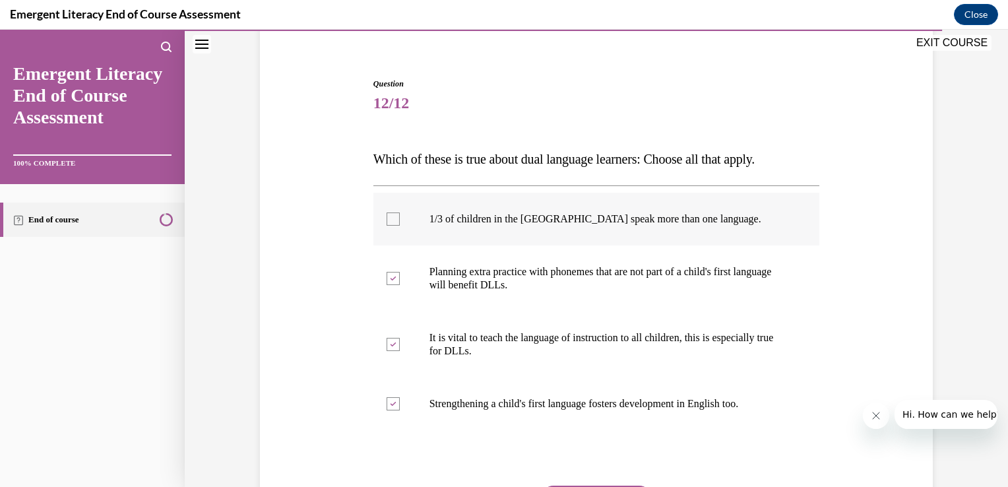
checkbox input "true"
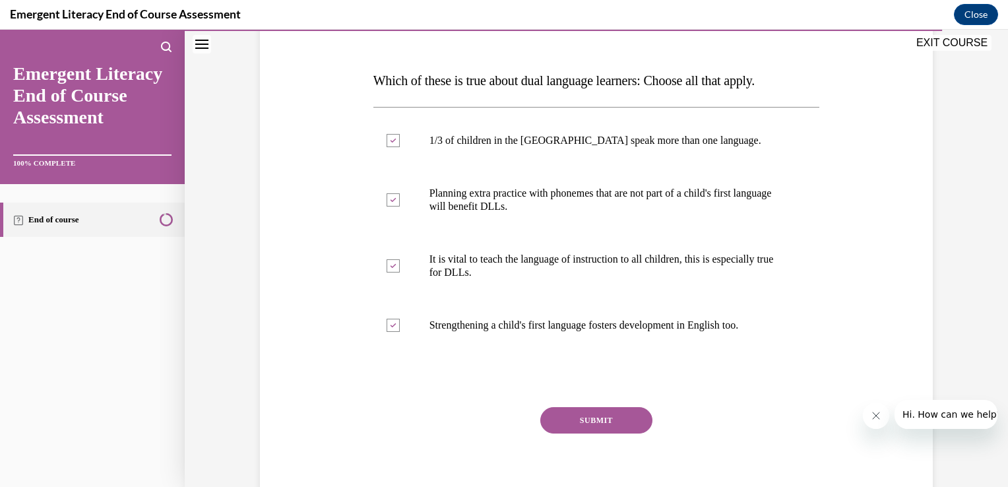
scroll to position [185, 0]
click at [591, 418] on button "SUBMIT" at bounding box center [596, 419] width 112 height 26
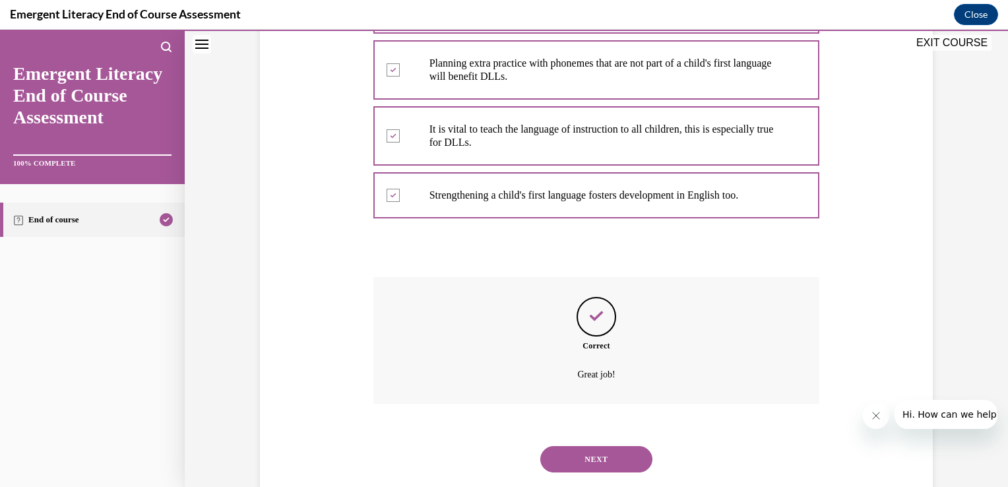
scroll to position [345, 0]
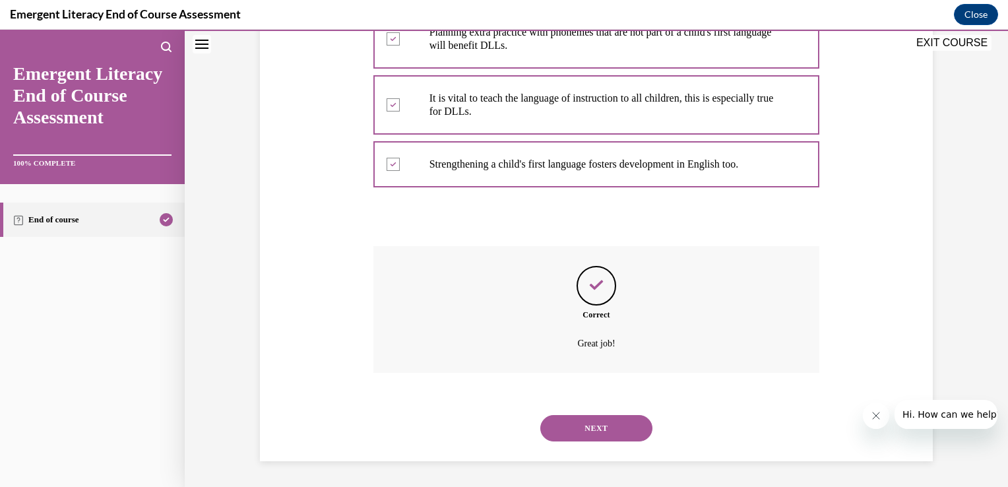
click at [590, 427] on button "NEXT" at bounding box center [596, 428] width 112 height 26
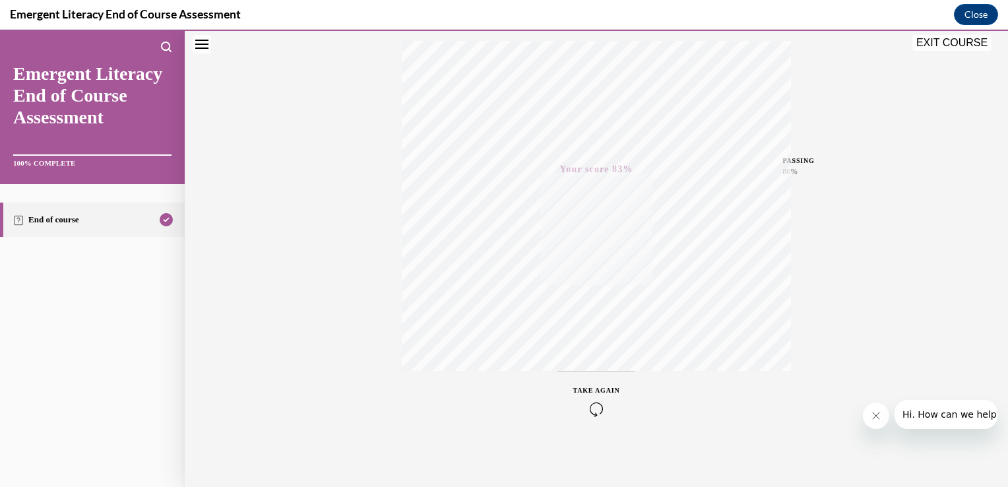
scroll to position [218, 0]
click at [593, 402] on icon "button" at bounding box center [596, 407] width 47 height 15
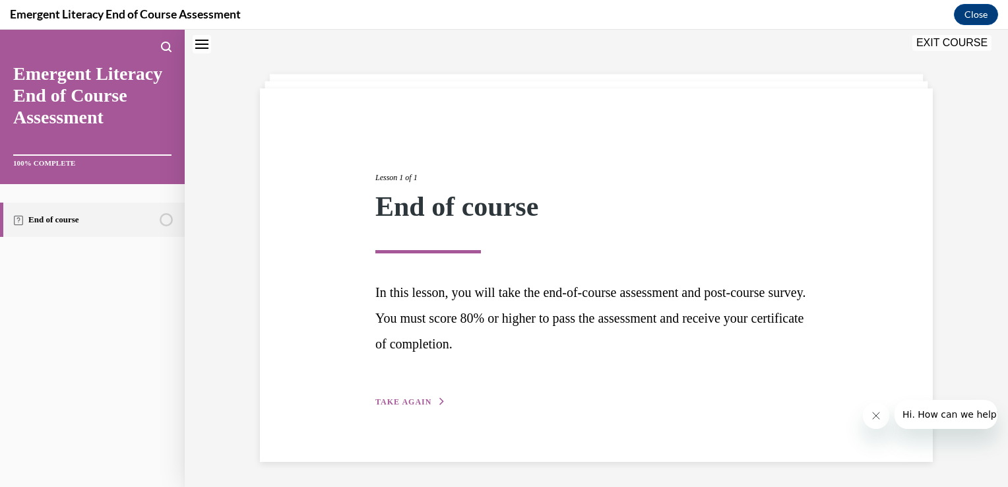
click at [390, 402] on span "TAKE AGAIN" at bounding box center [403, 401] width 56 height 9
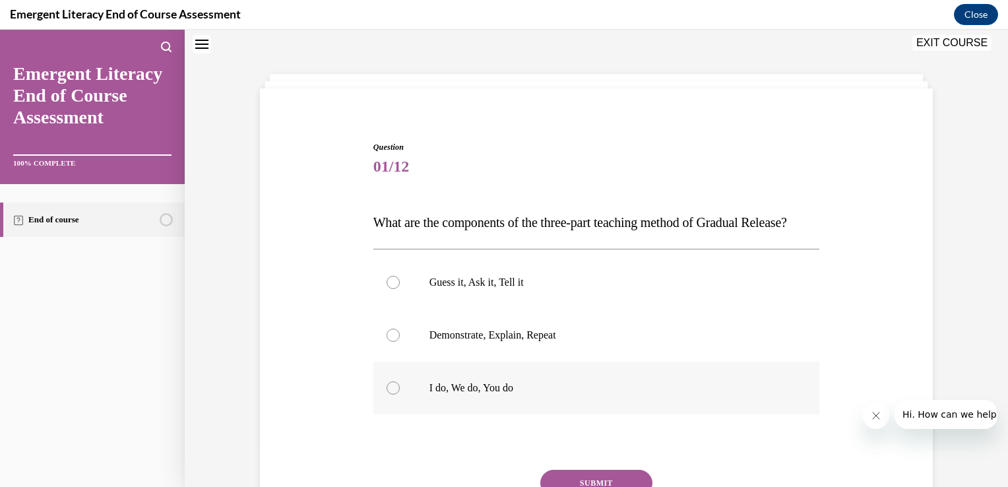
click at [387, 394] on div at bounding box center [393, 387] width 13 height 13
click at [387, 394] on input "I do, We do, You do" at bounding box center [393, 387] width 13 height 13
radio input "true"
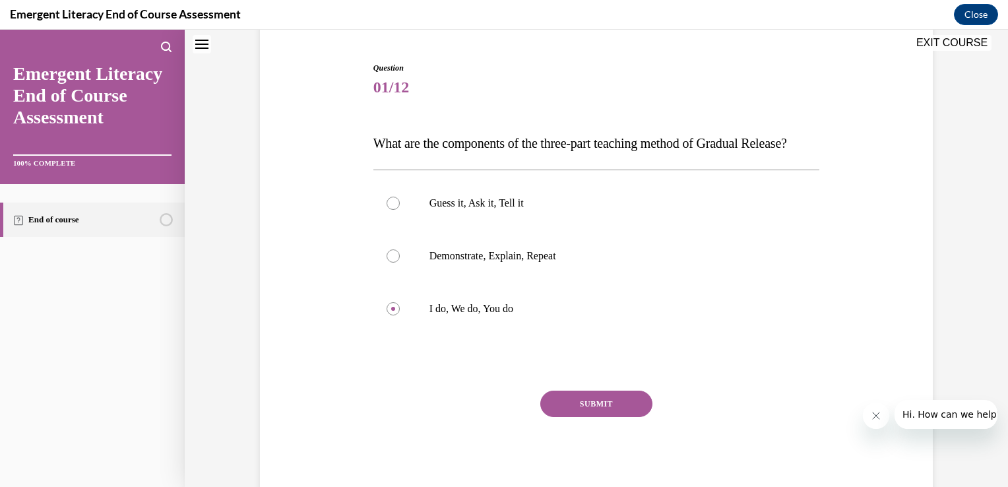
scroll to position [121, 0]
click at [583, 417] on button "SUBMIT" at bounding box center [596, 403] width 112 height 26
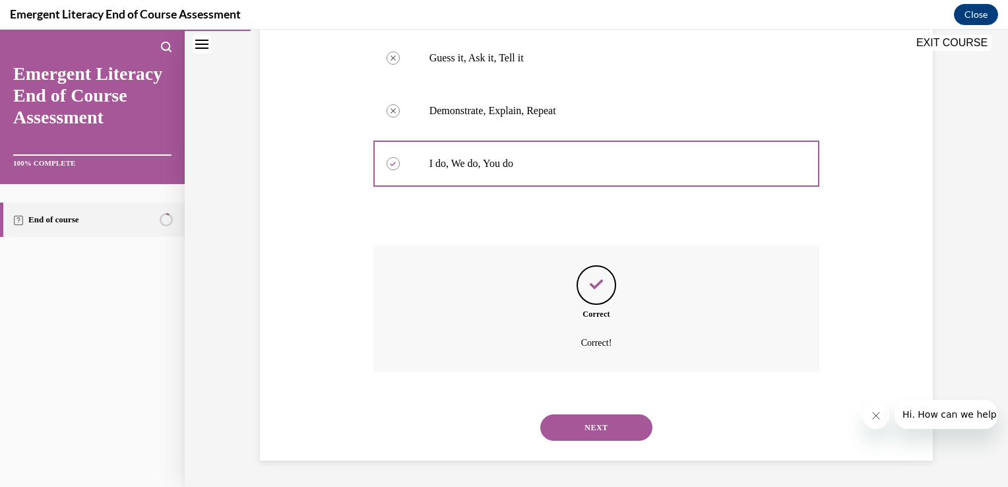
scroll to position [292, 0]
click at [583, 429] on button "NEXT" at bounding box center [596, 427] width 112 height 26
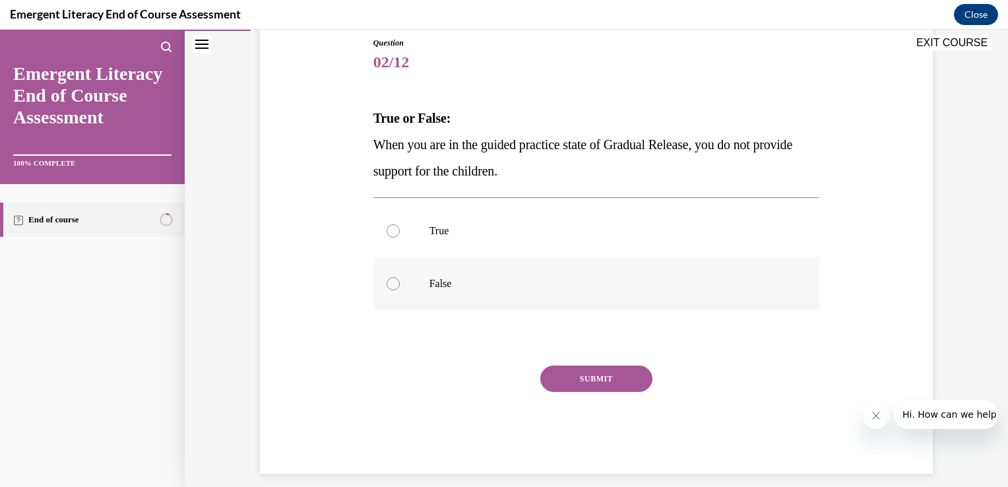
click at [387, 284] on div at bounding box center [393, 283] width 13 height 13
click at [387, 284] on input "False" at bounding box center [393, 283] width 13 height 13
radio input "true"
click at [552, 379] on button "SUBMIT" at bounding box center [596, 378] width 112 height 26
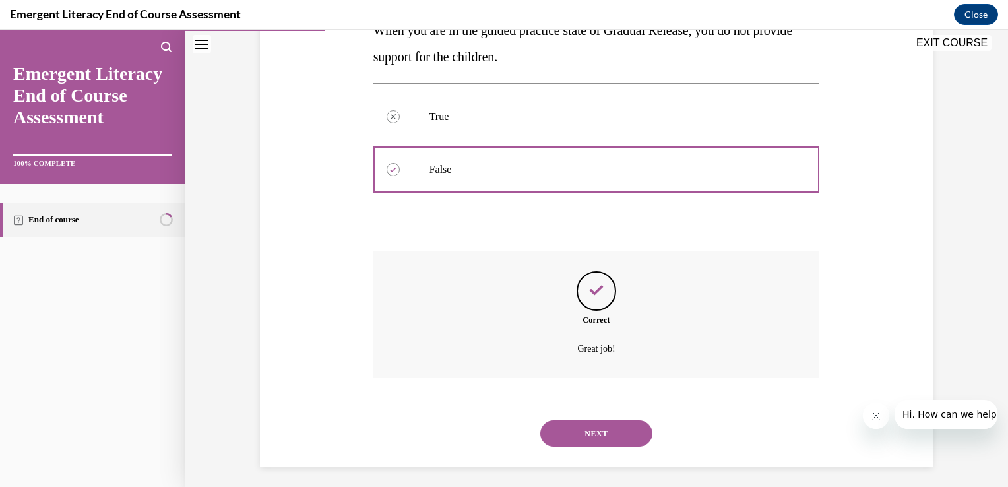
scroll to position [266, 0]
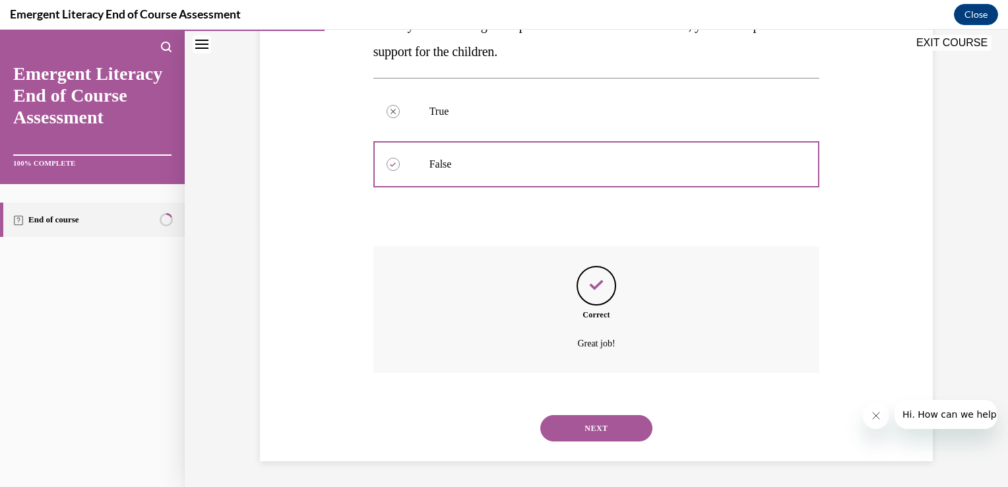
click at [588, 426] on button "NEXT" at bounding box center [596, 428] width 112 height 26
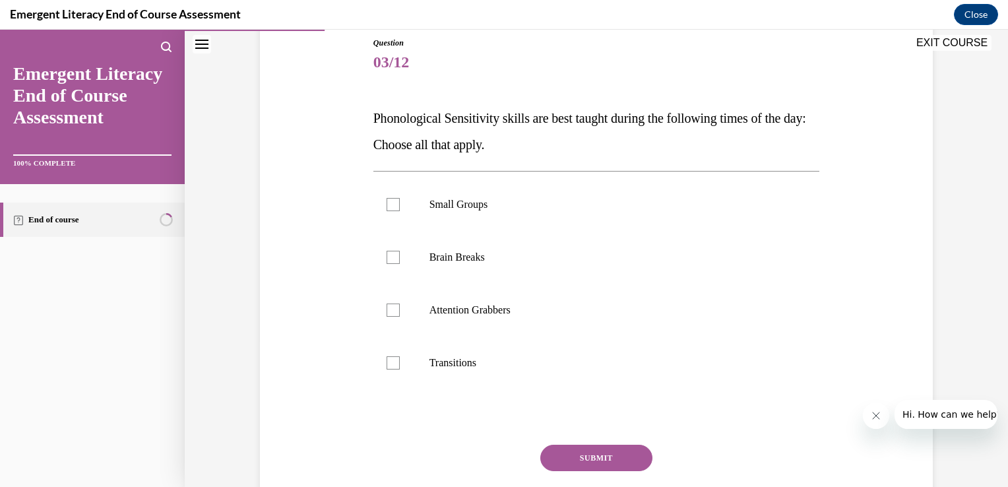
scroll to position [158, 0]
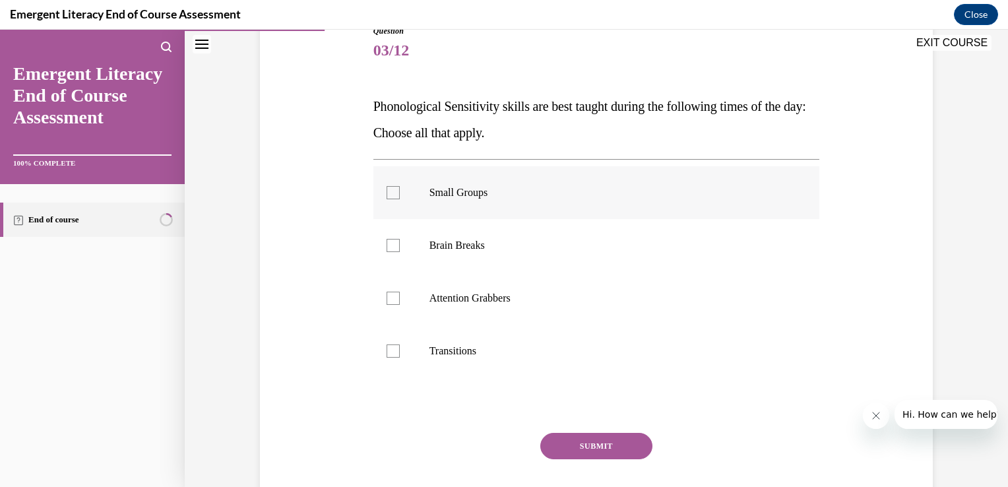
click at [387, 191] on div at bounding box center [393, 192] width 13 height 13
click at [387, 191] on input "Small Groups" at bounding box center [393, 192] width 13 height 13
checkbox input "true"
click at [387, 252] on label "Brain Breaks" at bounding box center [596, 245] width 447 height 53
click at [387, 252] on input "Brain Breaks" at bounding box center [393, 245] width 13 height 13
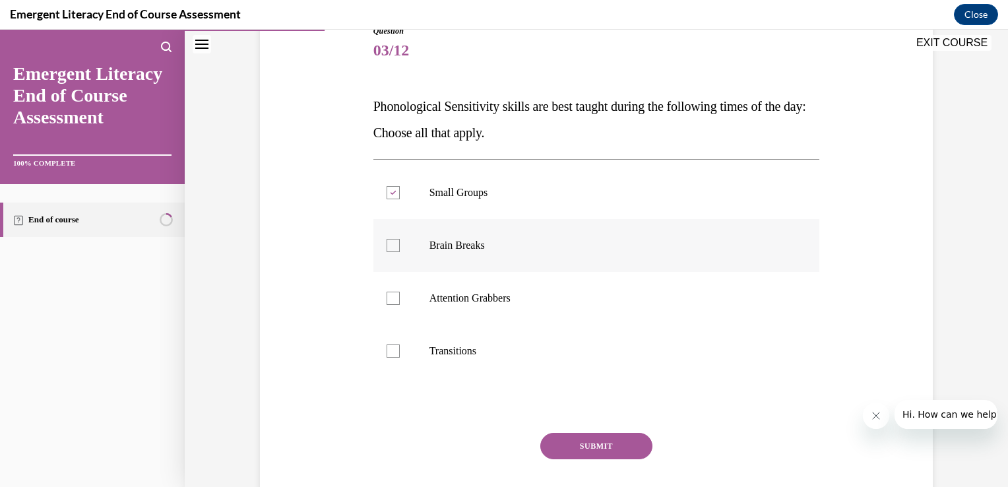
checkbox input "true"
click at [387, 355] on div at bounding box center [393, 350] width 13 height 13
click at [387, 355] on input "Transitions" at bounding box center [393, 350] width 13 height 13
checkbox input "true"
click at [575, 443] on button "SUBMIT" at bounding box center [596, 446] width 112 height 26
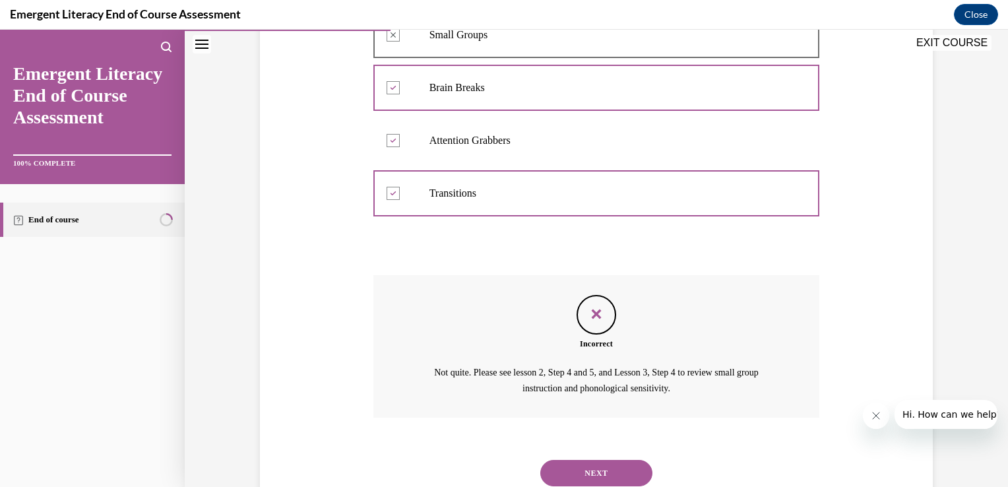
scroll to position [361, 0]
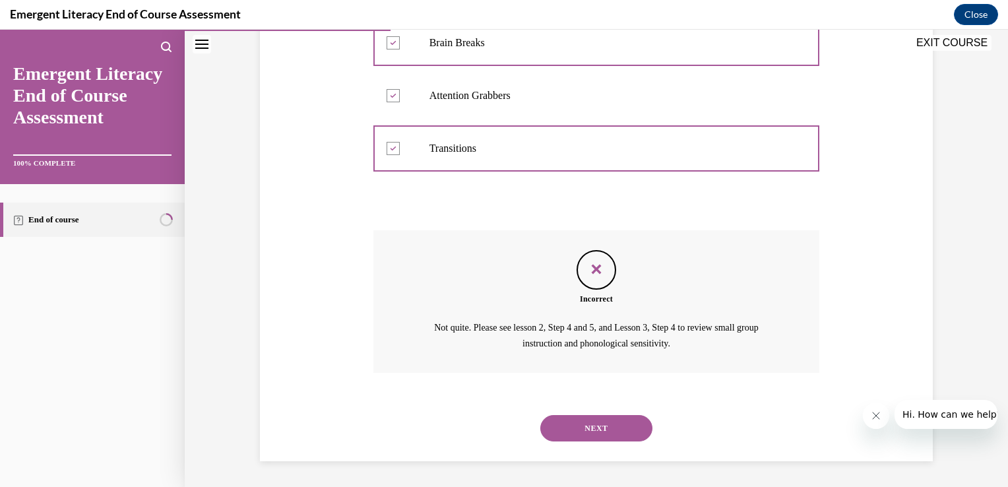
click at [584, 430] on button "NEXT" at bounding box center [596, 428] width 112 height 26
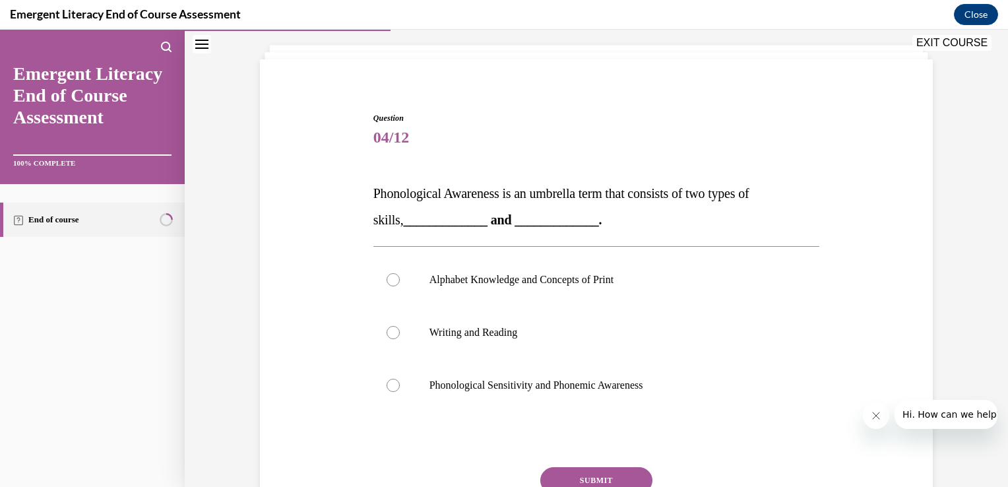
scroll to position [106, 0]
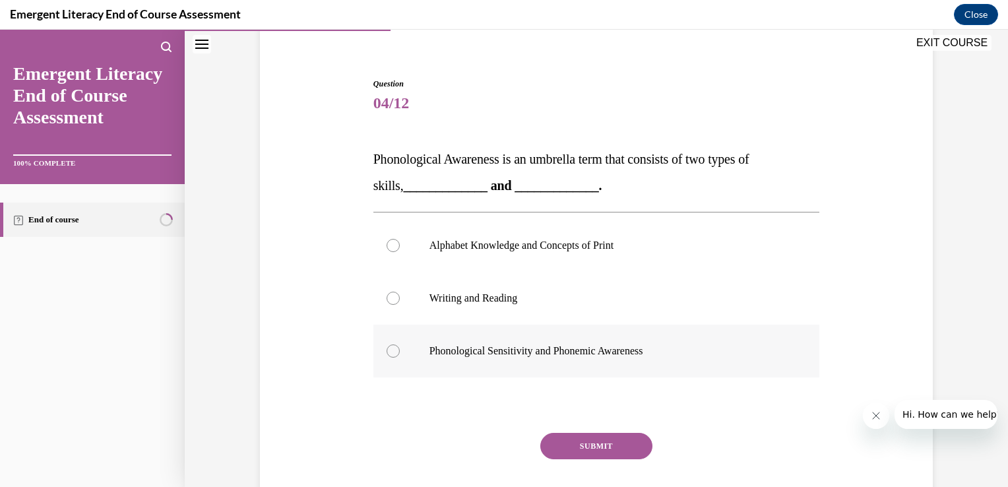
click at [387, 350] on div at bounding box center [393, 350] width 13 height 13
click at [387, 350] on input "Phonological Sensitivity and Phonemic Awareness" at bounding box center [393, 350] width 13 height 13
radio input "true"
click at [553, 441] on button "SUBMIT" at bounding box center [596, 446] width 112 height 26
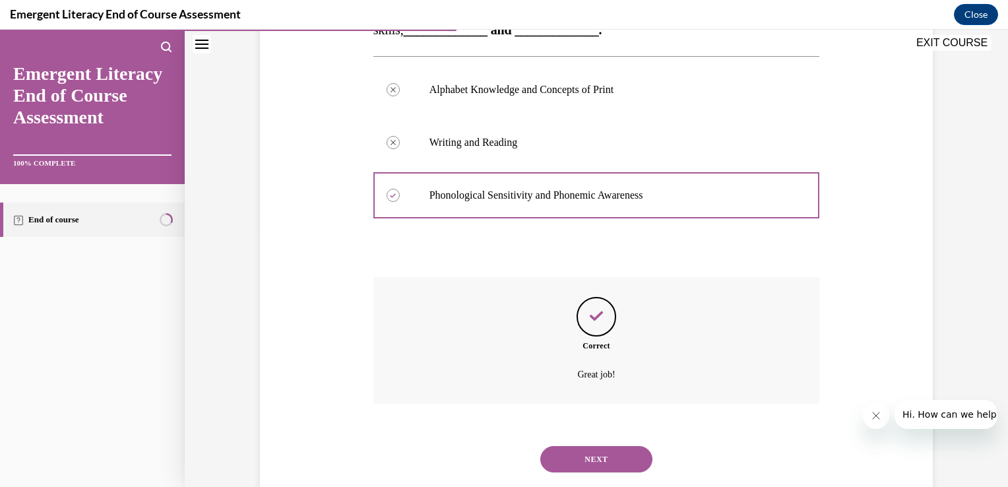
scroll to position [292, 0]
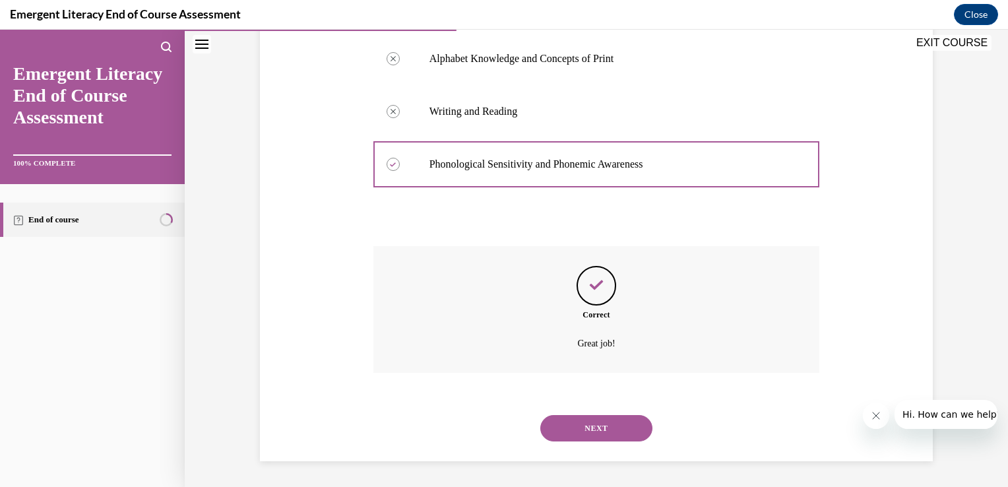
click at [575, 430] on button "NEXT" at bounding box center [596, 428] width 112 height 26
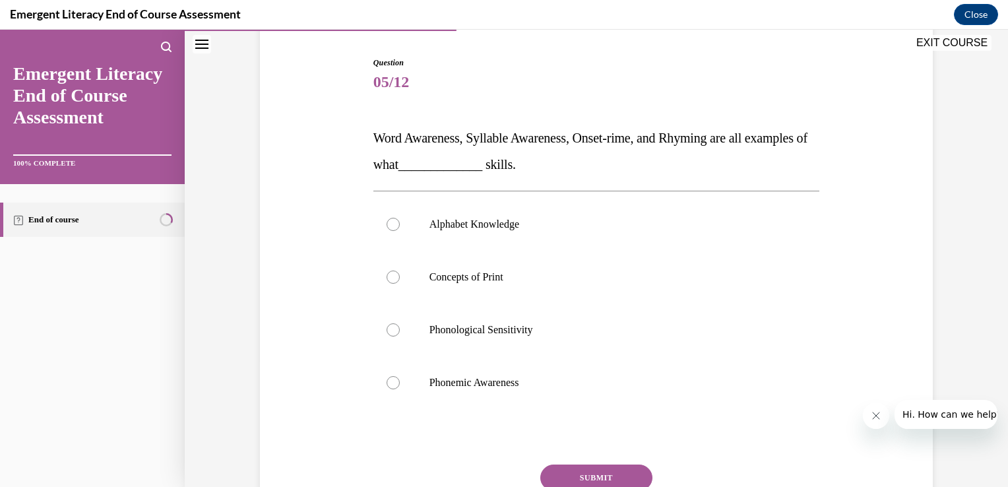
scroll to position [132, 0]
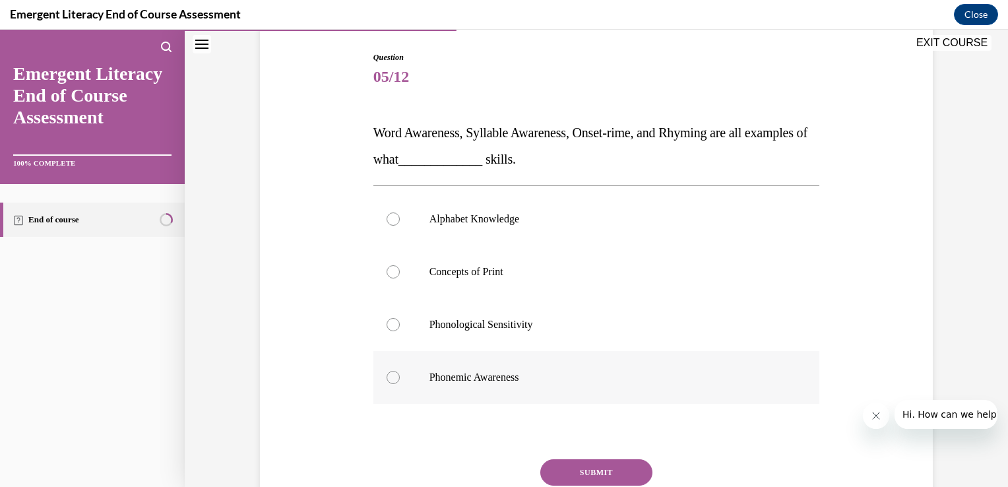
click at [387, 375] on div at bounding box center [393, 377] width 13 height 13
click at [387, 375] on input "Phonemic Awareness" at bounding box center [393, 377] width 13 height 13
radio input "true"
click at [562, 466] on button "SUBMIT" at bounding box center [596, 472] width 112 height 26
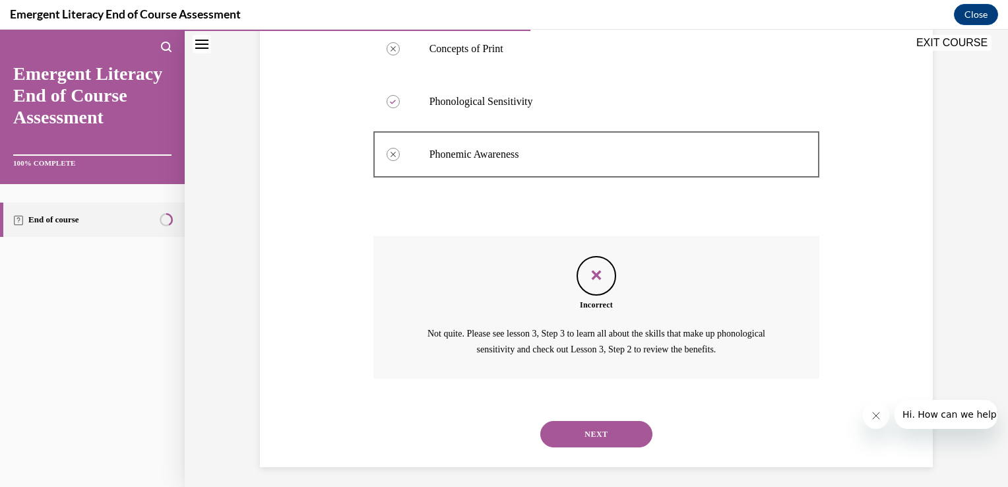
scroll to position [361, 0]
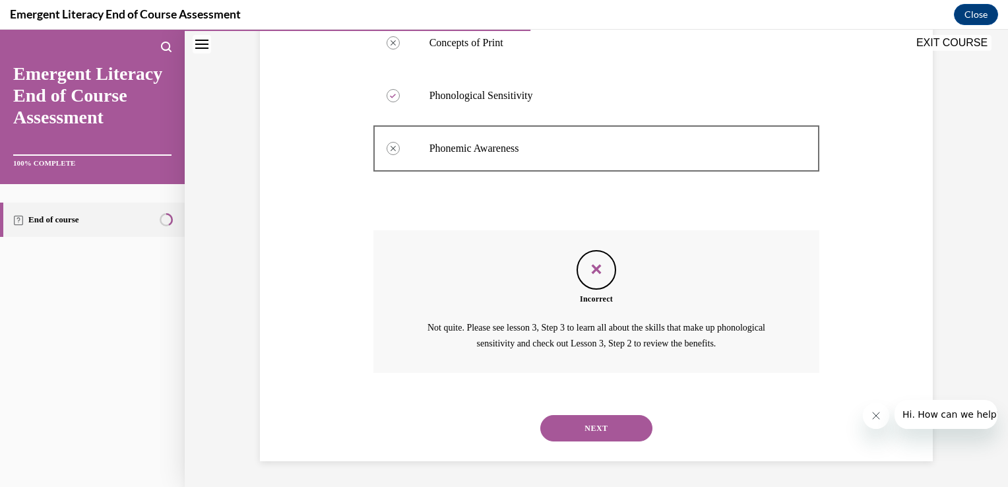
click at [617, 426] on button "NEXT" at bounding box center [596, 428] width 112 height 26
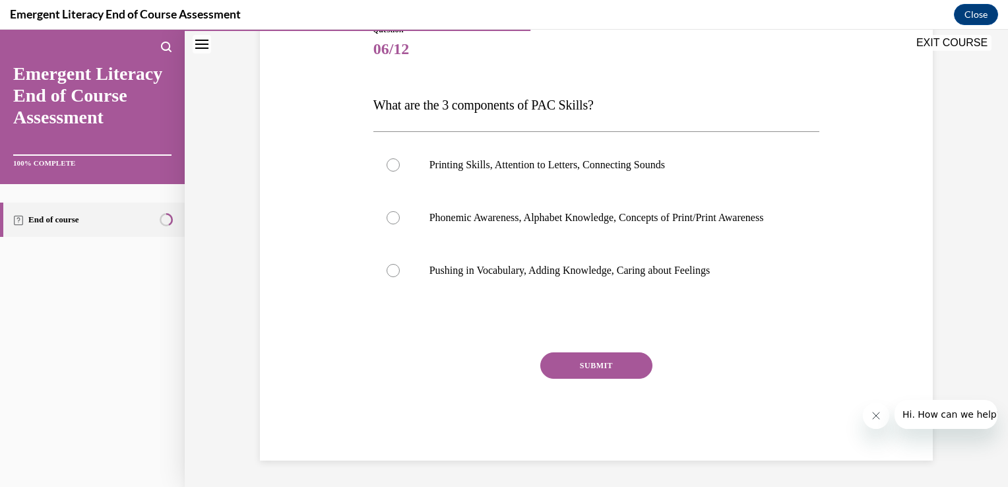
scroll to position [146, 0]
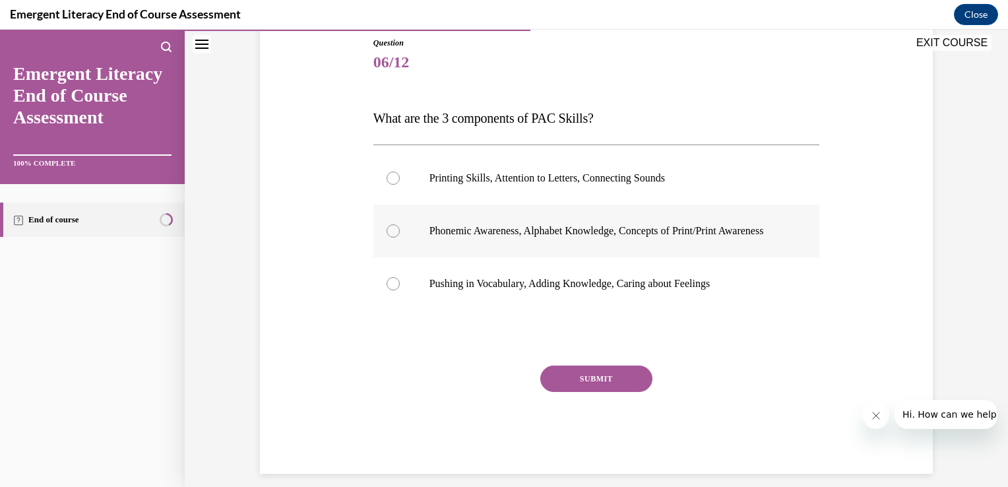
click at [389, 237] on div at bounding box center [393, 230] width 13 height 13
click at [389, 237] on input "Phonemic Awareness, Alphabet Knowledge, Concepts of Print/Print Awareness" at bounding box center [393, 230] width 13 height 13
radio input "true"
click at [578, 391] on button "SUBMIT" at bounding box center [596, 378] width 112 height 26
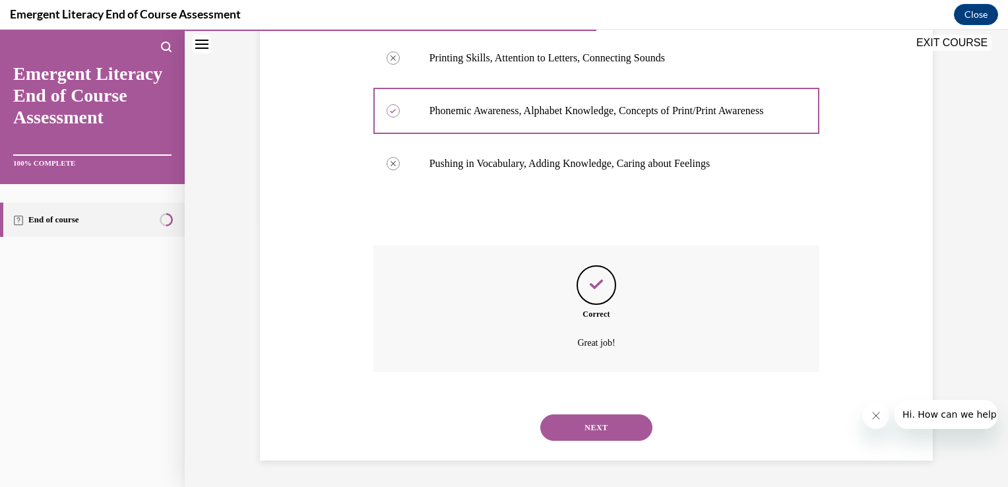
scroll to position [279, 0]
click at [588, 429] on button "NEXT" at bounding box center [596, 427] width 112 height 26
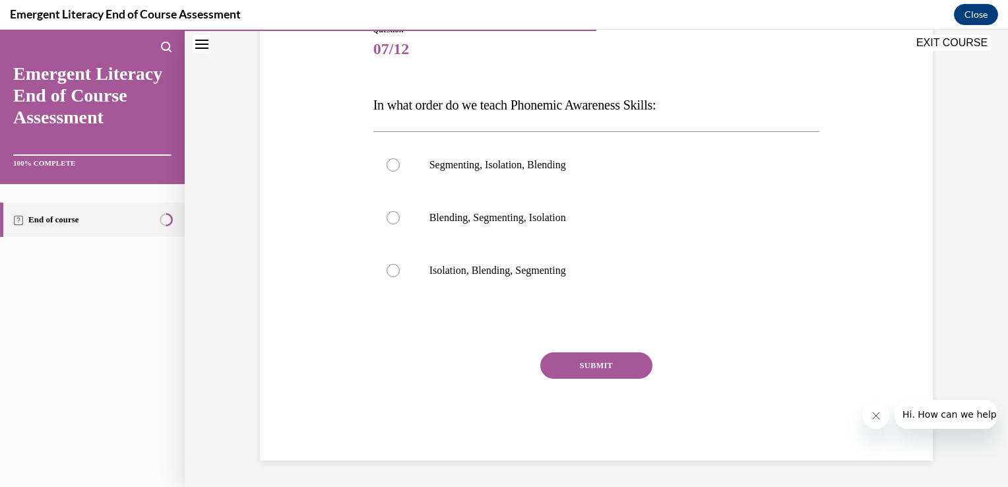
scroll to position [146, 0]
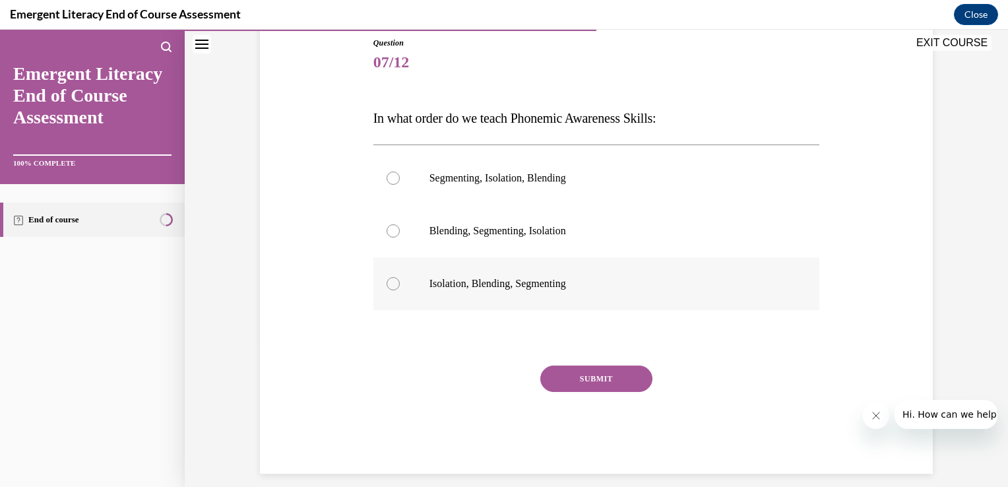
click at [387, 280] on div at bounding box center [393, 283] width 13 height 13
click at [387, 280] on input "Isolation, Blending, Segmenting" at bounding box center [393, 283] width 13 height 13
radio input "true"
click at [562, 379] on button "SUBMIT" at bounding box center [596, 378] width 112 height 26
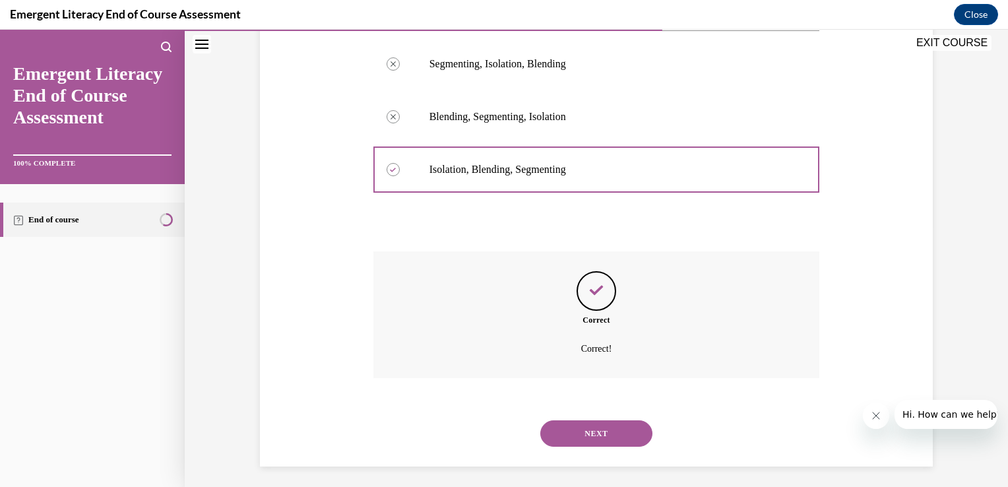
scroll to position [266, 0]
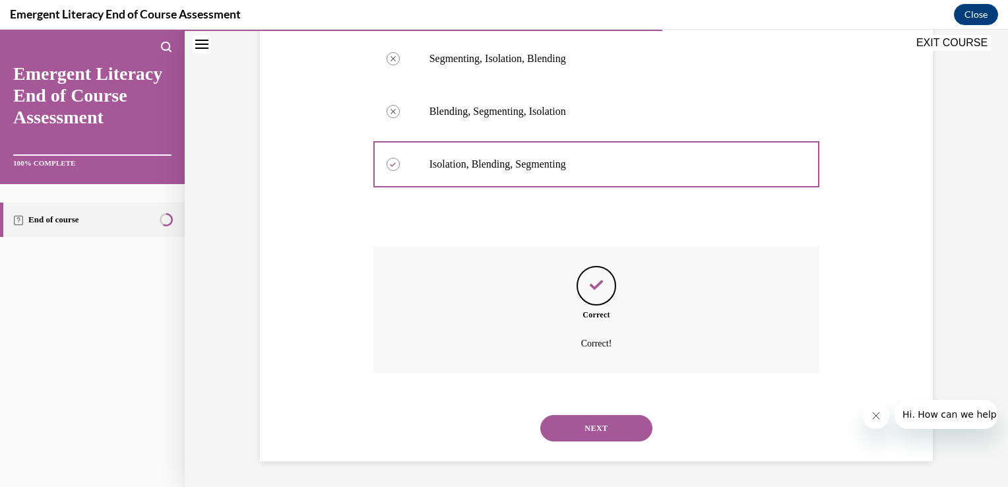
click at [582, 420] on button "NEXT" at bounding box center [596, 428] width 112 height 26
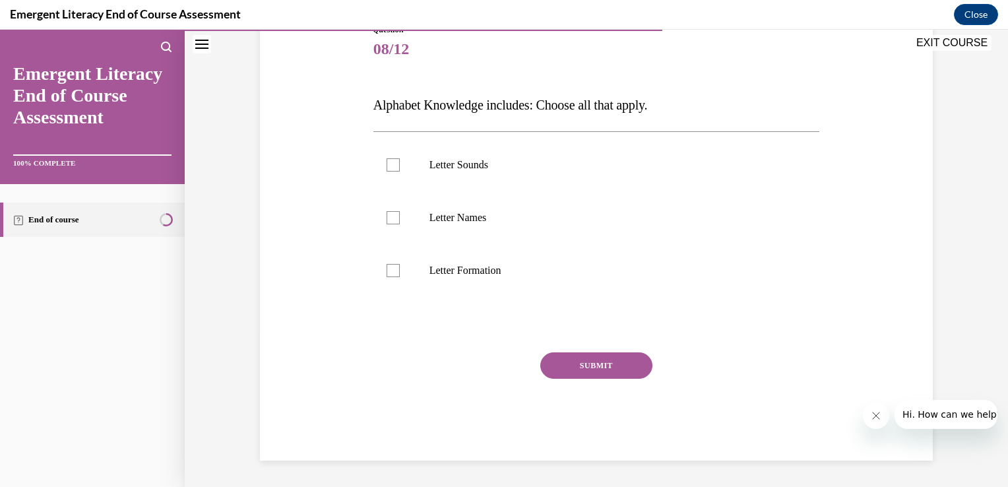
scroll to position [146, 0]
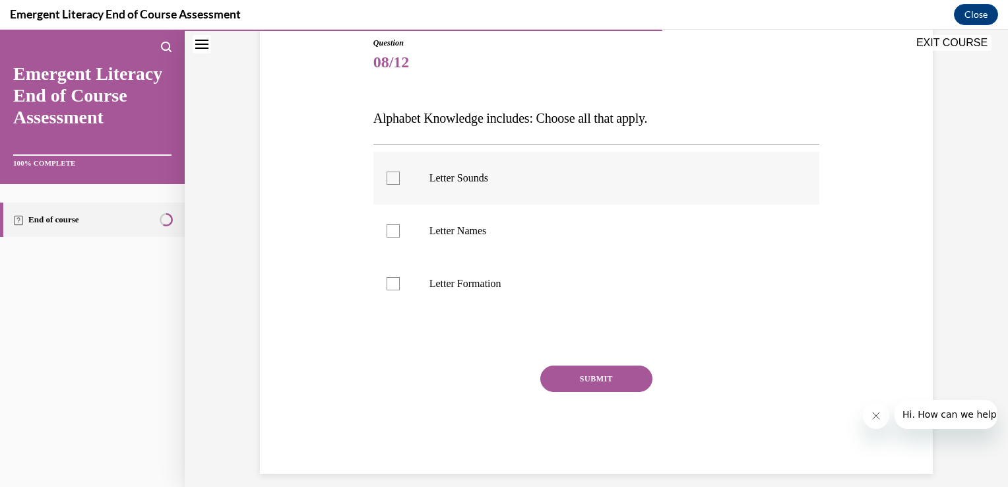
click at [388, 176] on div at bounding box center [393, 178] width 13 height 13
click at [388, 176] on input "Letter Sounds" at bounding box center [393, 178] width 13 height 13
checkbox input "true"
click at [387, 232] on div at bounding box center [393, 230] width 13 height 13
click at [387, 232] on input "Letter Names" at bounding box center [393, 230] width 13 height 13
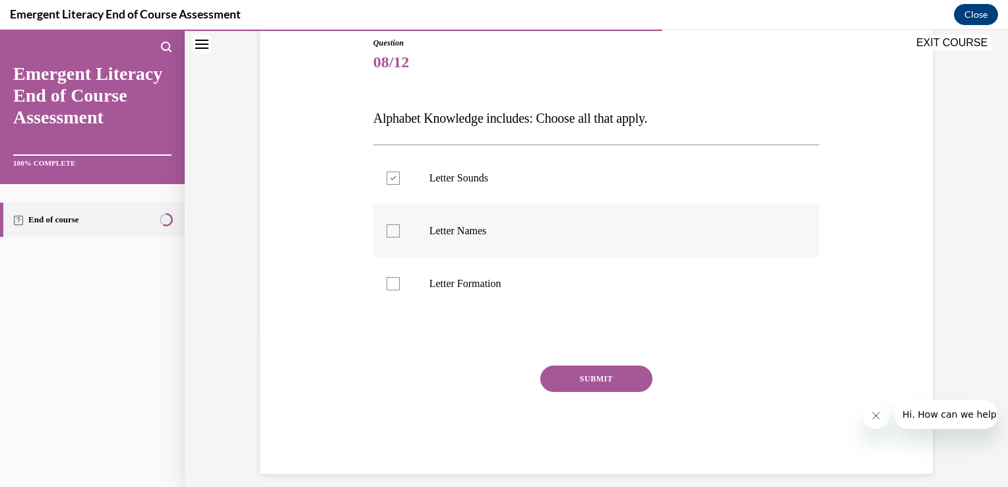
checkbox input "true"
click at [390, 281] on div at bounding box center [393, 283] width 13 height 13
click at [390, 281] on input "Letter Formation" at bounding box center [393, 283] width 13 height 13
checkbox input "true"
click at [575, 377] on button "SUBMIT" at bounding box center [596, 378] width 112 height 26
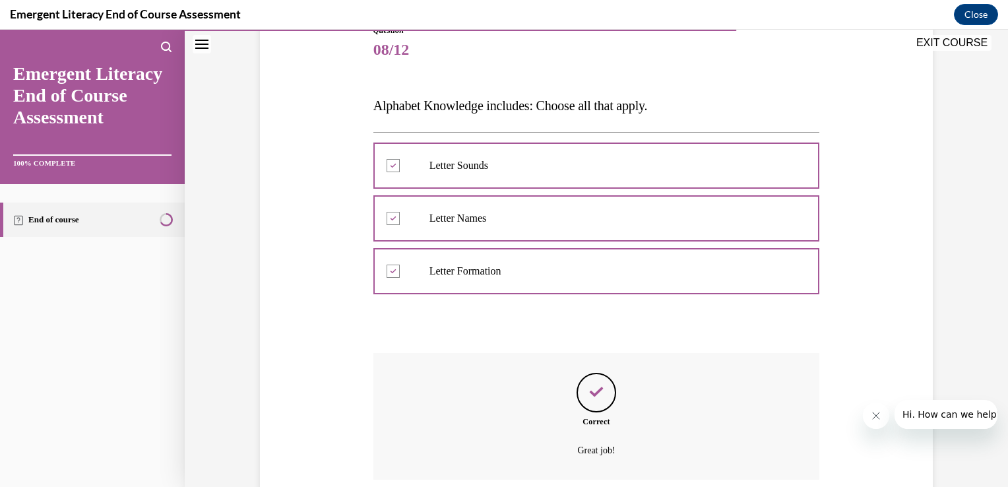
scroll to position [266, 0]
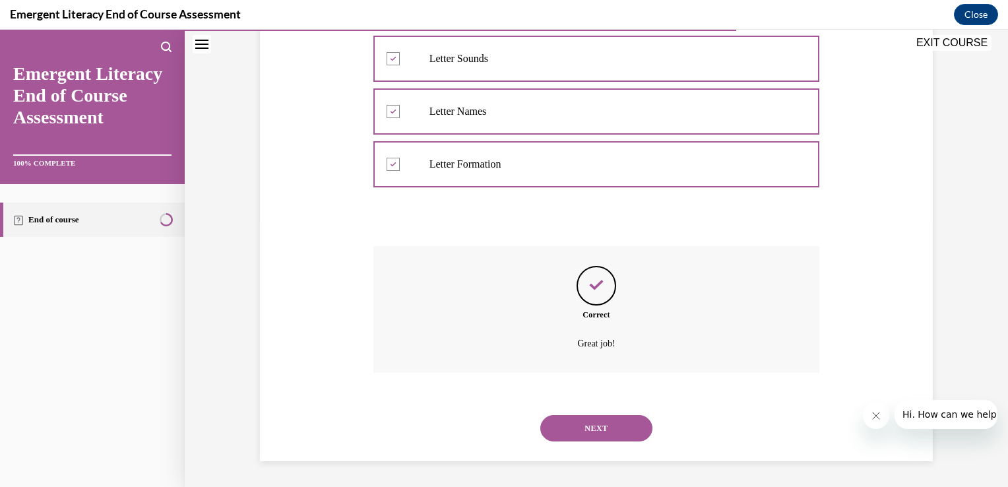
click at [590, 429] on button "NEXT" at bounding box center [596, 428] width 112 height 26
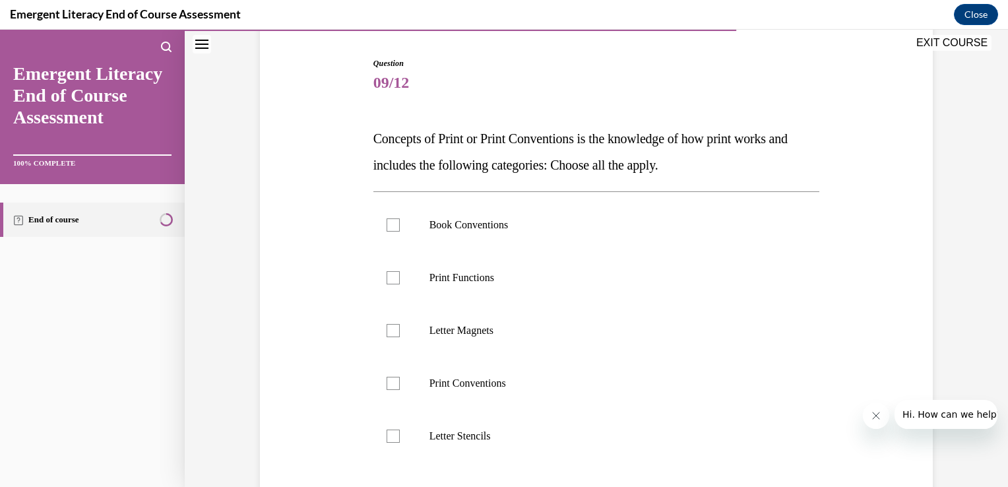
scroll to position [132, 0]
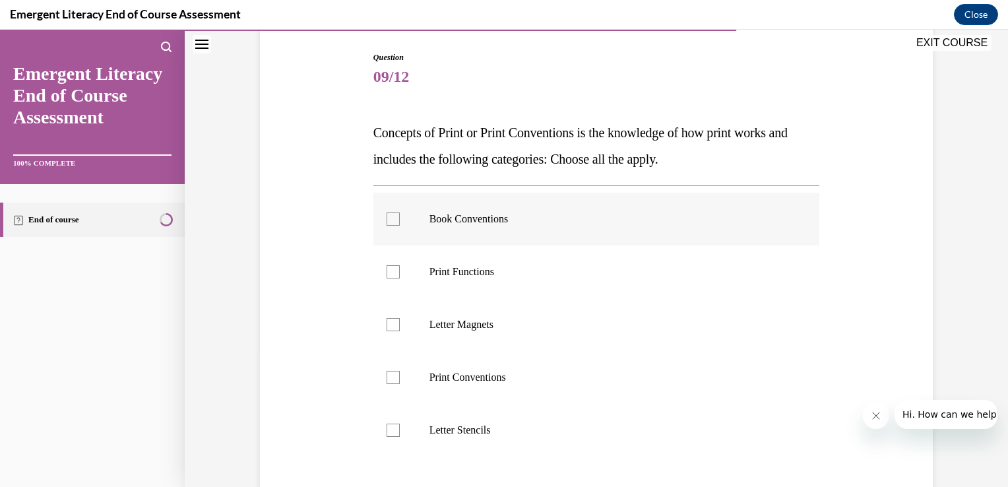
click at [392, 216] on div at bounding box center [393, 218] width 13 height 13
click at [392, 216] on input "Book Conventions" at bounding box center [393, 218] width 13 height 13
checkbox input "true"
click at [387, 270] on div at bounding box center [393, 271] width 13 height 13
click at [387, 270] on input "Print Functions" at bounding box center [393, 271] width 13 height 13
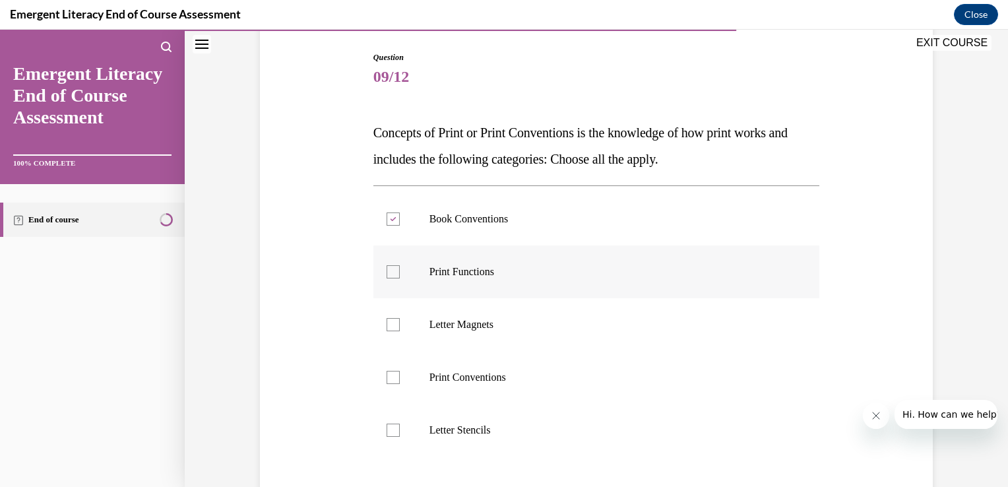
checkbox input "true"
click at [391, 376] on div at bounding box center [393, 377] width 13 height 13
click at [391, 376] on input "Print Conventions" at bounding box center [393, 377] width 13 height 13
checkbox input "true"
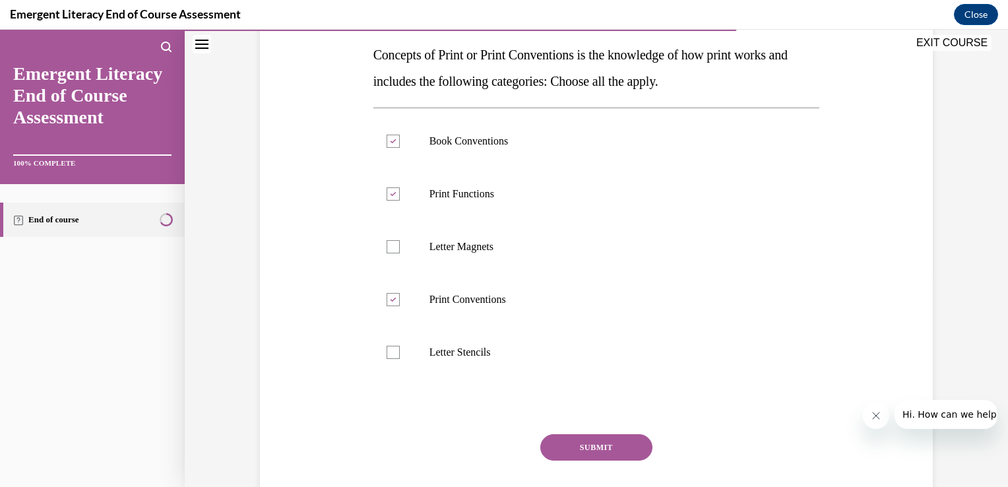
scroll to position [211, 0]
click at [592, 446] on button "SUBMIT" at bounding box center [596, 446] width 112 height 26
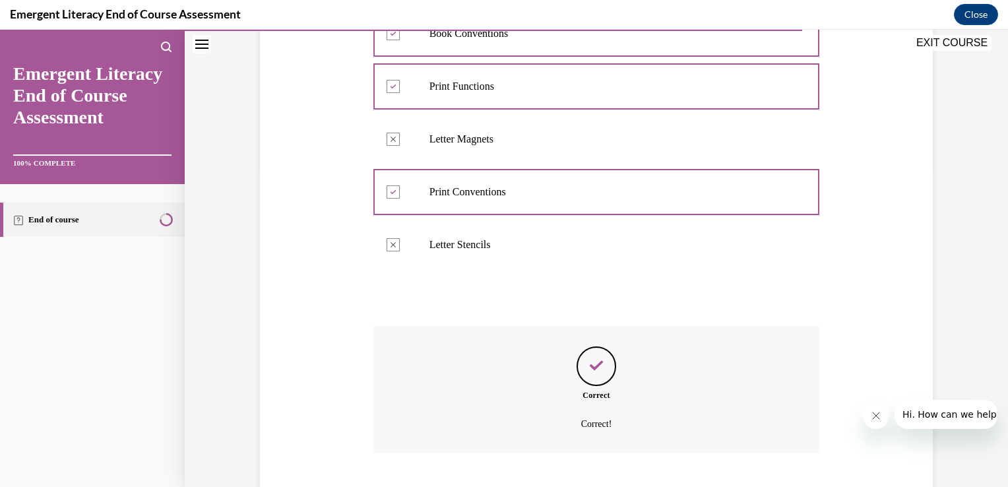
scroll to position [398, 0]
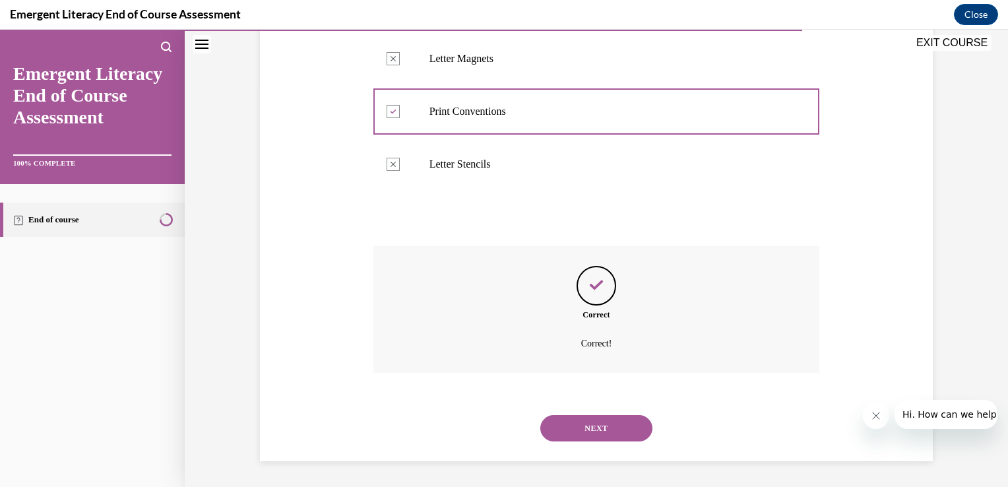
click at [590, 427] on button "NEXT" at bounding box center [596, 428] width 112 height 26
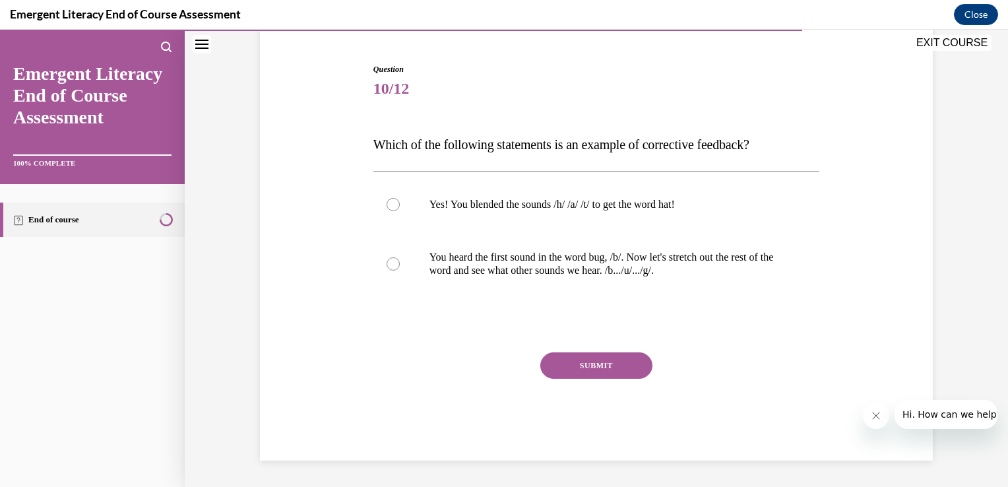
scroll to position [119, 0]
click at [388, 263] on div at bounding box center [393, 264] width 13 height 13
click at [388, 263] on input "You heard the first sound in the word bug, /b/. Now let's stretch out the rest …" at bounding box center [393, 264] width 13 height 13
radio input "true"
click at [575, 361] on button "SUBMIT" at bounding box center [596, 366] width 112 height 26
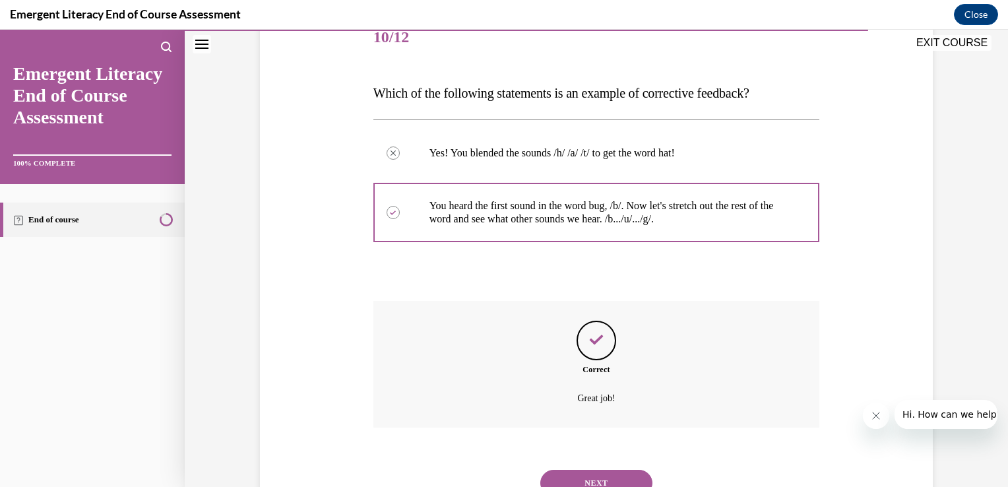
scroll to position [226, 0]
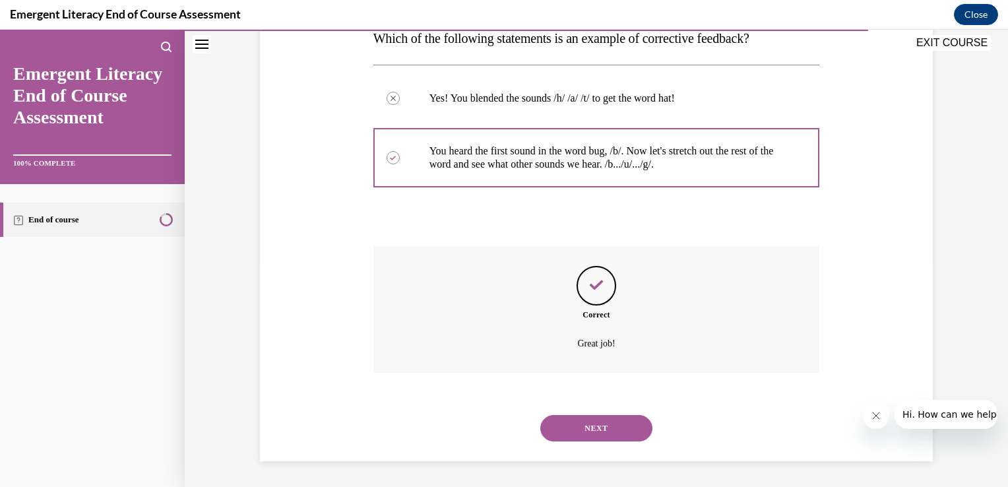
click at [617, 423] on button "NEXT" at bounding box center [596, 428] width 112 height 26
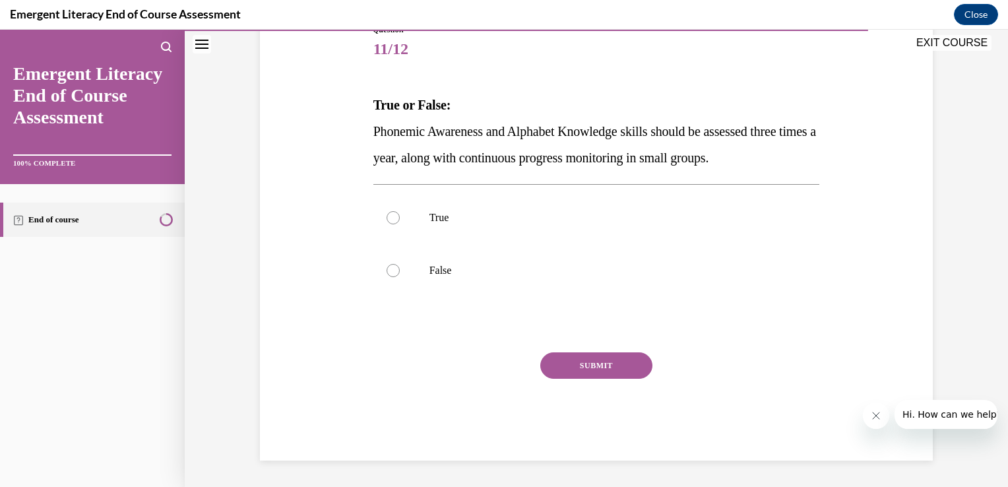
scroll to position [146, 0]
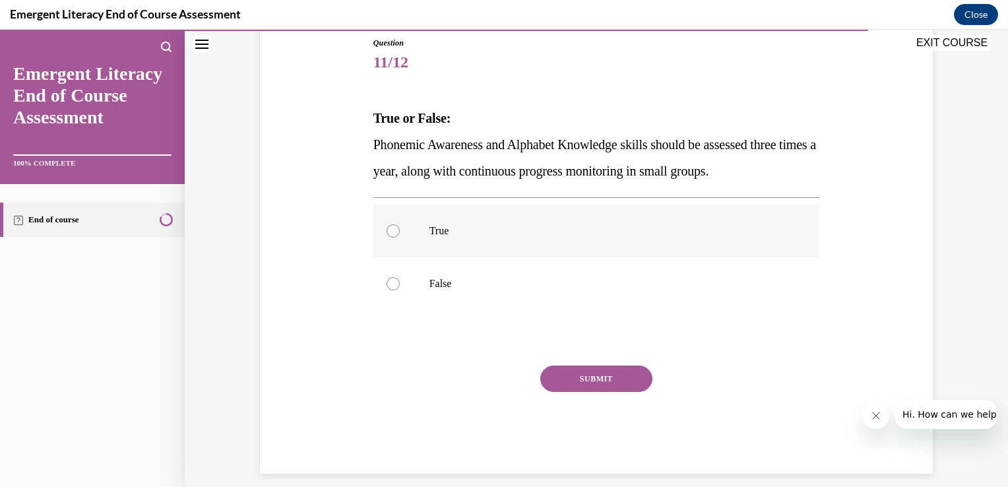
click at [388, 231] on div at bounding box center [393, 230] width 13 height 13
click at [388, 231] on input "True" at bounding box center [393, 230] width 13 height 13
radio input "true"
click at [567, 372] on button "SUBMIT" at bounding box center [596, 378] width 112 height 26
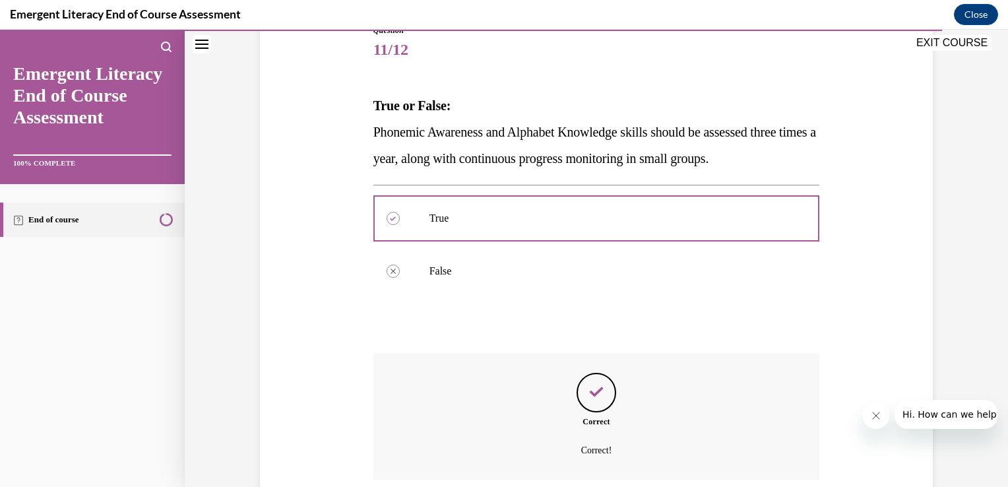
scroll to position [266, 0]
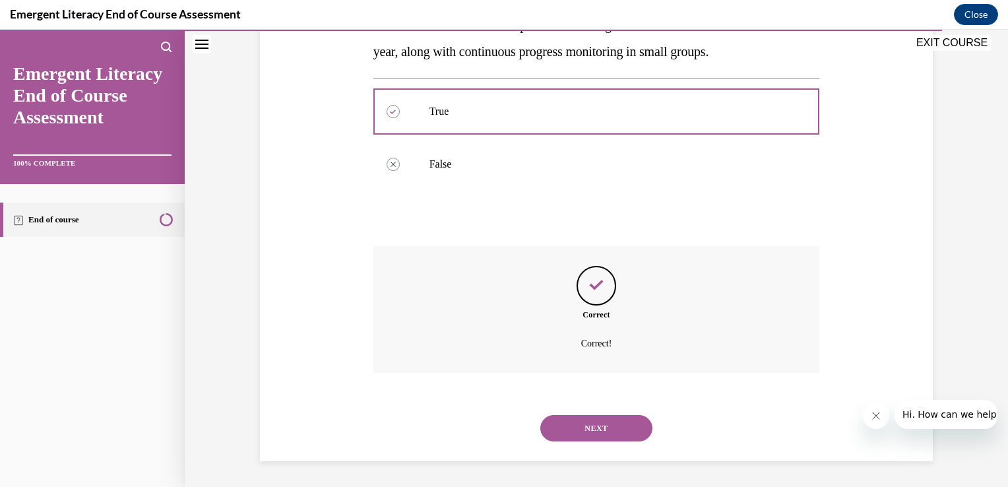
click at [589, 424] on button "NEXT" at bounding box center [596, 428] width 112 height 26
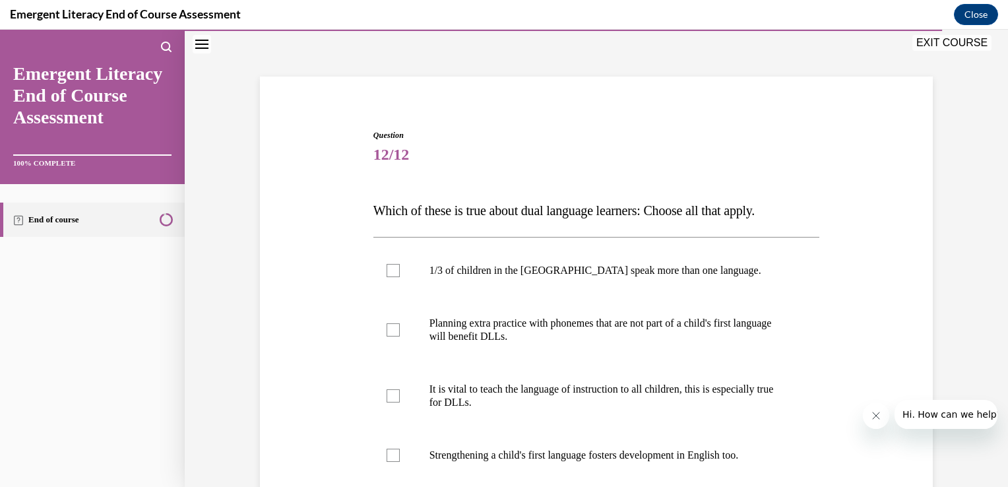
scroll to position [79, 0]
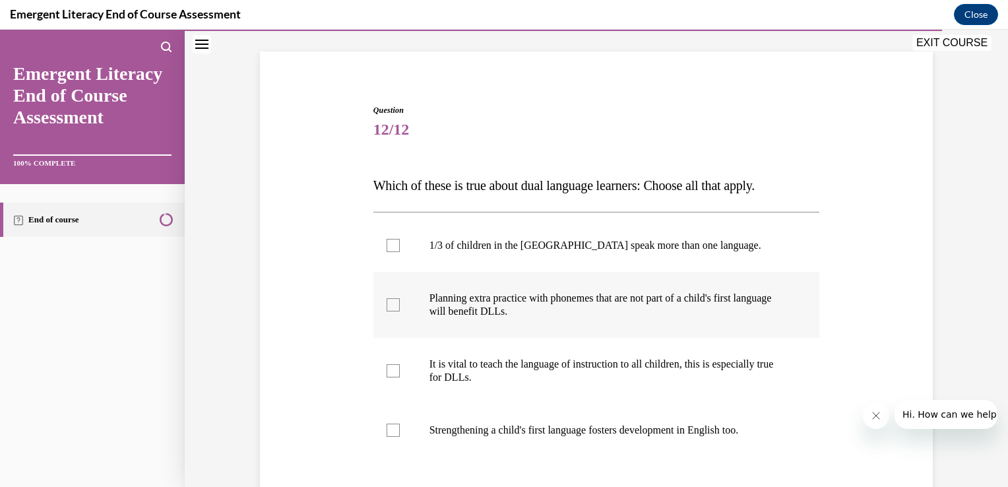
click at [387, 306] on div at bounding box center [393, 304] width 13 height 13
click at [387, 306] on input "Planning extra practice with phonemes that are not part of a child's first lang…" at bounding box center [393, 304] width 13 height 13
checkbox input "true"
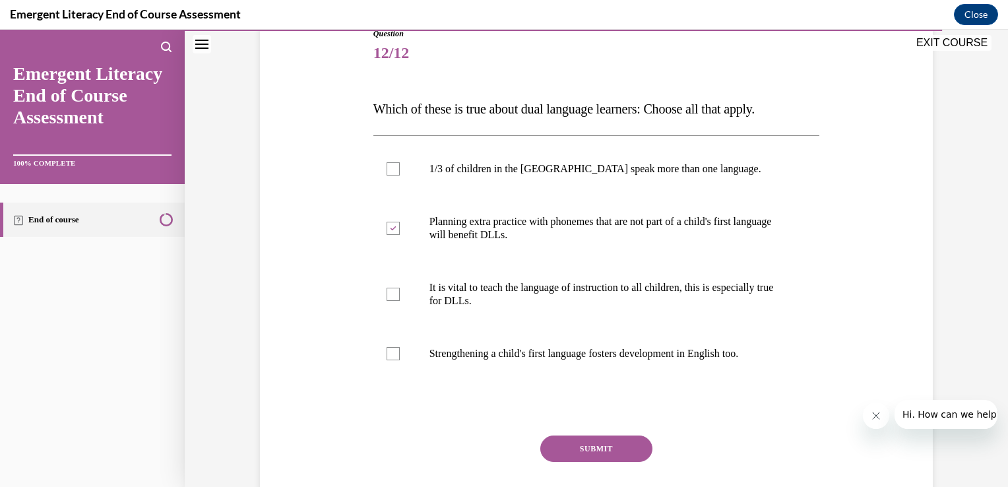
scroll to position [158, 0]
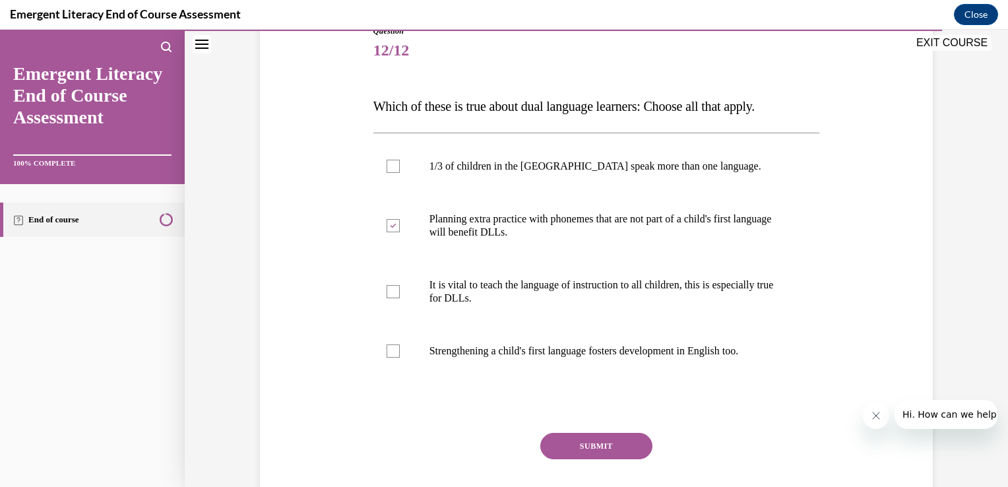
click at [609, 446] on button "SUBMIT" at bounding box center [596, 446] width 112 height 26
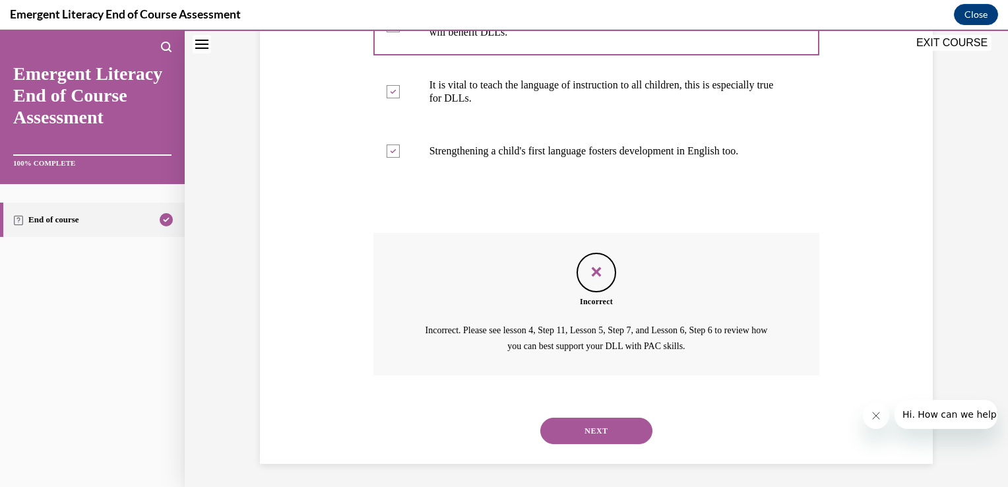
scroll to position [361, 0]
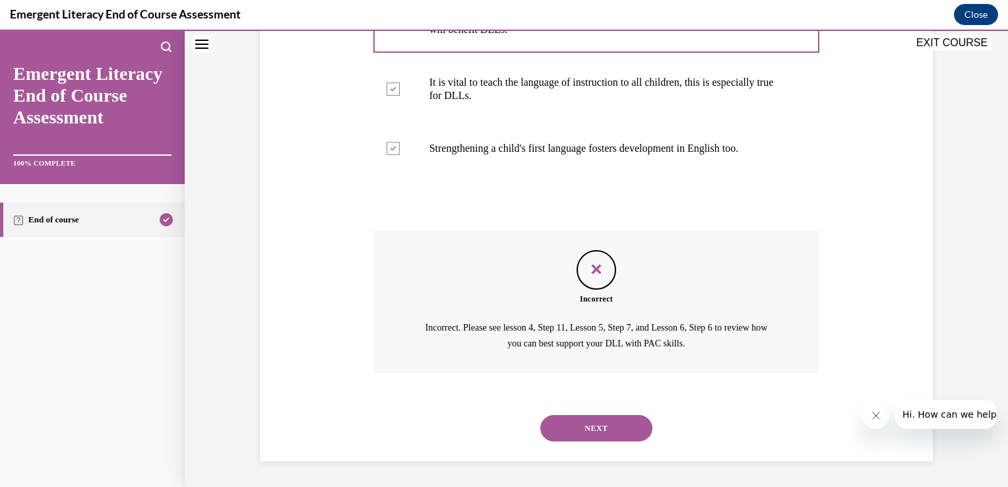
click at [596, 430] on button "NEXT" at bounding box center [596, 428] width 112 height 26
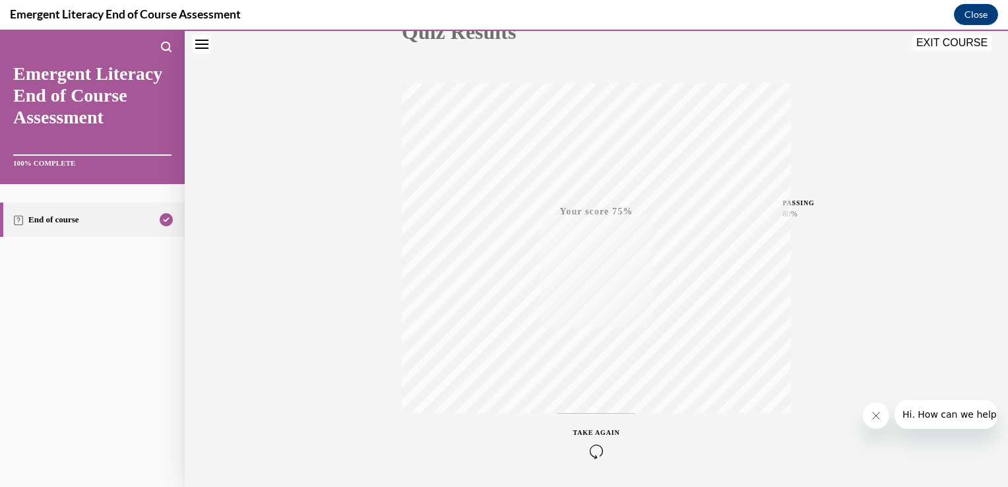
scroll to position [218, 0]
click at [588, 398] on div "TAKE AGAIN" at bounding box center [596, 398] width 47 height 31
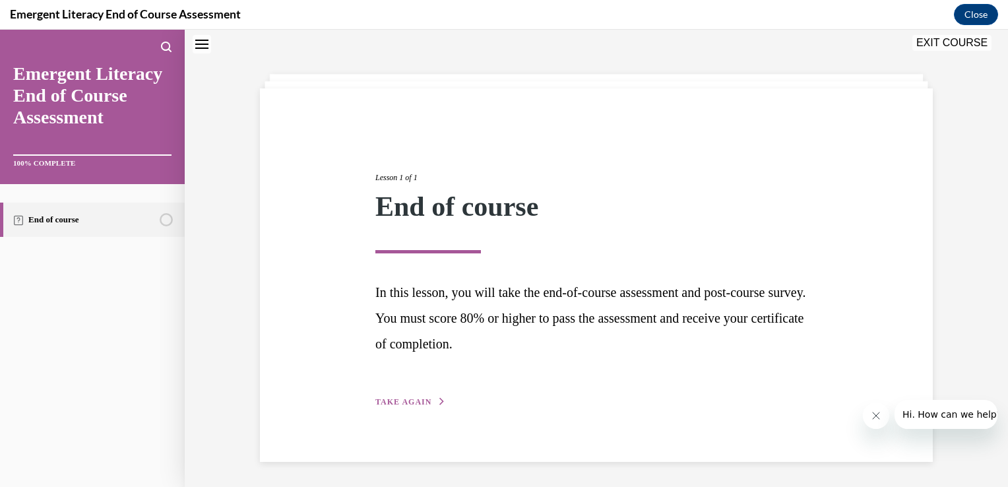
click at [392, 398] on span "TAKE AGAIN" at bounding box center [403, 401] width 56 height 9
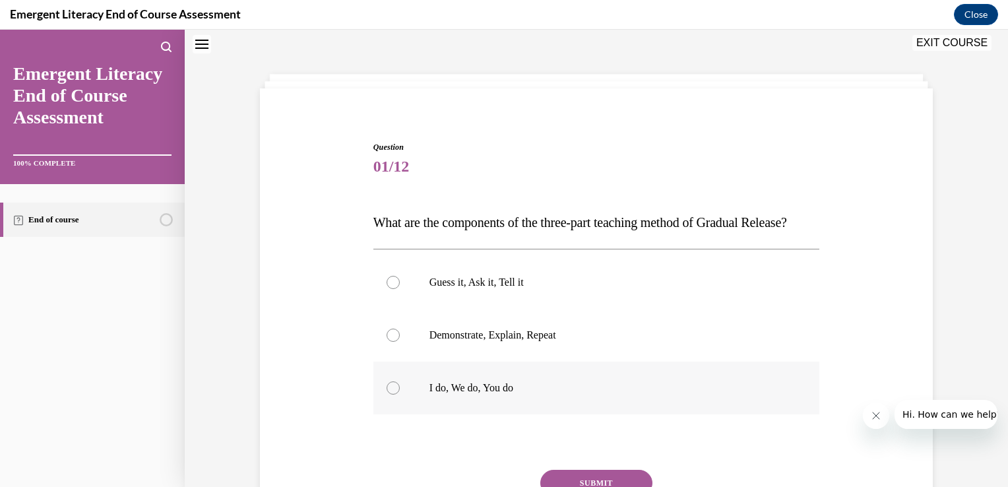
click at [388, 394] on div at bounding box center [393, 387] width 13 height 13
click at [388, 394] on input "I do, We do, You do" at bounding box center [393, 387] width 13 height 13
radio input "true"
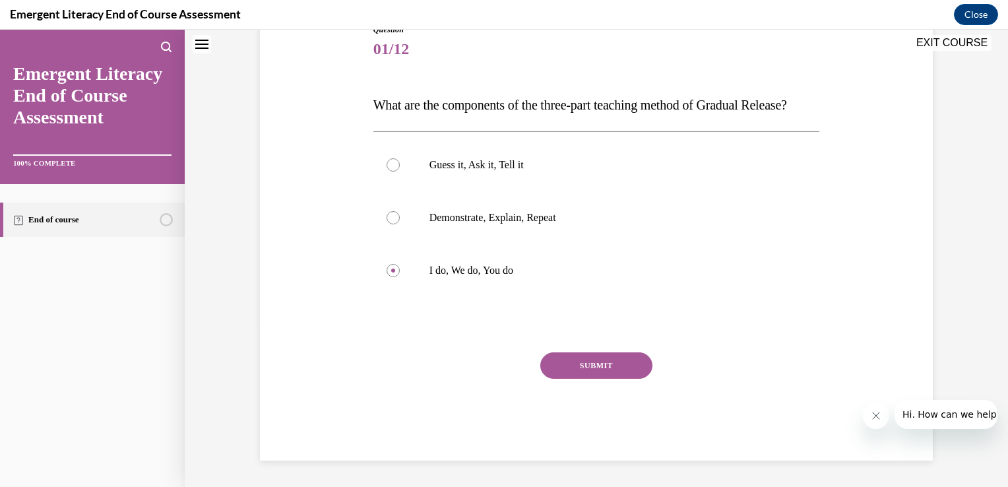
scroll to position [174, 0]
click at [610, 375] on button "SUBMIT" at bounding box center [596, 365] width 112 height 26
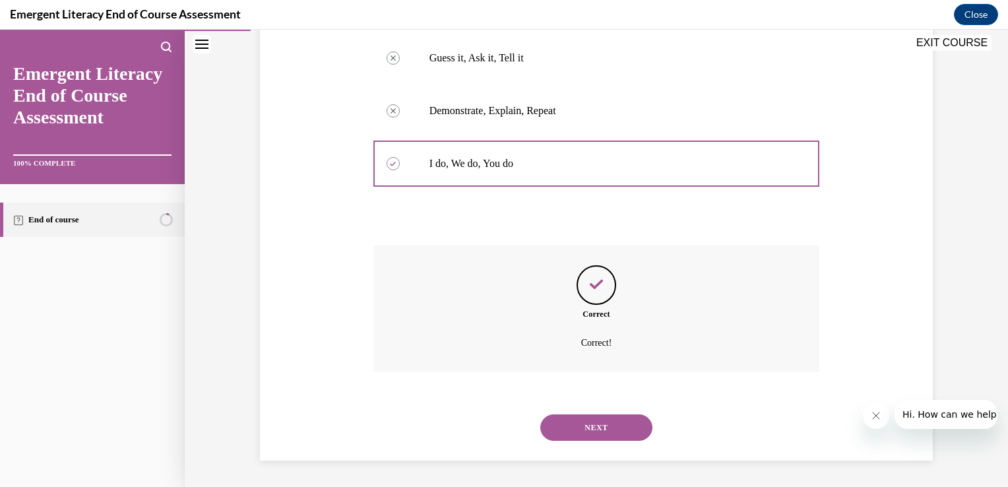
scroll to position [292, 0]
click at [590, 428] on button "NEXT" at bounding box center [596, 427] width 112 height 26
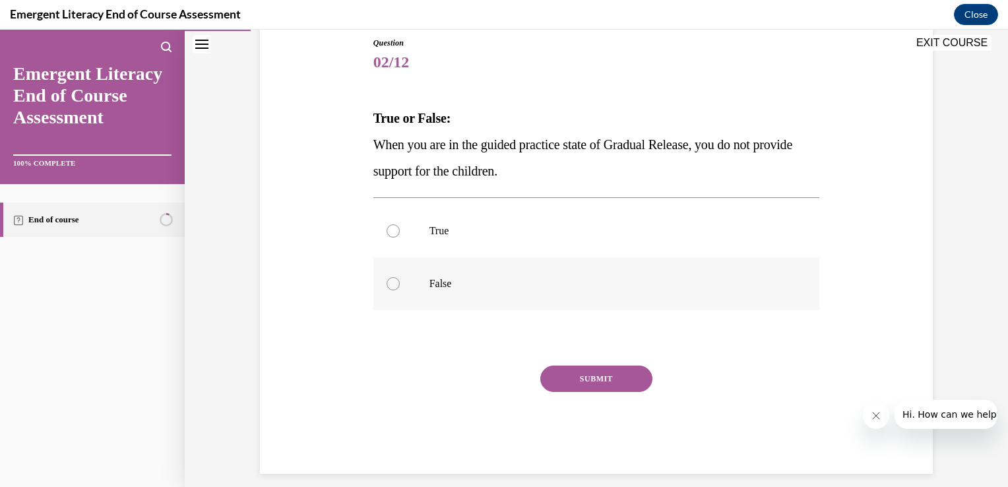
click at [390, 282] on div at bounding box center [393, 283] width 13 height 13
click at [390, 282] on input "False" at bounding box center [393, 283] width 13 height 13
radio input "true"
click at [570, 379] on button "SUBMIT" at bounding box center [596, 378] width 112 height 26
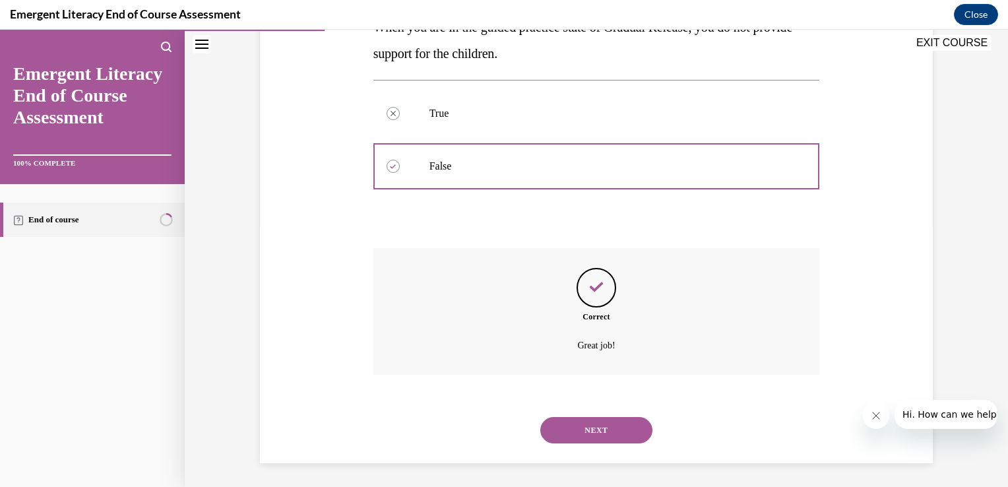
scroll to position [266, 0]
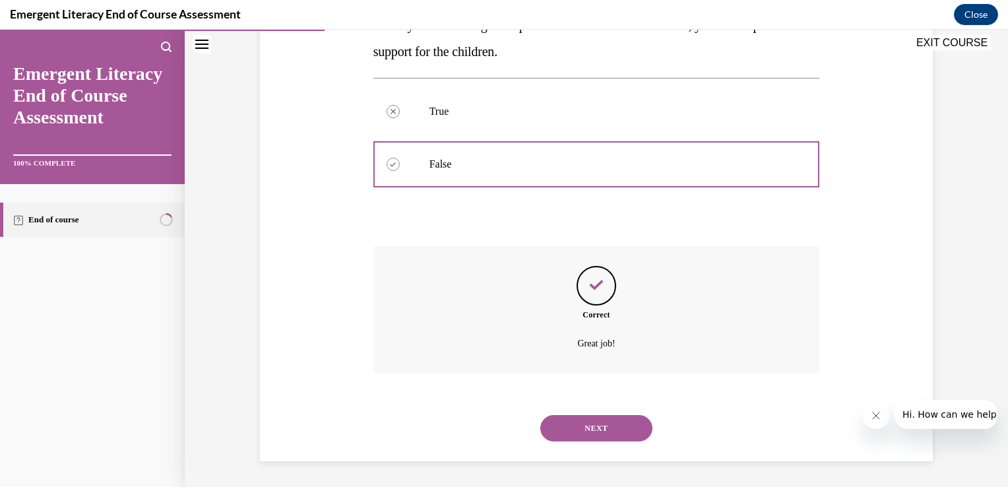
click at [594, 421] on button "NEXT" at bounding box center [596, 428] width 112 height 26
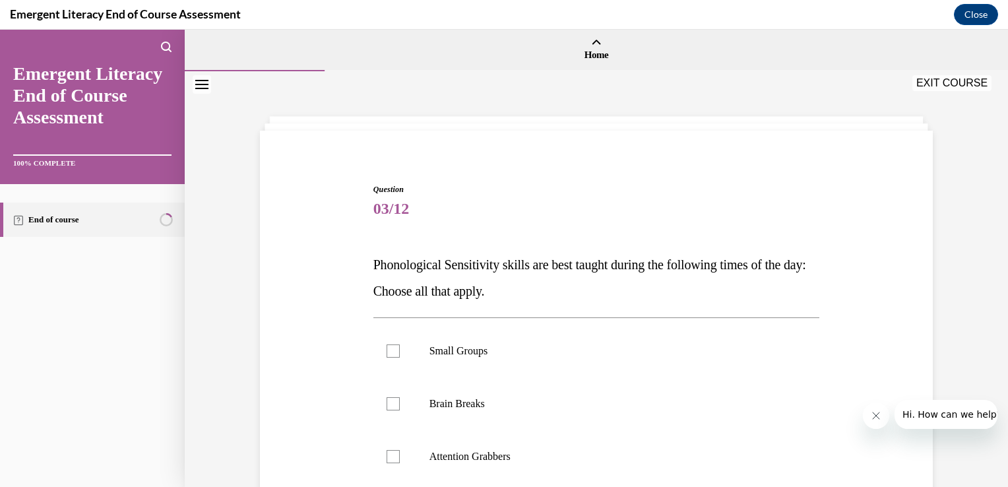
click at [997, 476] on div "Question 03/12 Phonological Sensitivity skills are best taught during the follo…" at bounding box center [596, 398] width 823 height 654
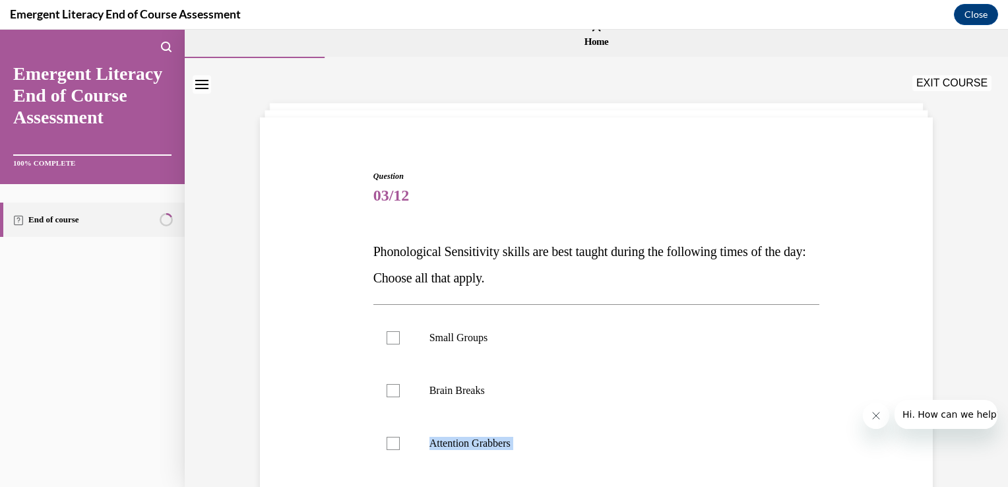
click at [997, 478] on div "Home Question 02/12 True or False: When you are in the guided practice state of…" at bounding box center [596, 258] width 823 height 457
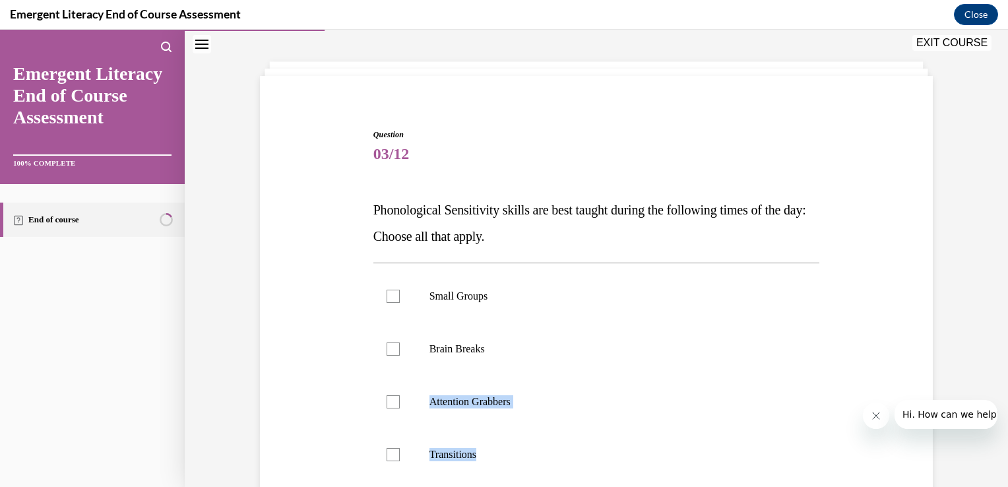
scroll to position [73, 0]
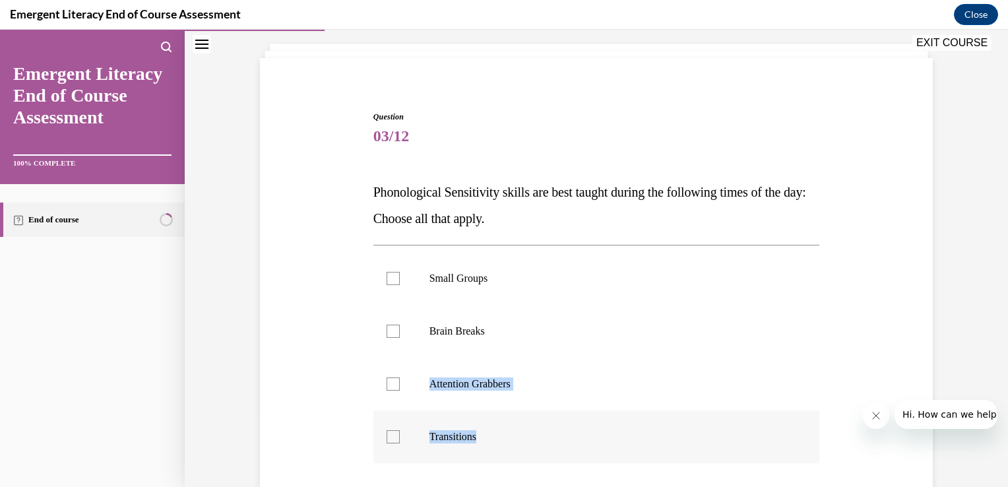
click at [387, 431] on div at bounding box center [393, 436] width 13 height 13
click at [387, 431] on input "Transitions" at bounding box center [393, 436] width 13 height 13
checkbox input "true"
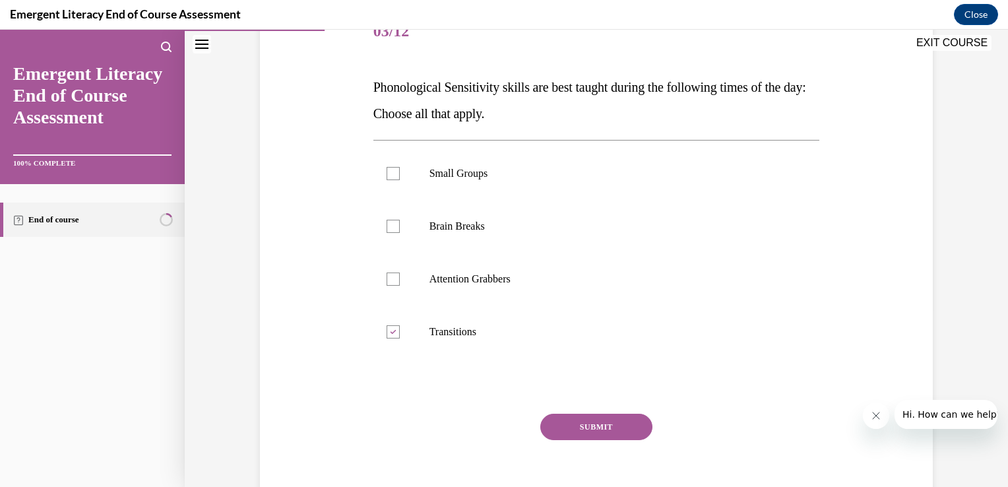
scroll to position [204, 0]
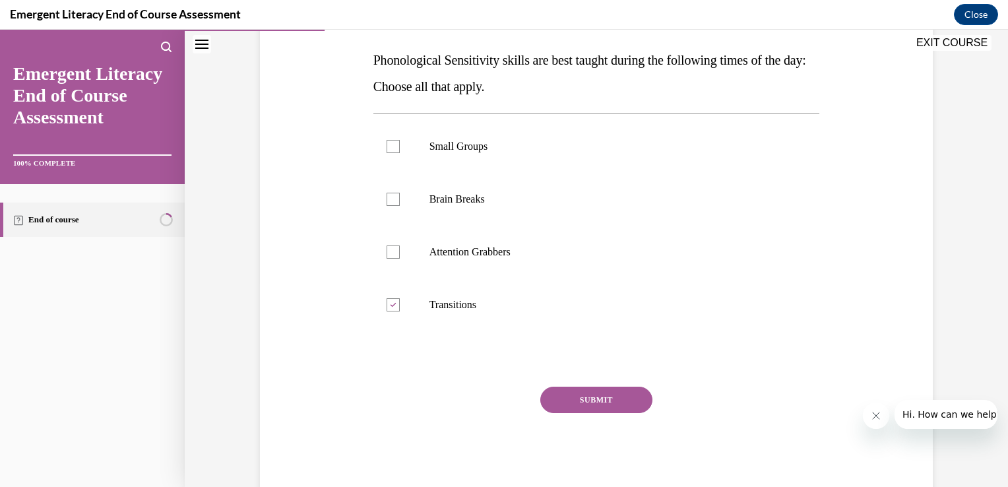
click at [601, 400] on button "SUBMIT" at bounding box center [596, 400] width 112 height 26
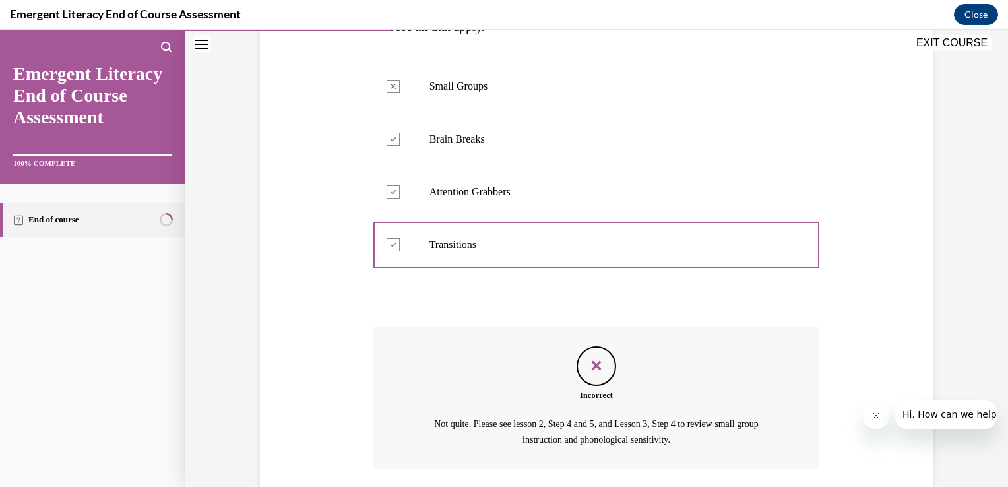
scroll to position [361, 0]
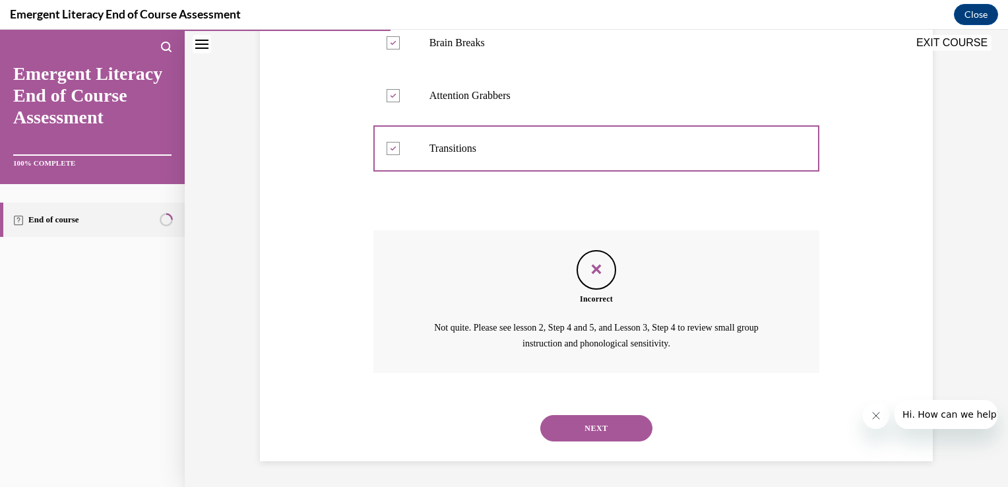
click at [601, 425] on button "NEXT" at bounding box center [596, 428] width 112 height 26
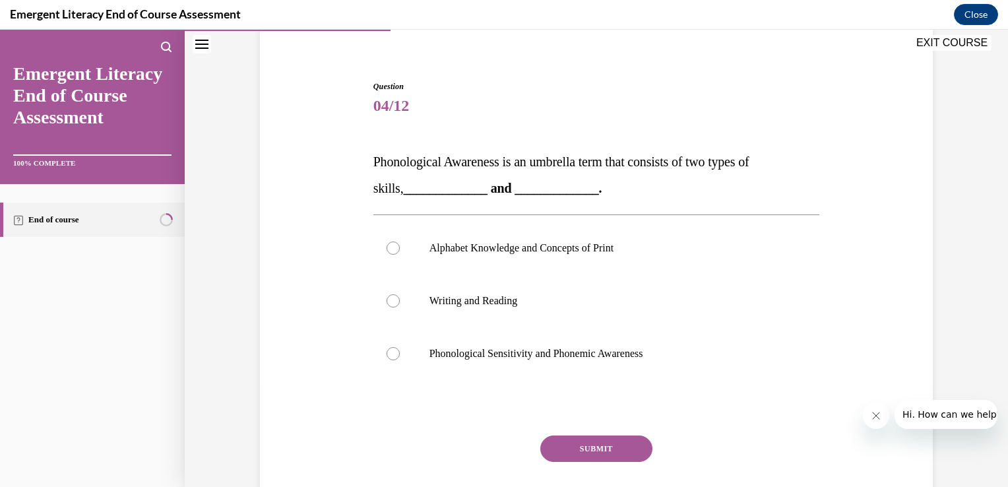
scroll to position [106, 0]
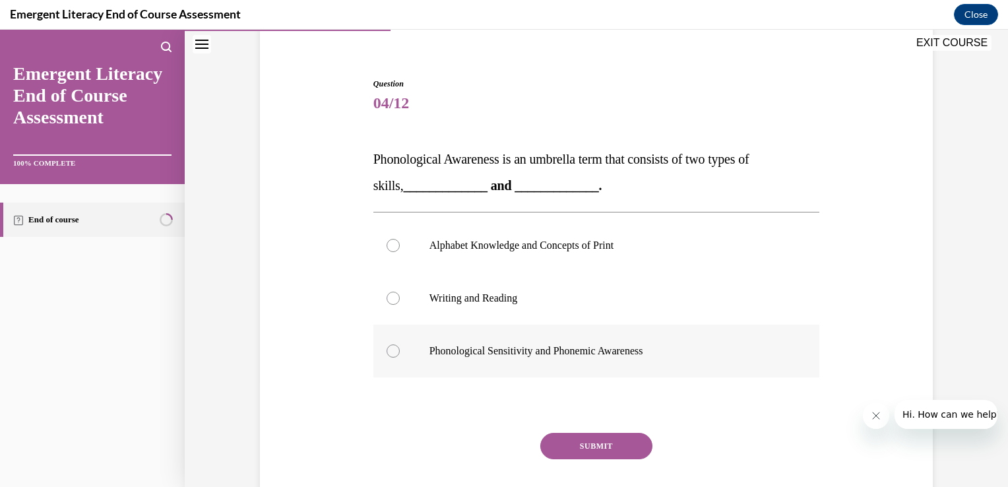
click at [387, 350] on div at bounding box center [393, 350] width 13 height 13
click at [387, 350] on input "Phonological Sensitivity and Phonemic Awareness" at bounding box center [393, 350] width 13 height 13
radio input "true"
click at [580, 451] on button "SUBMIT" at bounding box center [596, 446] width 112 height 26
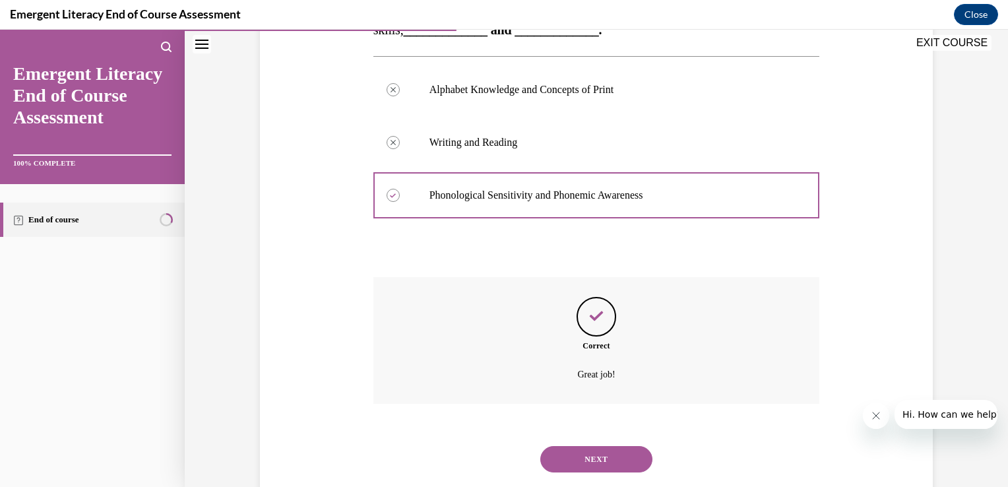
scroll to position [292, 0]
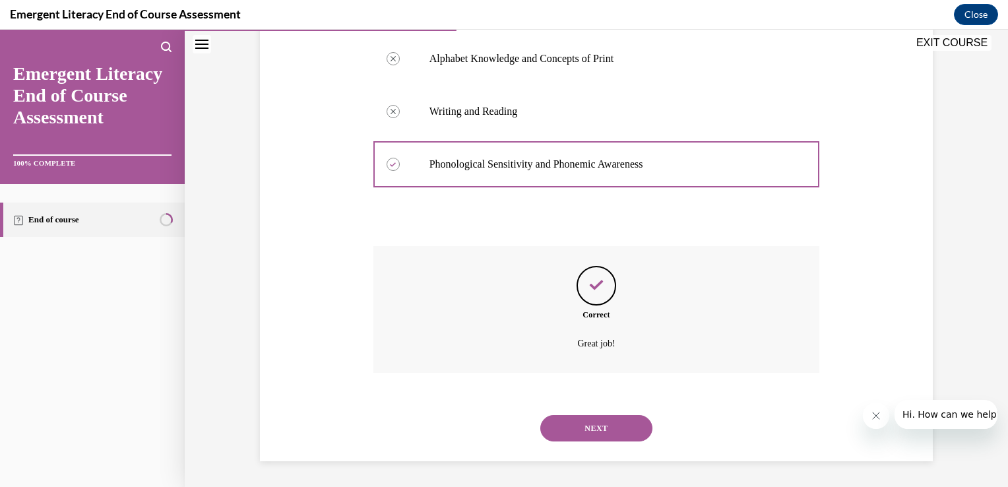
click at [584, 432] on button "NEXT" at bounding box center [596, 428] width 112 height 26
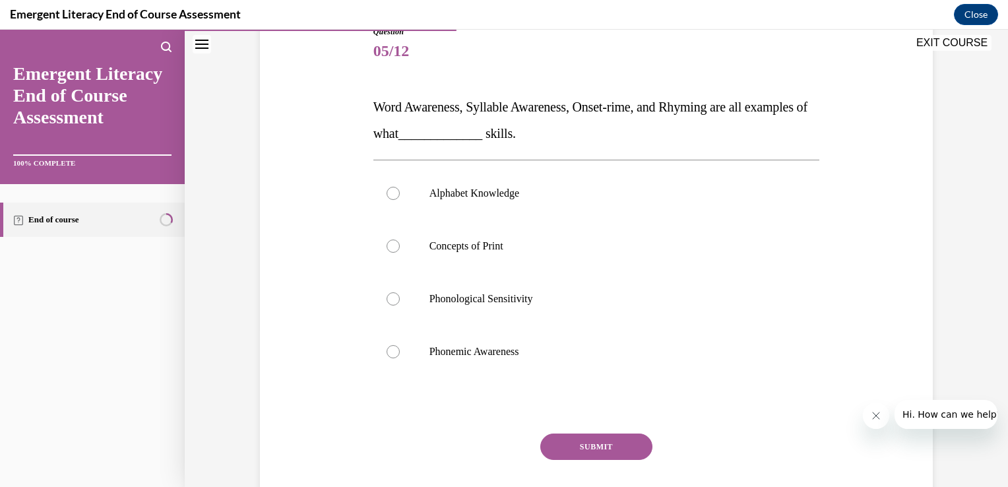
scroll to position [158, 0]
click at [389, 294] on div at bounding box center [393, 298] width 13 height 13
click at [389, 294] on input "Phonological Sensitivity" at bounding box center [393, 298] width 13 height 13
radio input "true"
click at [576, 445] on button "SUBMIT" at bounding box center [596, 446] width 112 height 26
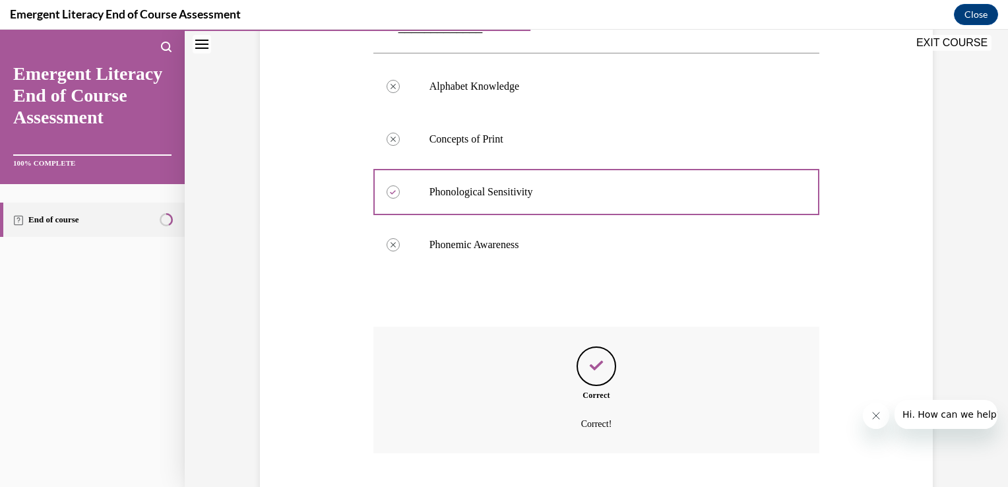
scroll to position [345, 0]
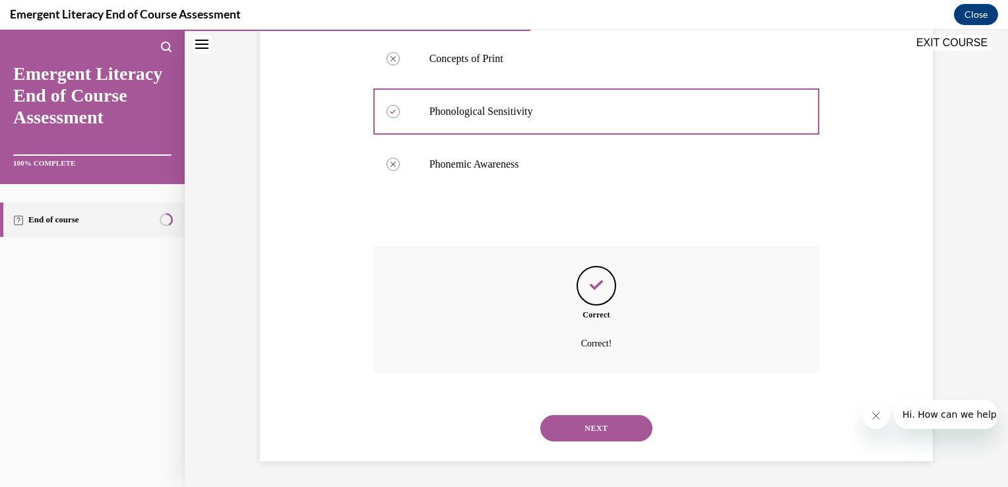
click at [588, 423] on button "NEXT" at bounding box center [596, 428] width 112 height 26
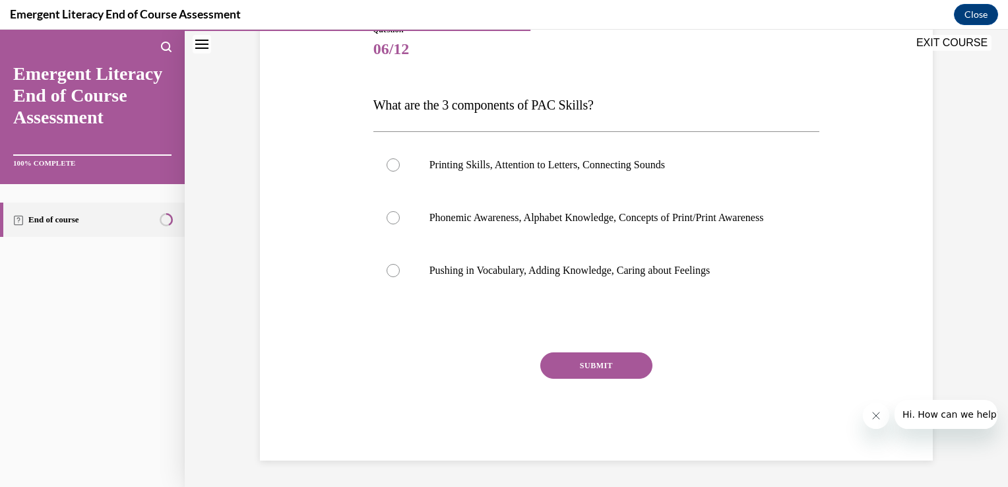
scroll to position [146, 0]
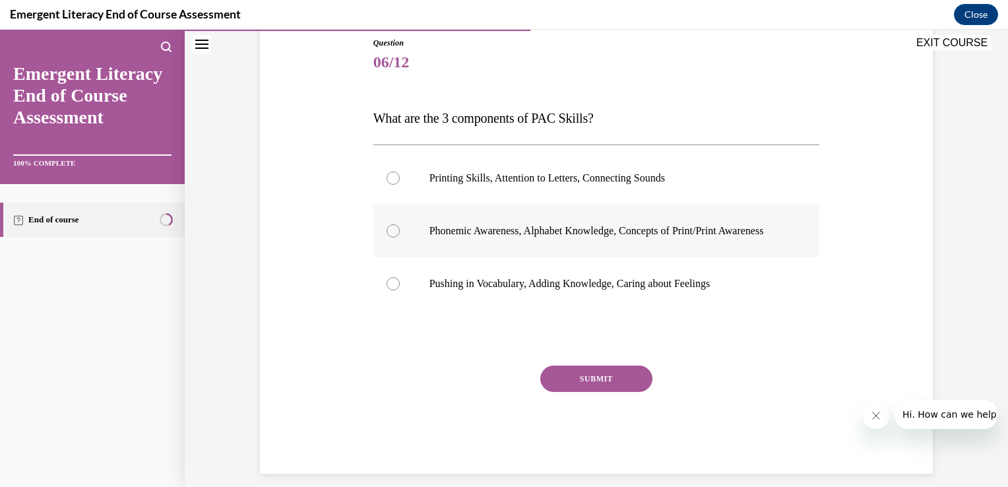
click at [387, 234] on div at bounding box center [393, 230] width 13 height 13
click at [387, 234] on input "Phonemic Awareness, Alphabet Knowledge, Concepts of Print/Print Awareness" at bounding box center [393, 230] width 13 height 13
radio input "true"
click at [566, 387] on button "SUBMIT" at bounding box center [596, 378] width 112 height 26
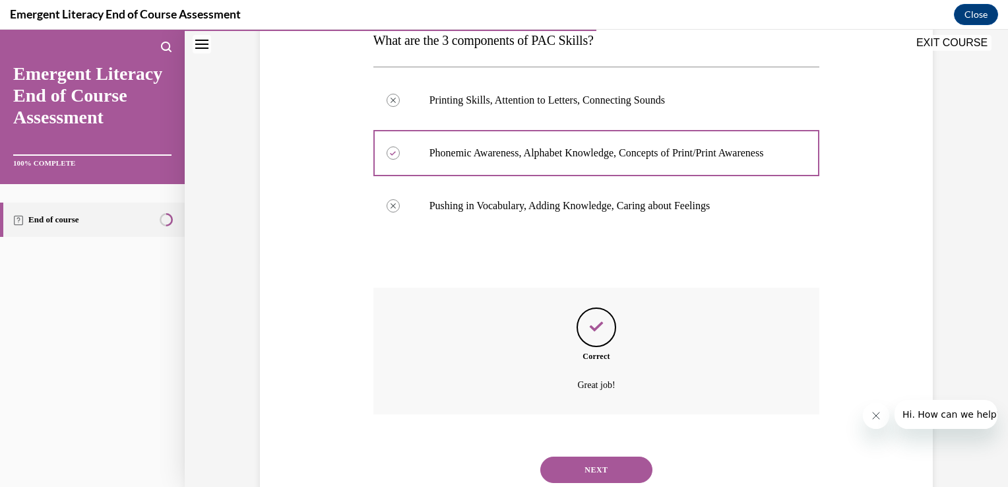
scroll to position [279, 0]
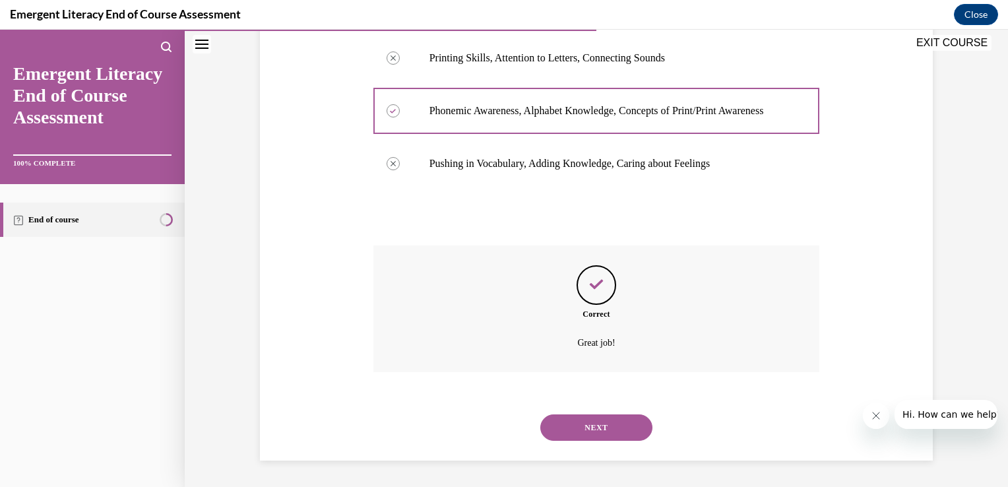
click at [588, 426] on button "NEXT" at bounding box center [596, 427] width 112 height 26
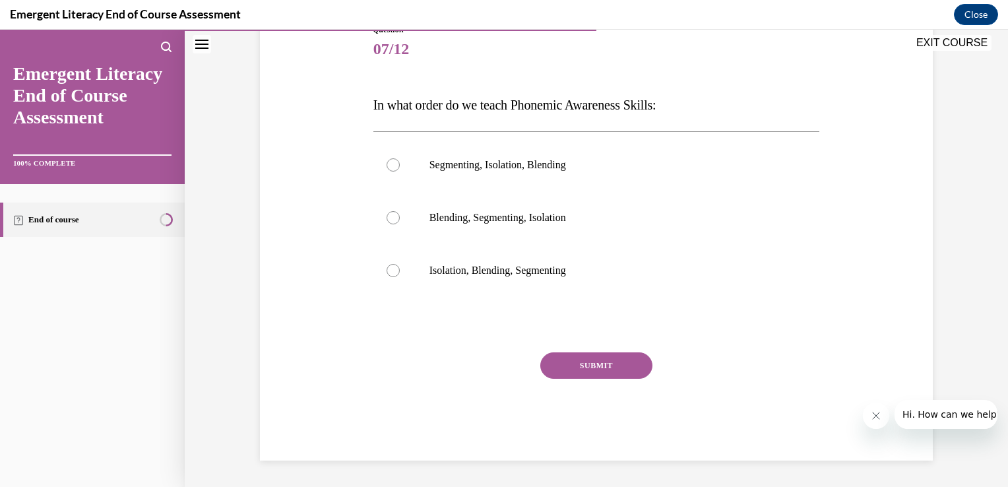
scroll to position [146, 0]
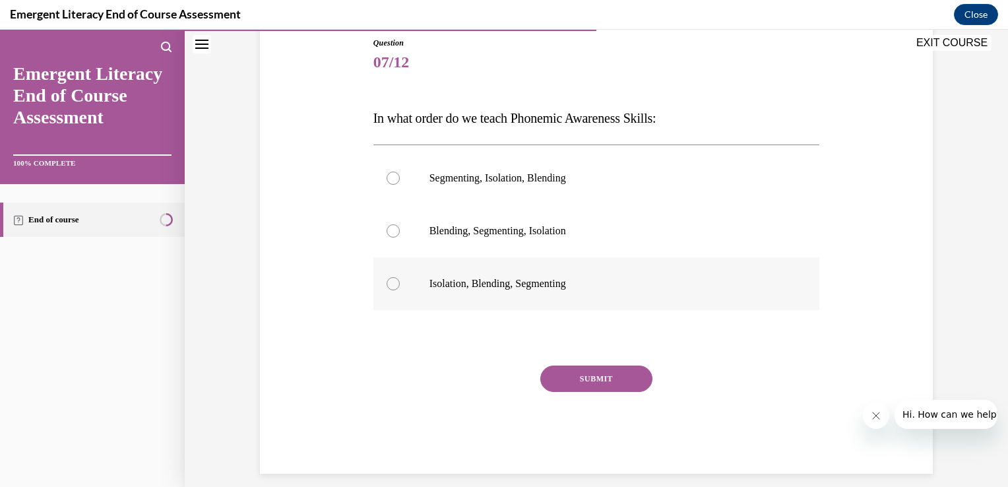
click at [387, 286] on div at bounding box center [393, 283] width 13 height 13
click at [387, 286] on input "Isolation, Blending, Segmenting" at bounding box center [393, 283] width 13 height 13
radio input "true"
click at [585, 375] on button "SUBMIT" at bounding box center [596, 378] width 112 height 26
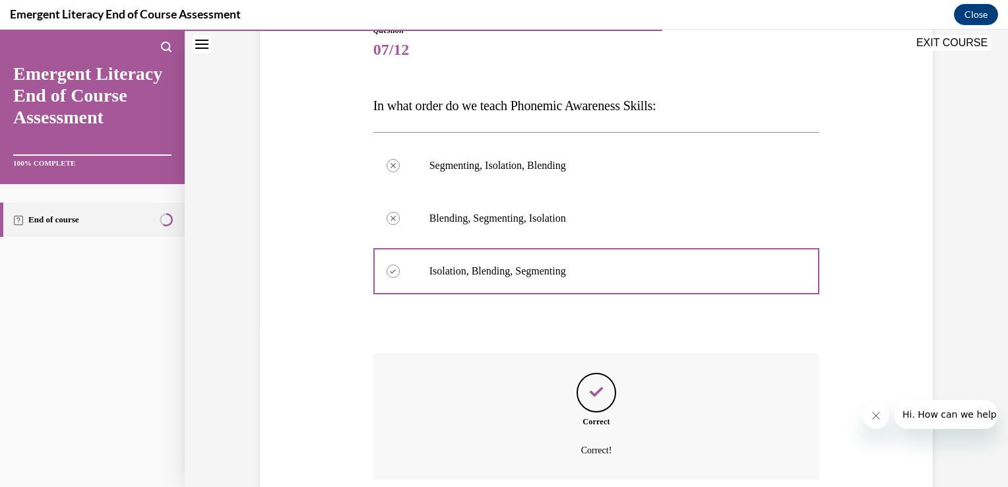
scroll to position [266, 0]
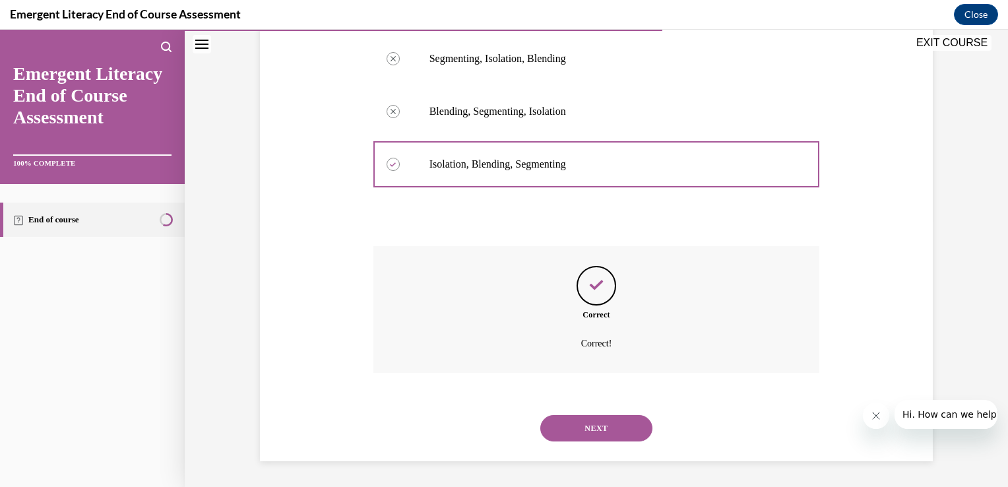
click at [588, 429] on button "NEXT" at bounding box center [596, 428] width 112 height 26
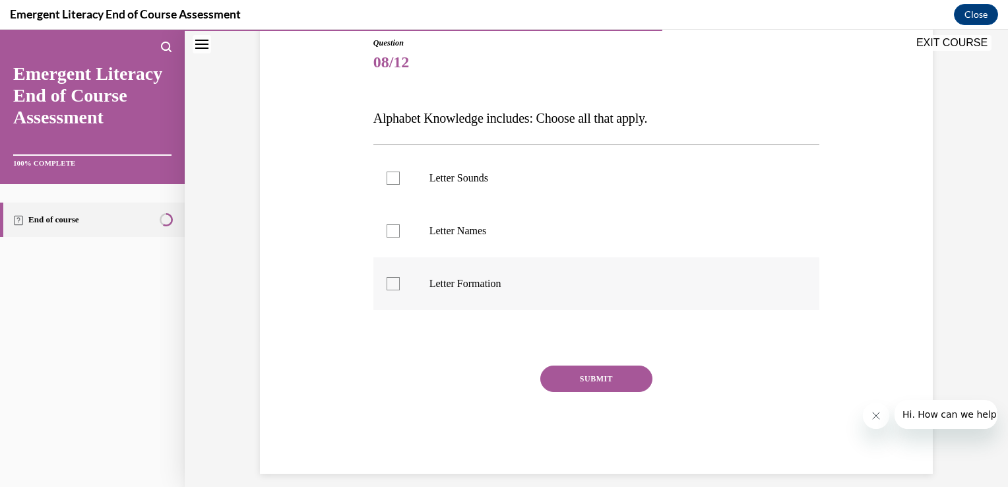
click at [390, 290] on label "Letter Formation" at bounding box center [596, 283] width 447 height 53
click at [390, 290] on input "Letter Formation" at bounding box center [393, 283] width 13 height 13
checkbox input "true"
click at [388, 231] on div at bounding box center [393, 230] width 13 height 13
click at [388, 231] on input "Letter Names" at bounding box center [393, 230] width 13 height 13
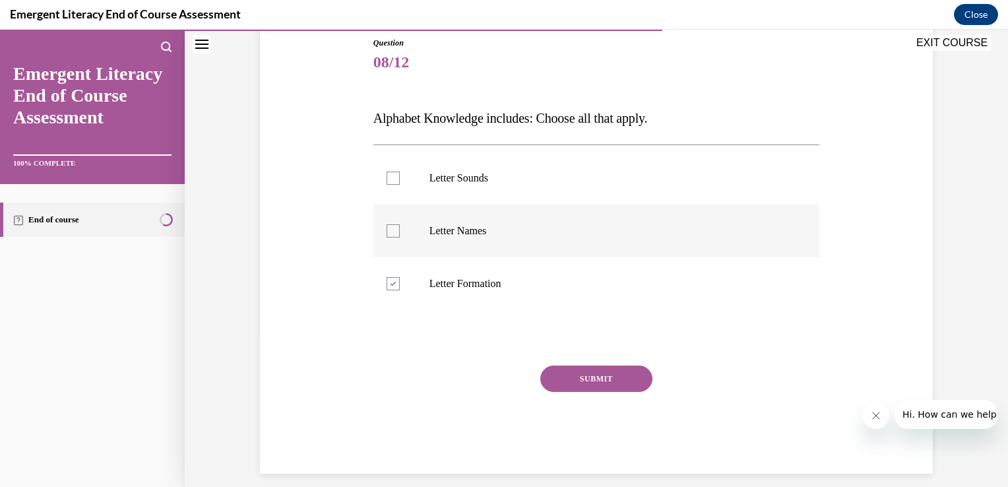
checkbox input "true"
click at [387, 181] on div at bounding box center [393, 178] width 13 height 13
click at [387, 181] on input "Letter Sounds" at bounding box center [393, 178] width 13 height 13
checkbox input "true"
click at [592, 379] on button "SUBMIT" at bounding box center [596, 378] width 112 height 26
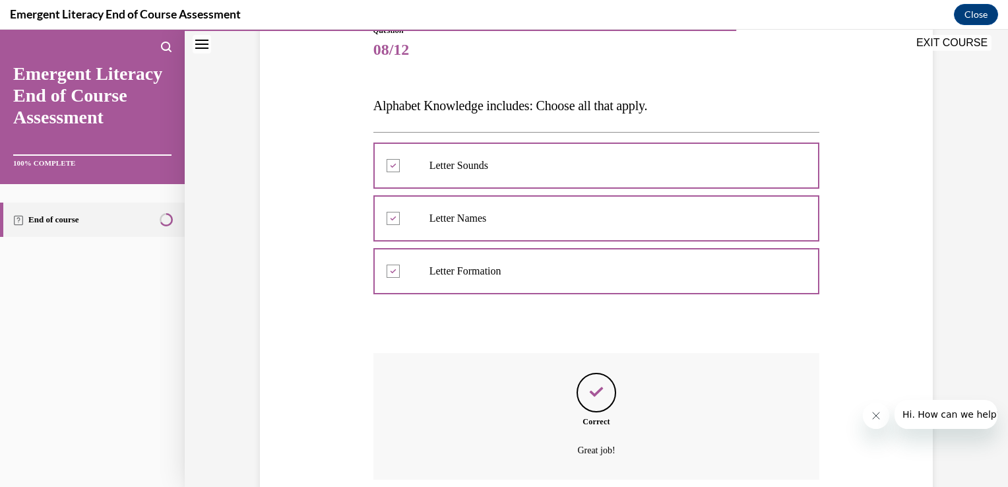
scroll to position [266, 0]
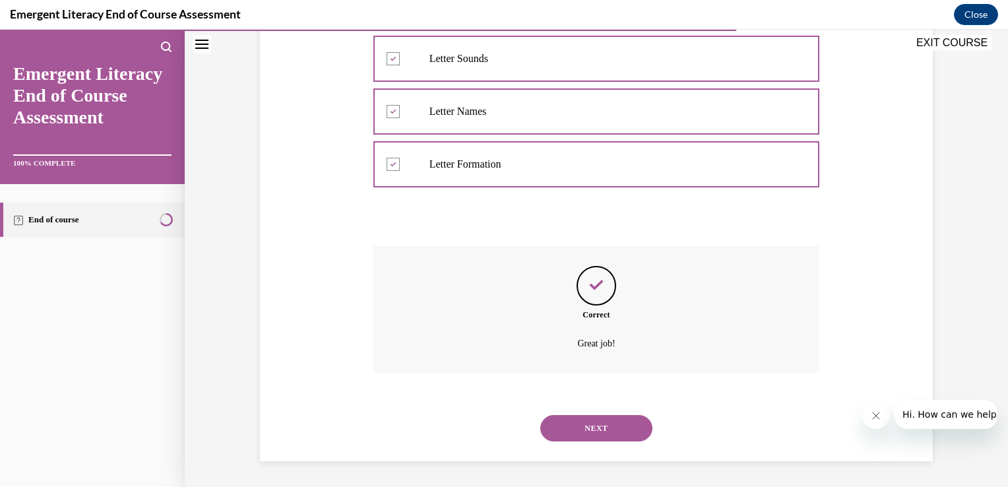
click at [595, 428] on button "NEXT" at bounding box center [596, 428] width 112 height 26
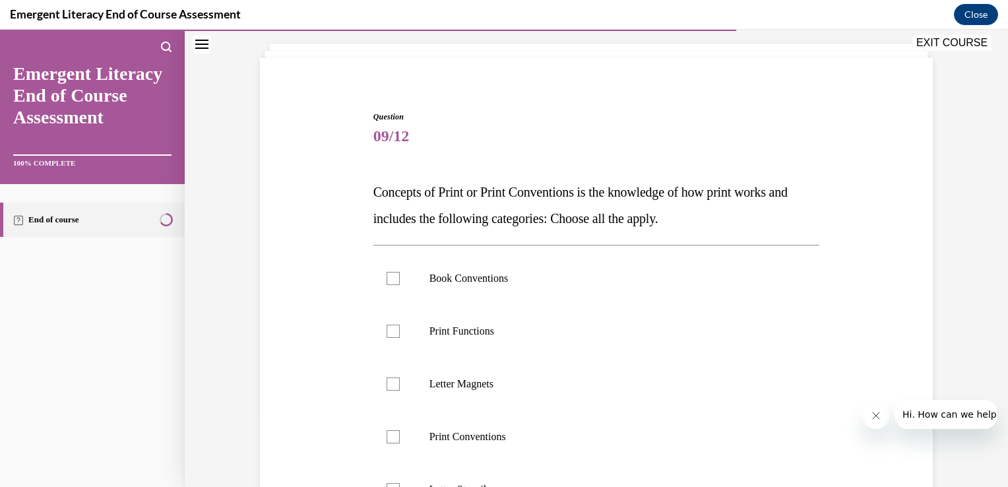
scroll to position [79, 0]
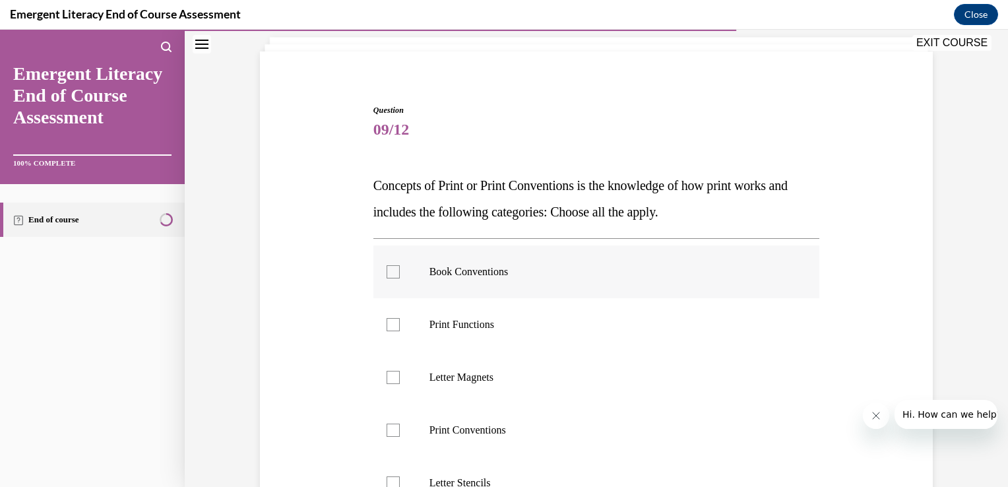
click at [387, 269] on div at bounding box center [393, 271] width 13 height 13
click at [387, 269] on input "Book Conventions" at bounding box center [393, 271] width 13 height 13
checkbox input "true"
click at [387, 431] on div at bounding box center [393, 429] width 13 height 13
click at [387, 431] on input "Print Conventions" at bounding box center [393, 429] width 13 height 13
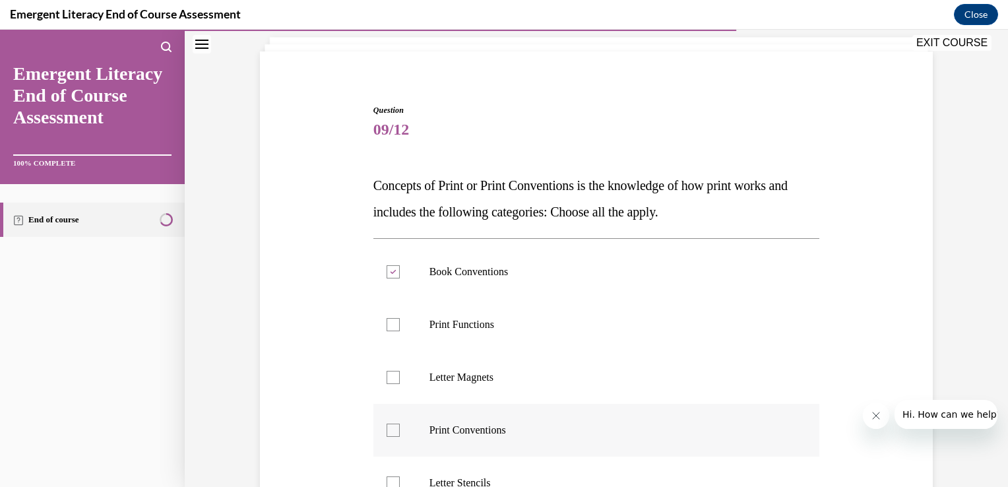
checkbox input "true"
click at [388, 327] on div at bounding box center [393, 324] width 13 height 13
click at [388, 327] on input "Print Functions" at bounding box center [393, 324] width 13 height 13
checkbox input "true"
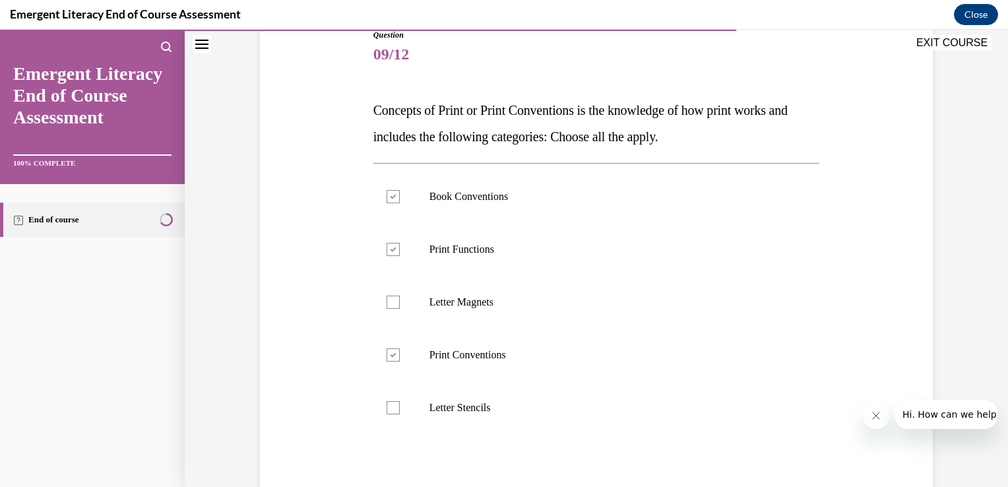
scroll to position [185, 0]
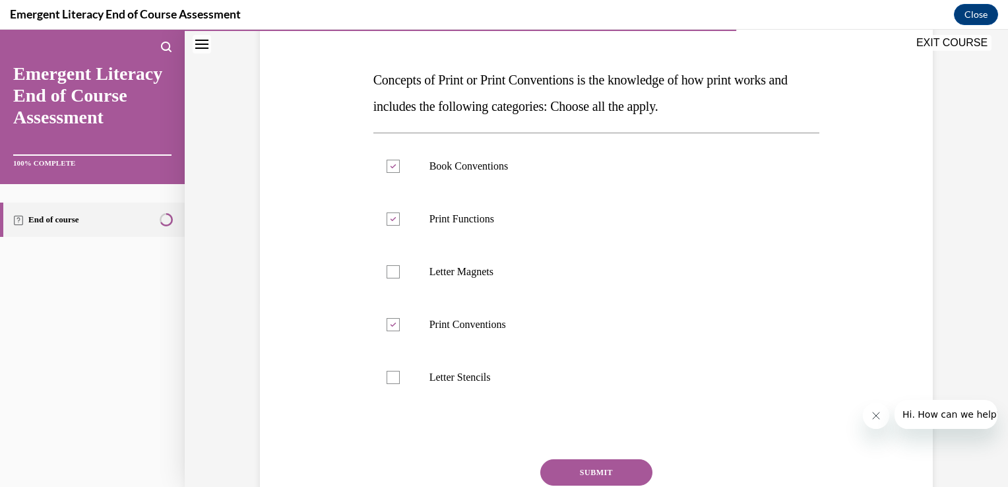
click at [615, 476] on button "SUBMIT" at bounding box center [596, 472] width 112 height 26
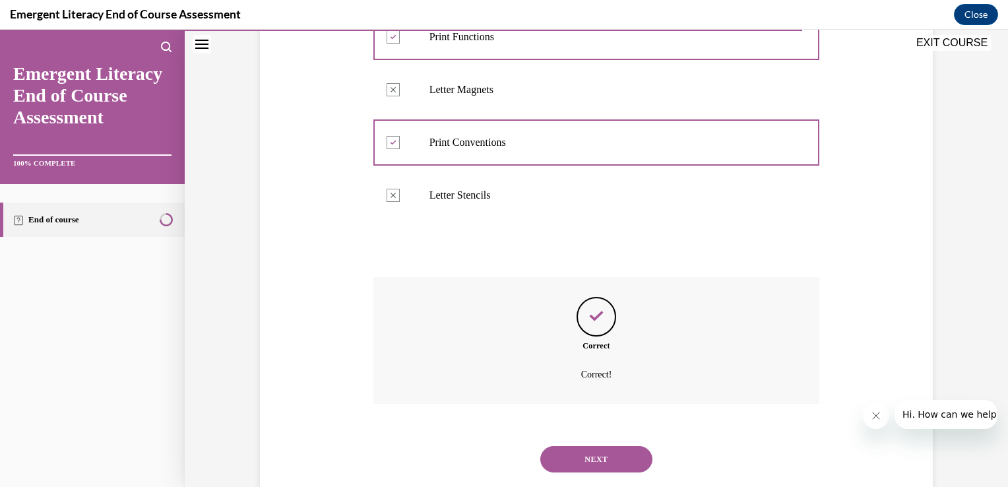
scroll to position [398, 0]
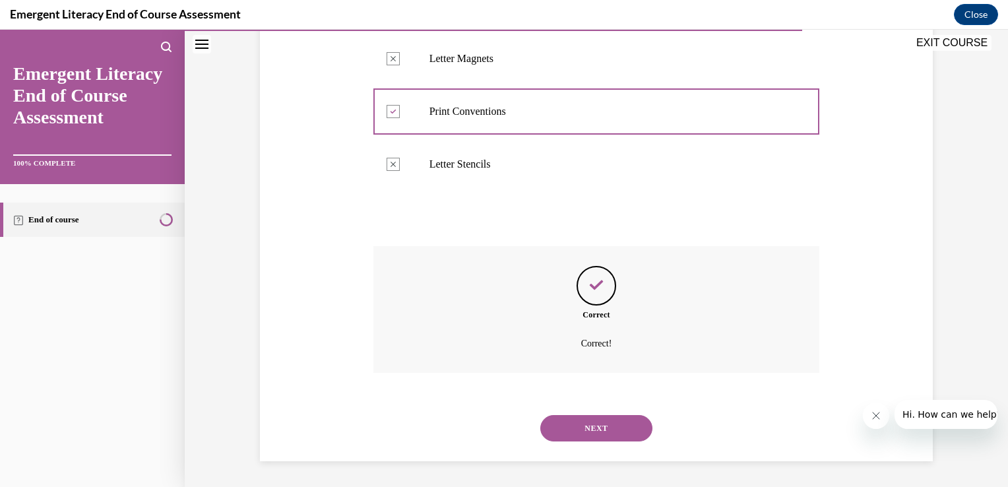
click at [588, 429] on button "NEXT" at bounding box center [596, 428] width 112 height 26
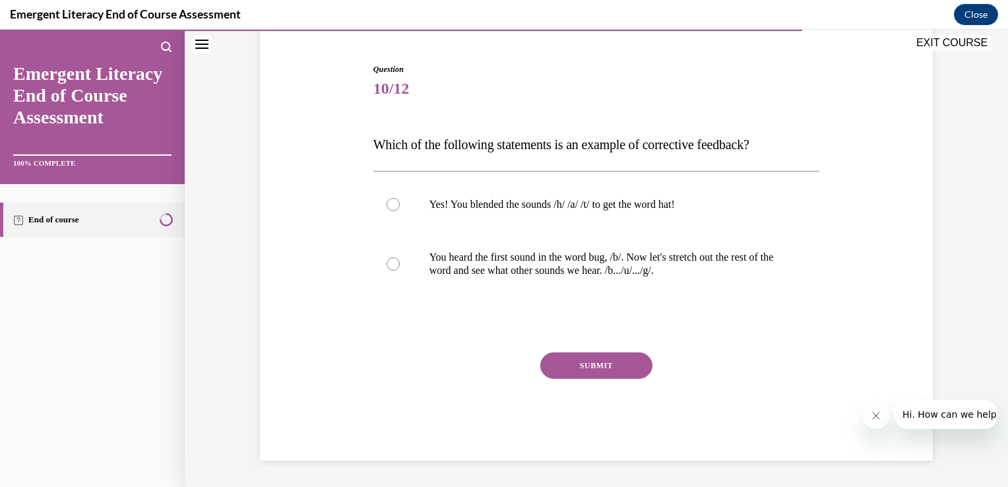
scroll to position [119, 0]
click at [387, 265] on div at bounding box center [393, 264] width 13 height 13
click at [387, 265] on input "You heard the first sound in the word bug, /b/. Now let's stretch out the rest …" at bounding box center [393, 264] width 13 height 13
radio input "true"
click at [592, 365] on button "SUBMIT" at bounding box center [596, 366] width 112 height 26
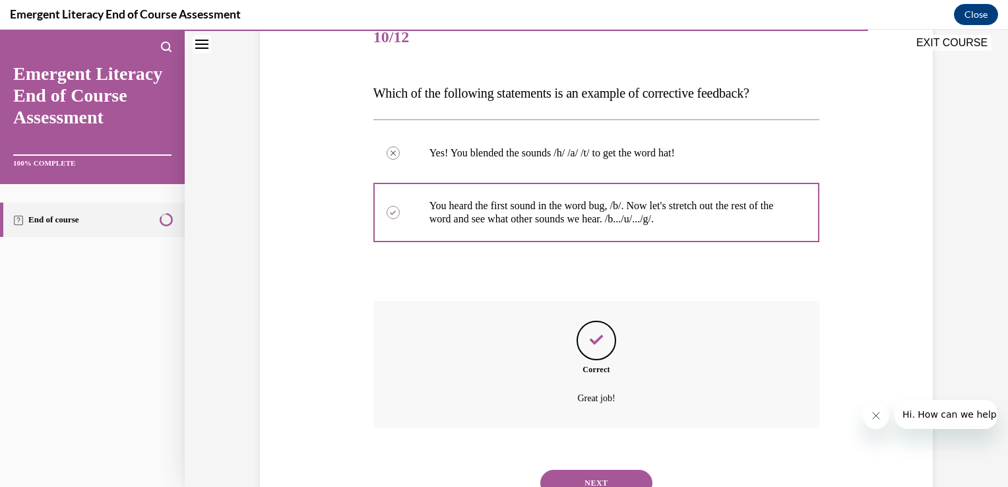
scroll to position [226, 0]
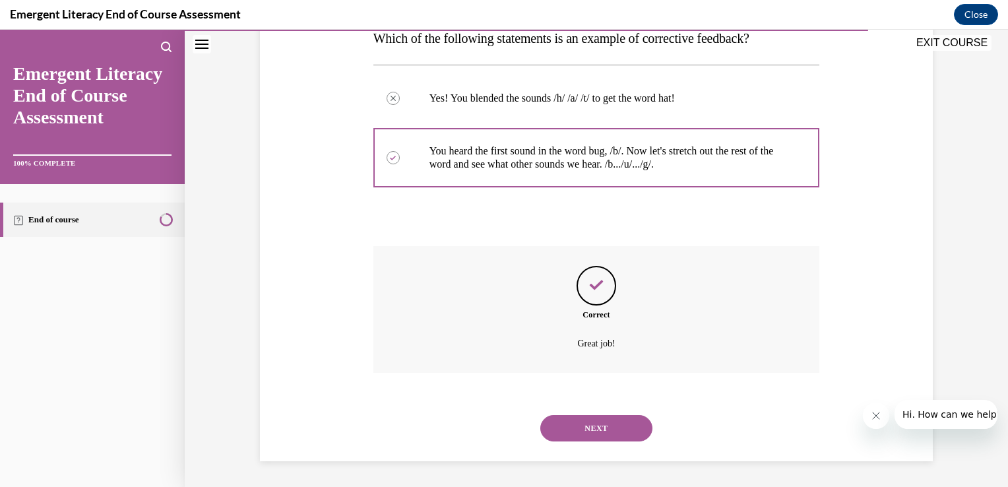
click at [587, 426] on button "NEXT" at bounding box center [596, 428] width 112 height 26
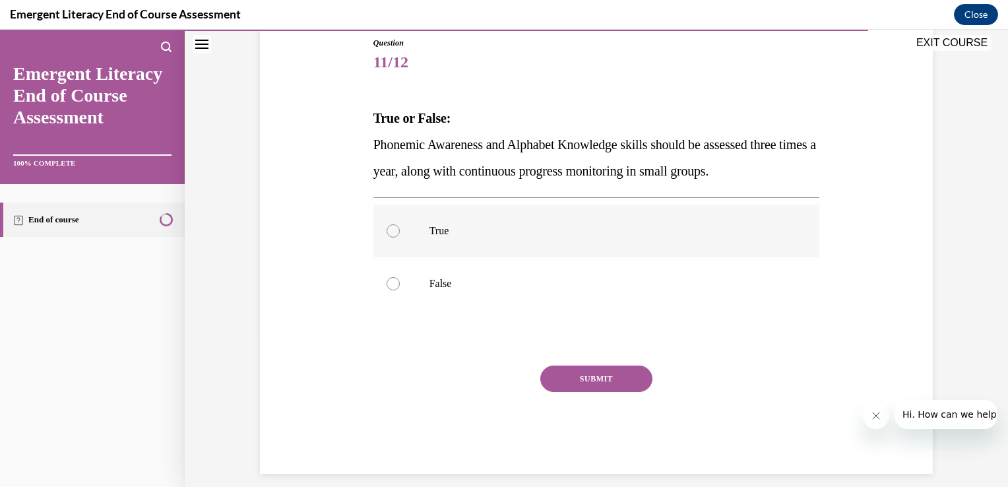
click at [390, 230] on div at bounding box center [393, 230] width 13 height 13
click at [390, 230] on input "True" at bounding box center [393, 230] width 13 height 13
radio input "true"
click at [551, 375] on button "SUBMIT" at bounding box center [596, 378] width 112 height 26
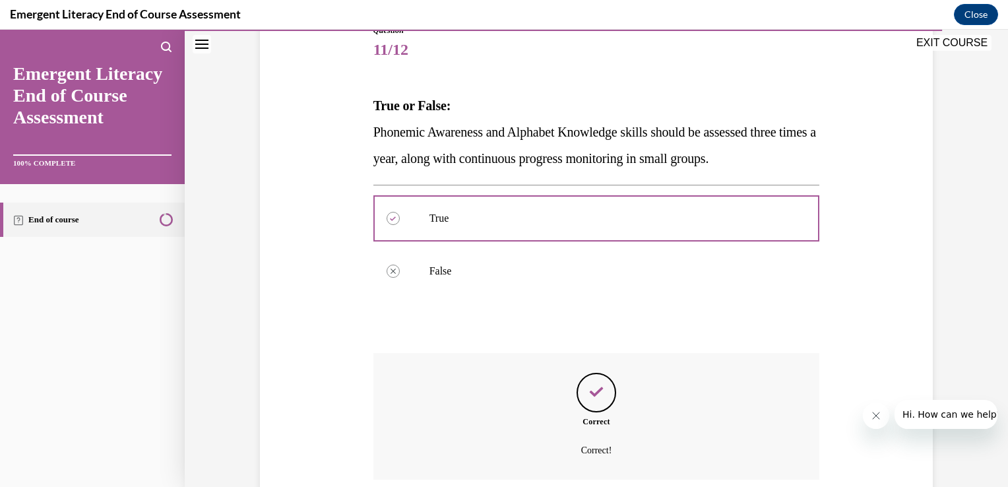
scroll to position [266, 0]
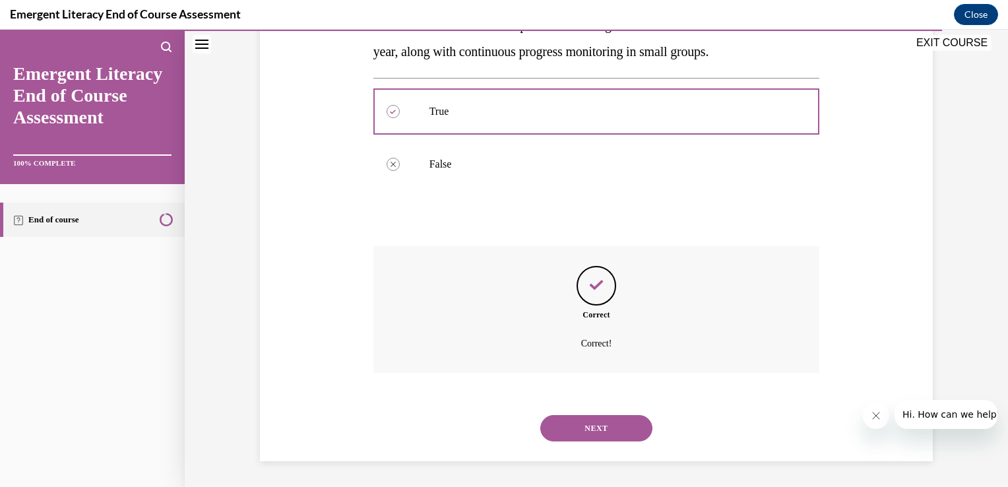
click at [598, 431] on button "NEXT" at bounding box center [596, 428] width 112 height 26
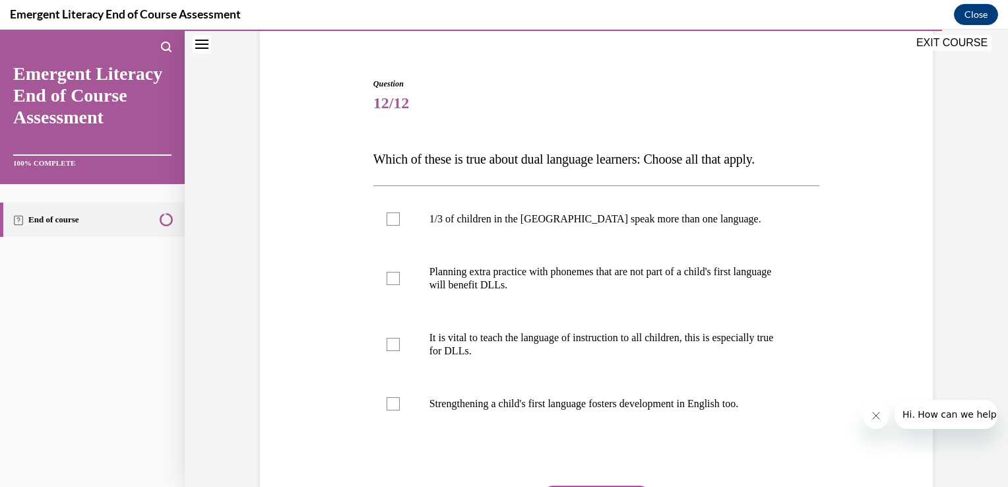
scroll to position [132, 0]
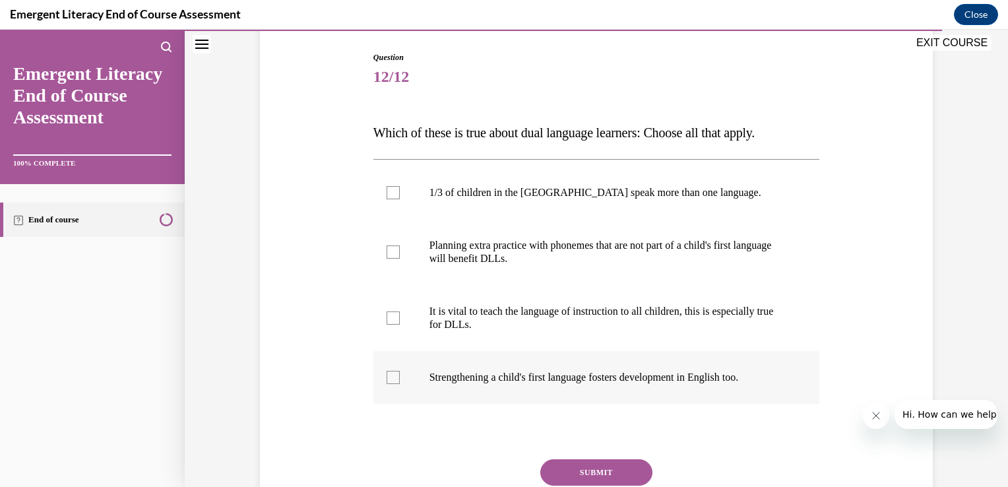
click at [387, 376] on div at bounding box center [393, 377] width 13 height 13
click at [387, 376] on input "Strengthening a child's first language fosters development in English too." at bounding box center [393, 377] width 13 height 13
checkbox input "true"
click at [388, 251] on div at bounding box center [393, 251] width 13 height 13
click at [388, 251] on input "Planning extra practice with phonemes that are not part of a child's first lang…" at bounding box center [393, 251] width 13 height 13
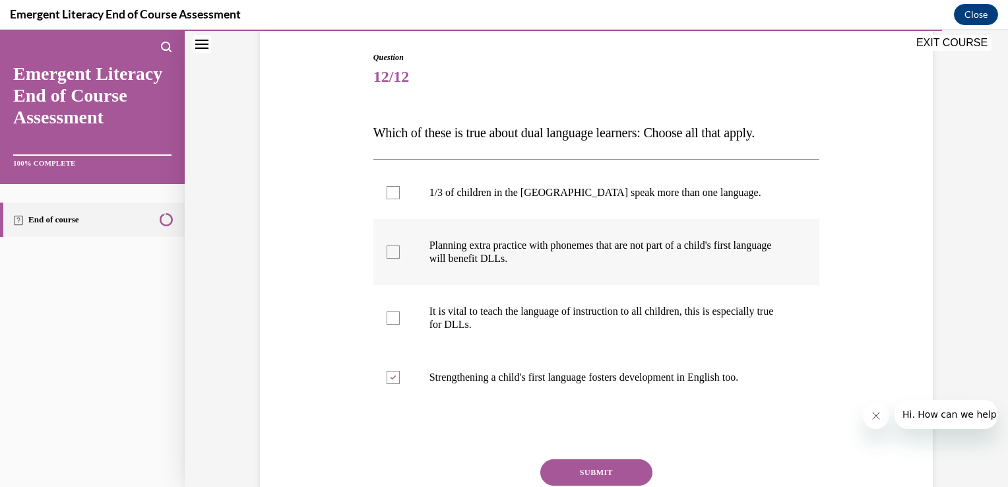
checkbox input "true"
click at [388, 314] on div at bounding box center [393, 317] width 13 height 13
click at [388, 314] on input "It is vital to teach the language of instruction to all children, this is espec…" at bounding box center [393, 317] width 13 height 13
checkbox input "true"
click at [582, 469] on button "SUBMIT" at bounding box center [596, 472] width 112 height 26
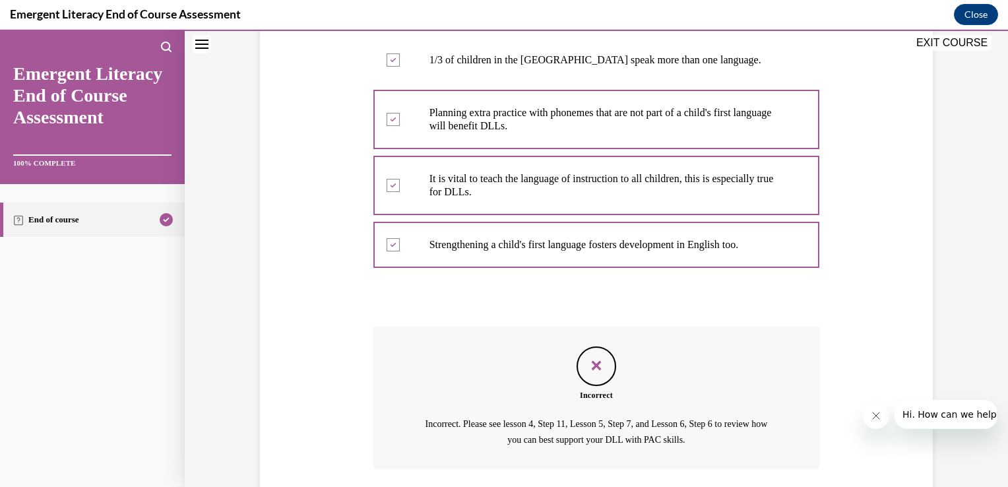
scroll to position [361, 0]
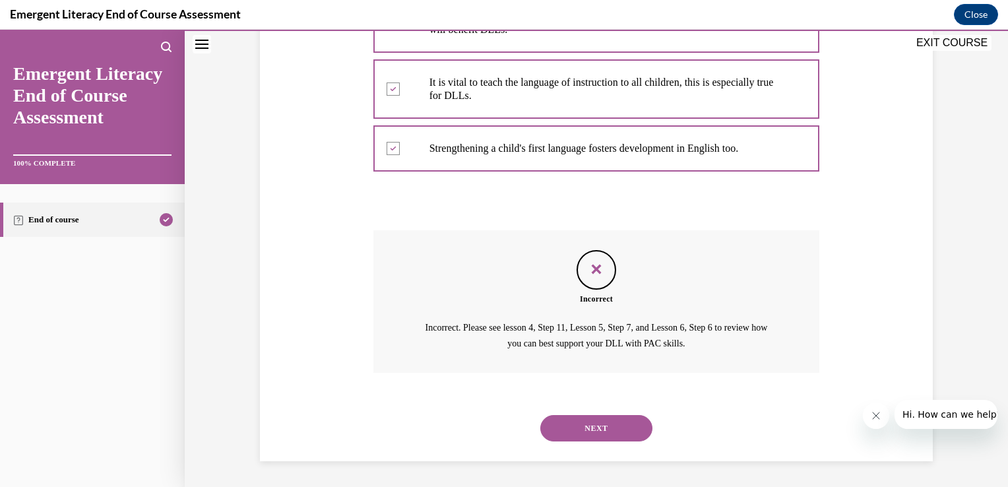
click at [581, 424] on button "NEXT" at bounding box center [596, 428] width 112 height 26
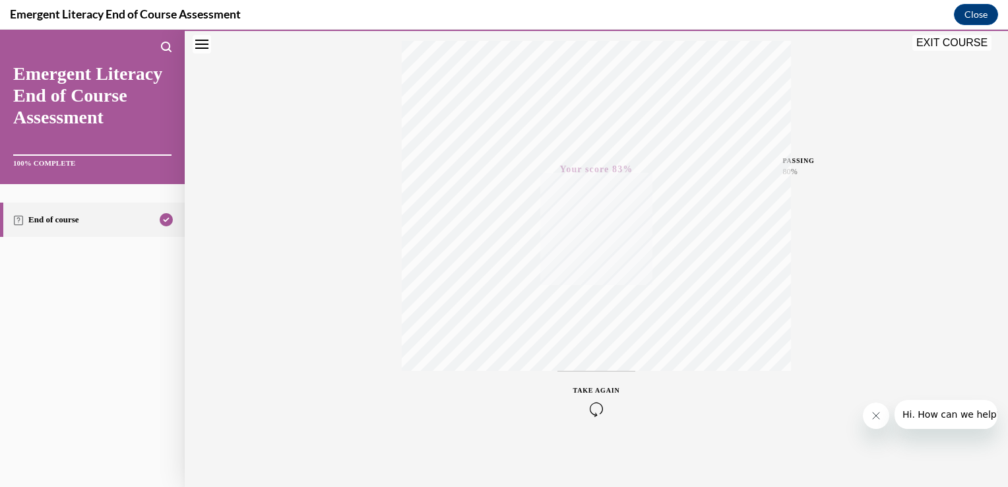
scroll to position [218, 0]
click at [928, 41] on button "EXIT COURSE" at bounding box center [951, 43] width 79 height 16
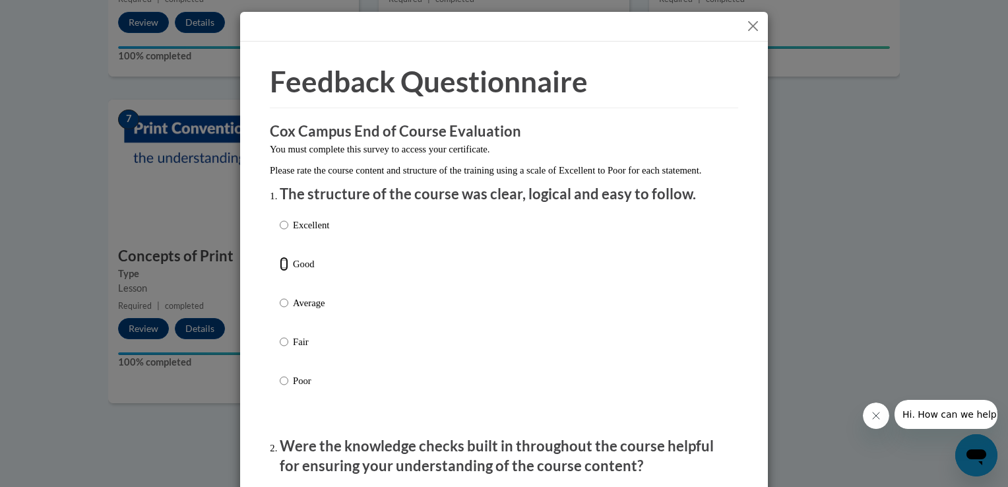
click at [280, 271] on input "Good" at bounding box center [284, 264] width 9 height 15
radio input "true"
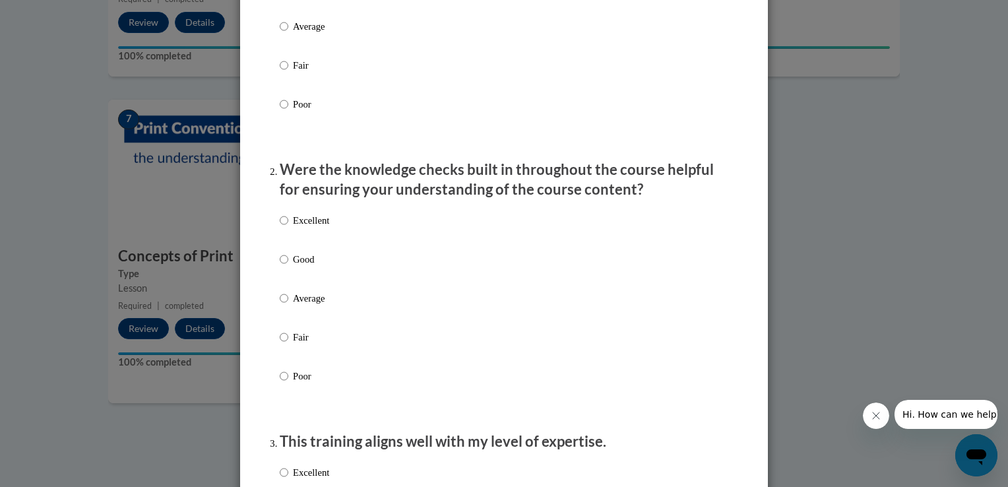
scroll to position [290, 0]
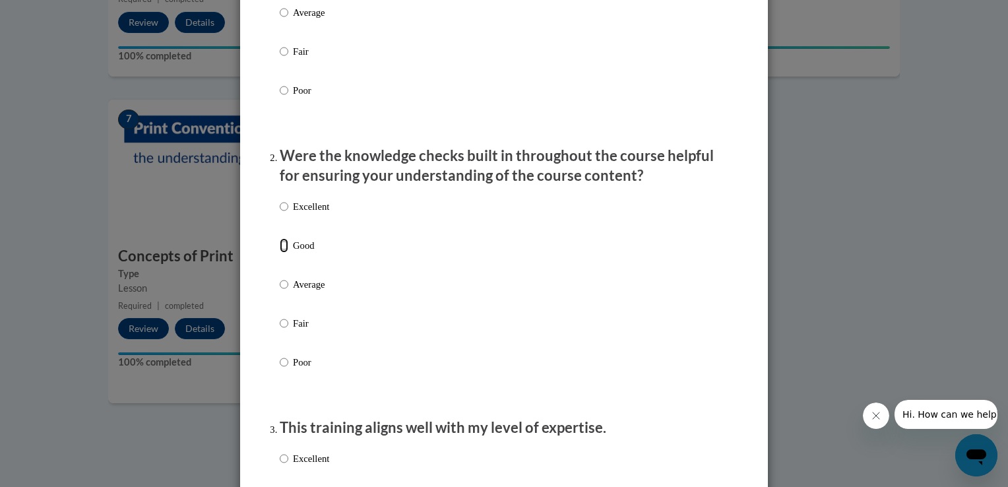
click at [280, 253] on input "Good" at bounding box center [284, 245] width 9 height 15
radio input "true"
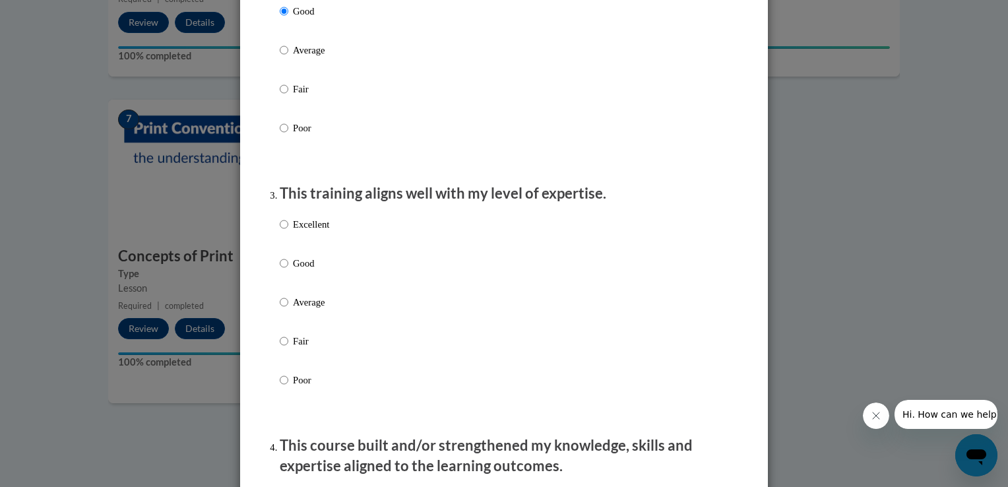
scroll to position [528, 0]
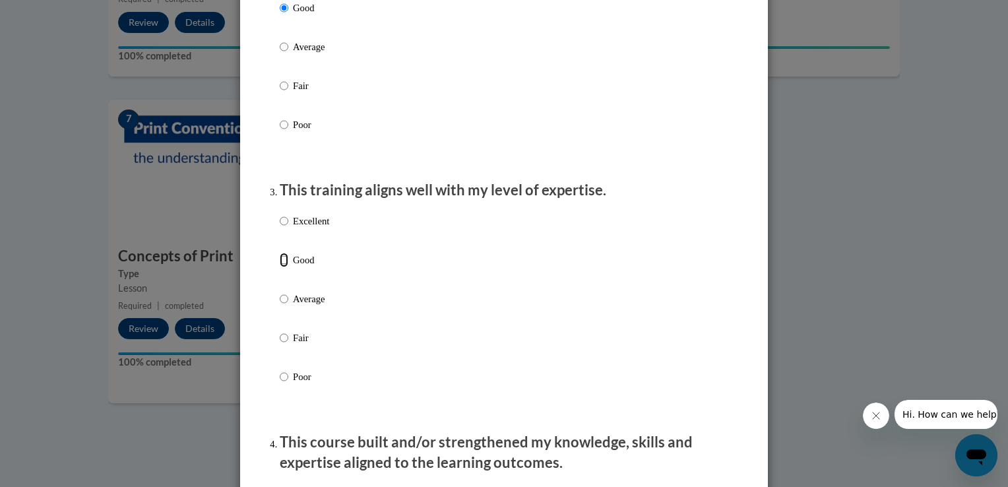
click at [280, 267] on input "Good" at bounding box center [284, 260] width 9 height 15
radio input "true"
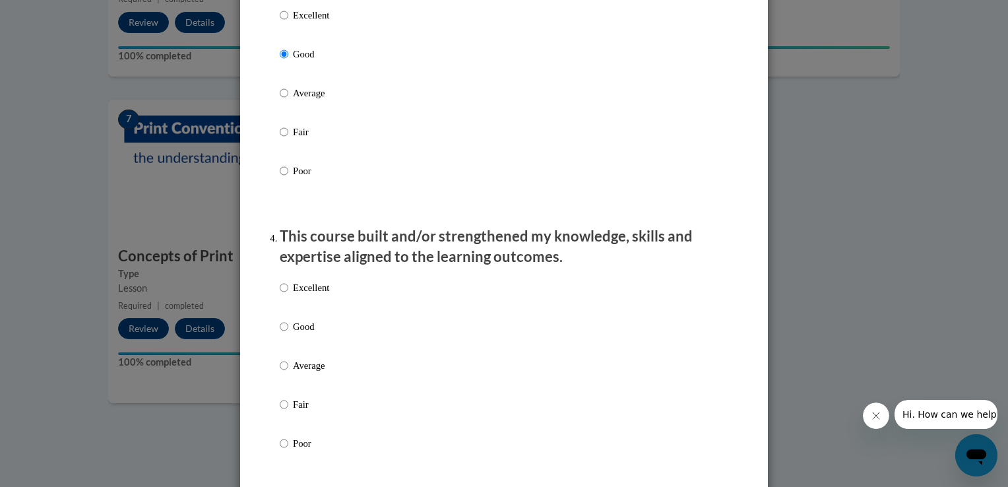
scroll to position [739, 0]
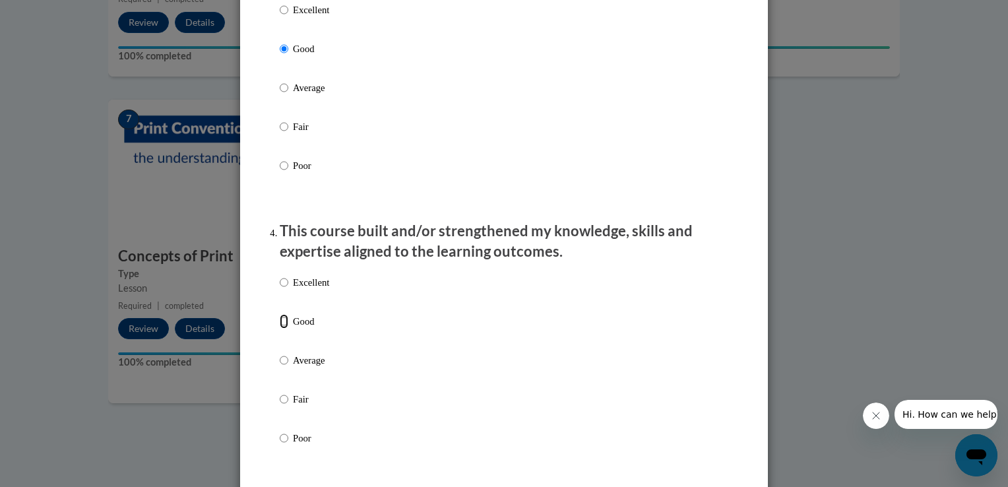
click at [281, 328] on input "Good" at bounding box center [284, 321] width 9 height 15
radio input "true"
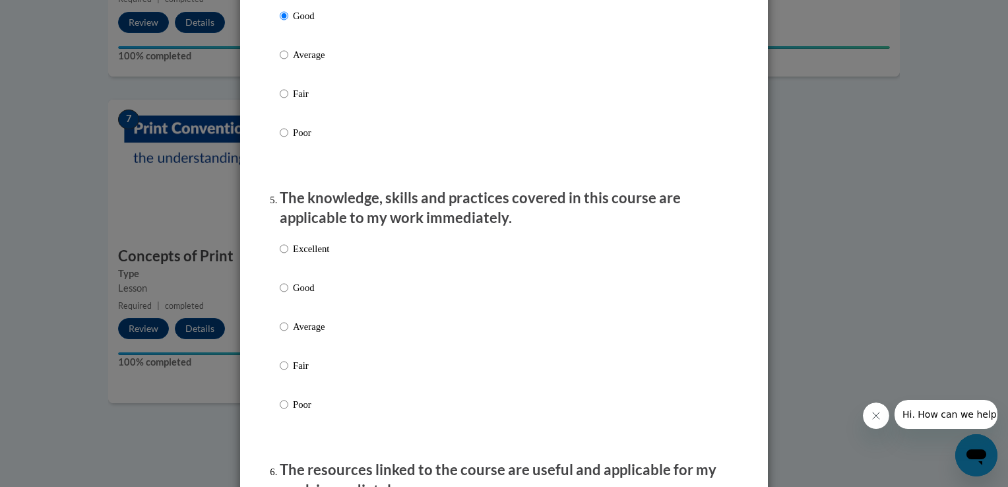
scroll to position [1055, 0]
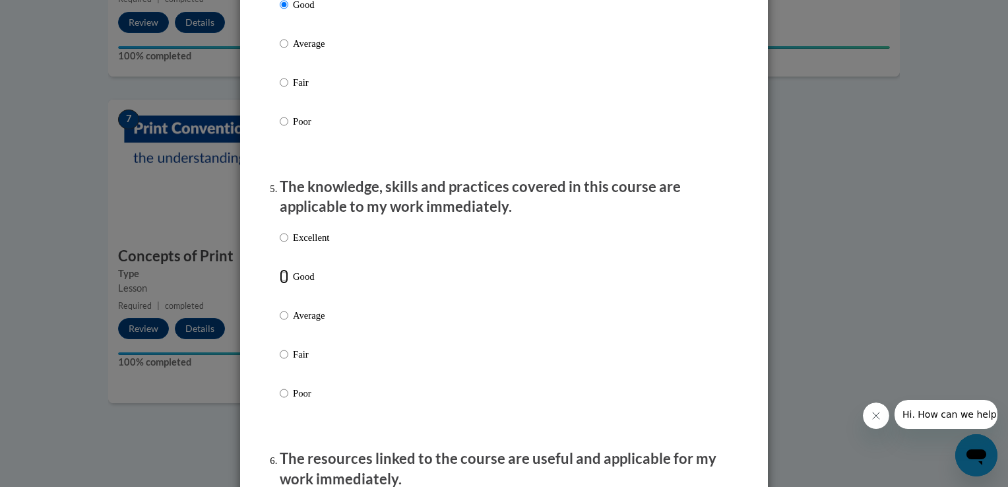
click at [280, 284] on input "Good" at bounding box center [284, 276] width 9 height 15
radio input "true"
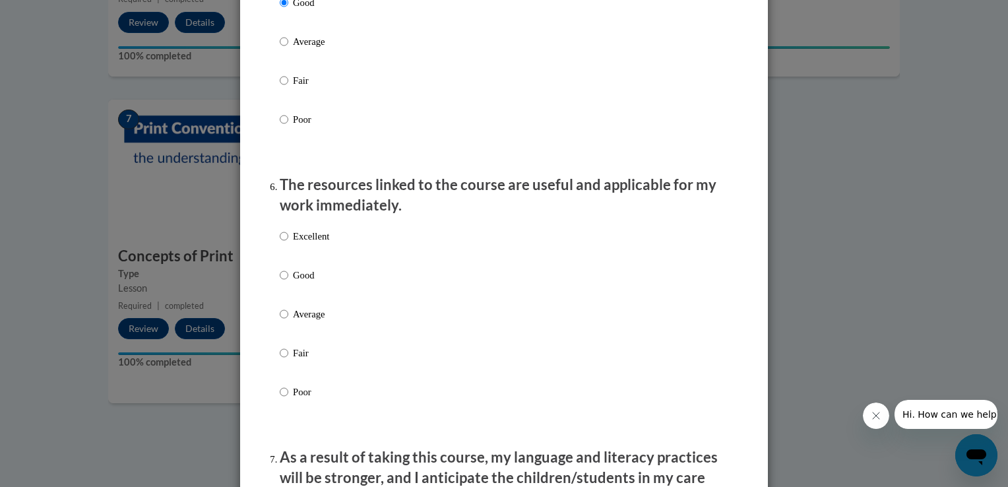
scroll to position [1346, 0]
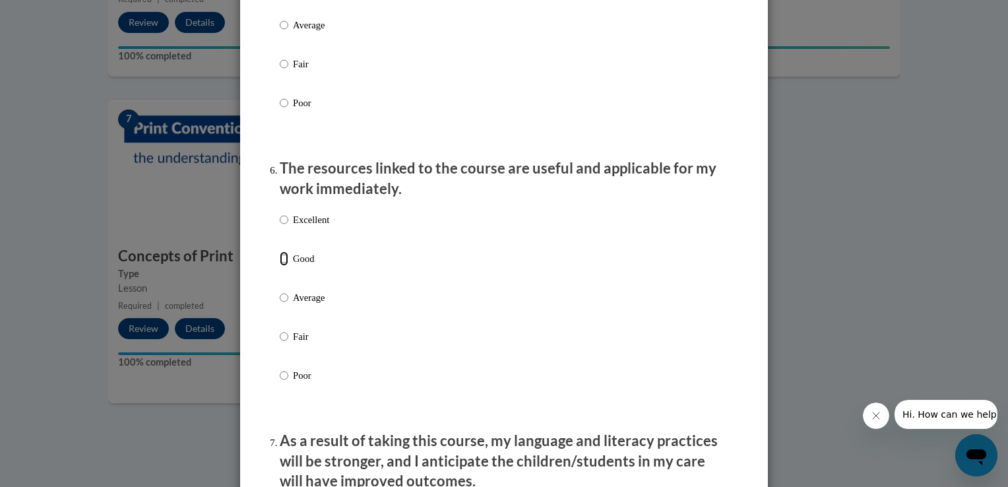
click at [280, 266] on input "Good" at bounding box center [284, 258] width 9 height 15
radio input "true"
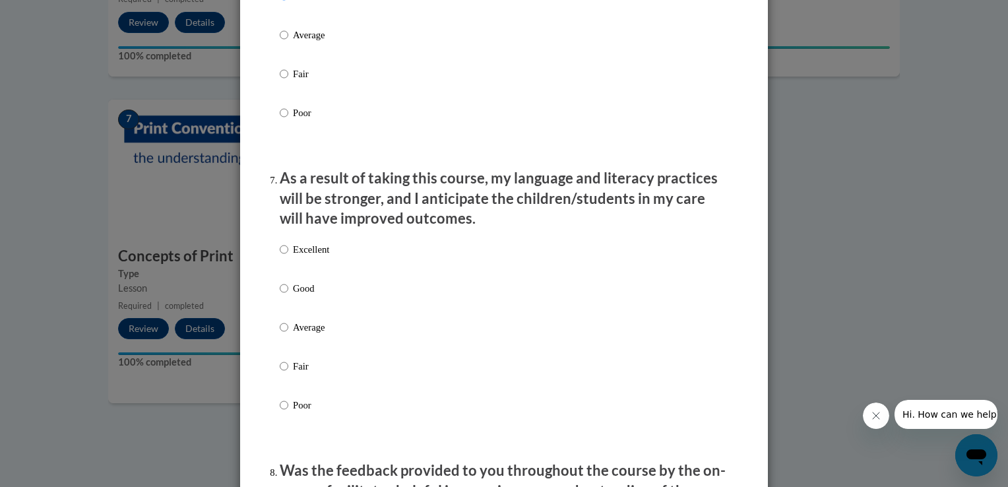
scroll to position [1609, 0]
click at [280, 294] on input "Good" at bounding box center [284, 287] width 9 height 15
radio input "true"
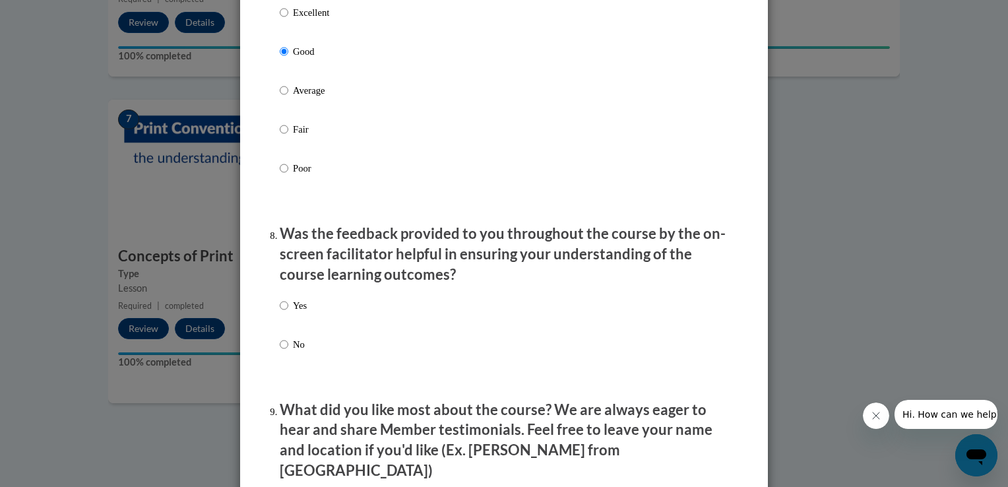
scroll to position [1873, 0]
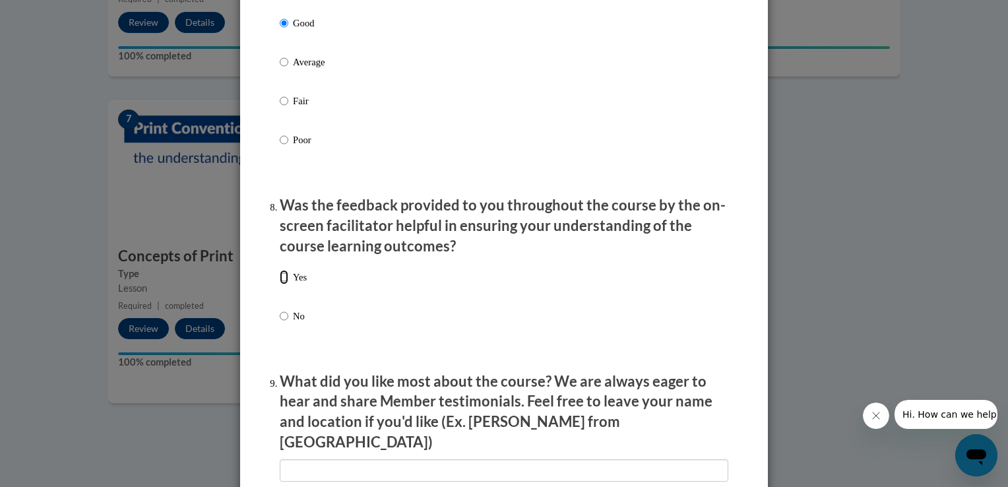
click at [280, 284] on input "Yes" at bounding box center [284, 277] width 9 height 15
radio input "true"
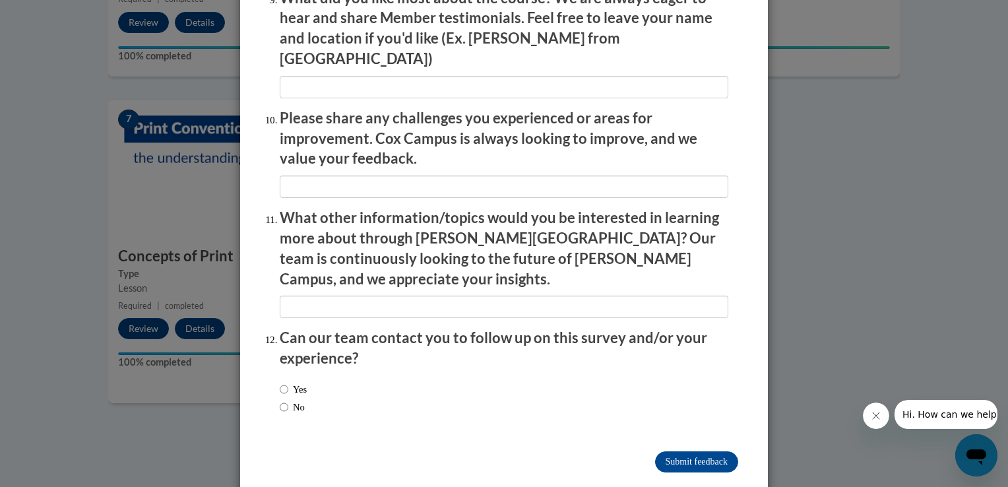
scroll to position [2260, 0]
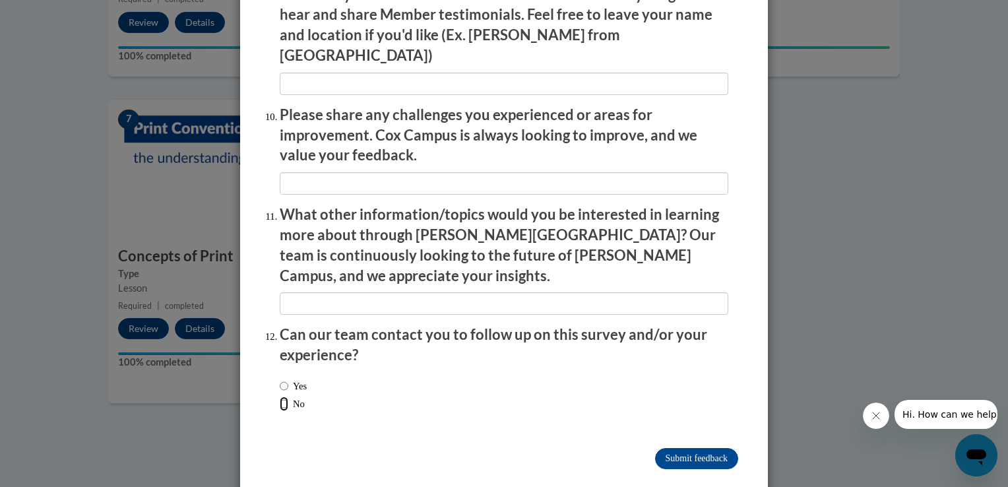
click at [280, 396] on input "No" at bounding box center [284, 403] width 9 height 15
radio input "true"
click at [681, 448] on input "Submit feedback" at bounding box center [696, 458] width 83 height 21
